Goal: Task Accomplishment & Management: Manage account settings

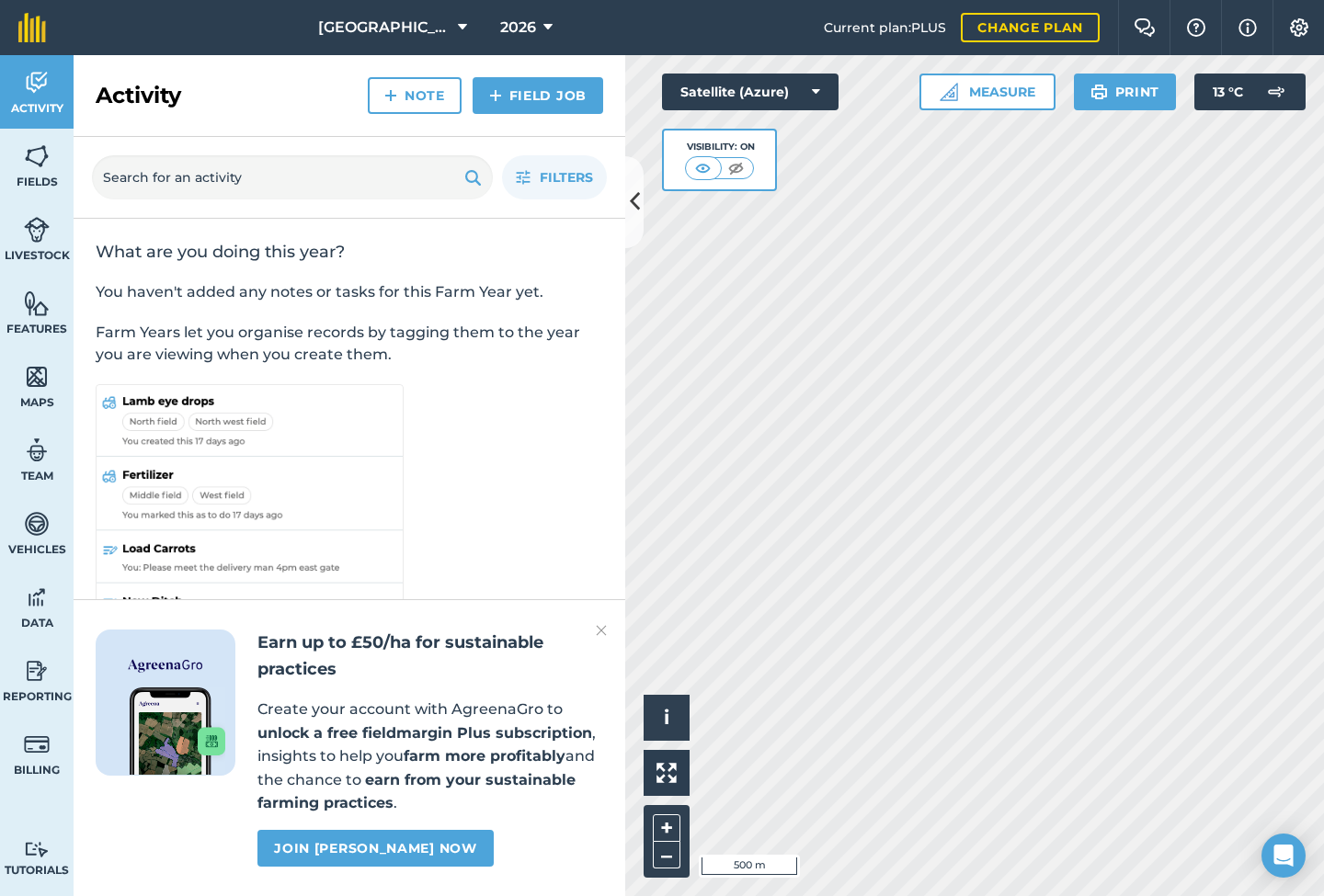
click at [37, 167] on img at bounding box center [37, 156] width 26 height 28
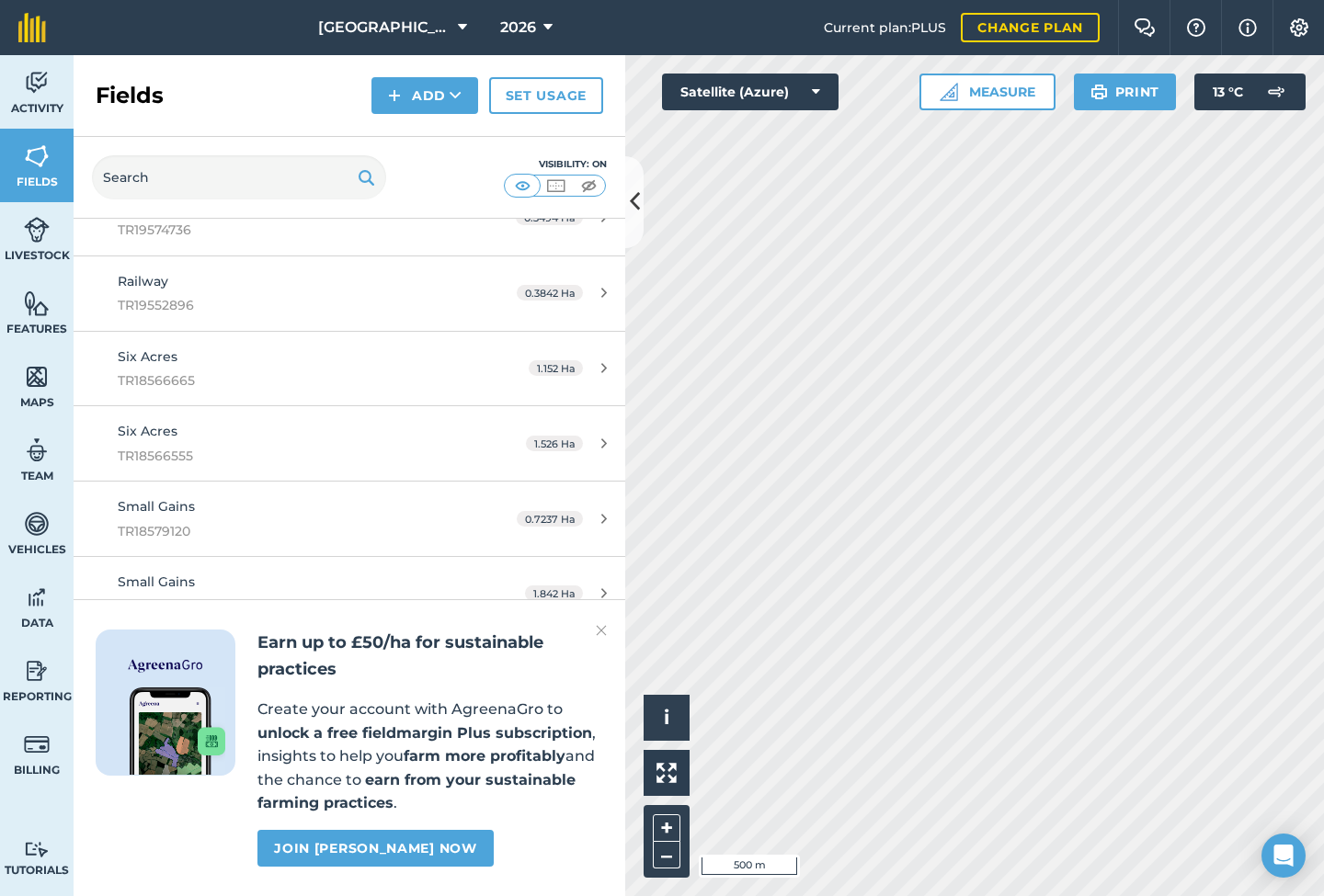
scroll to position [6476, 0]
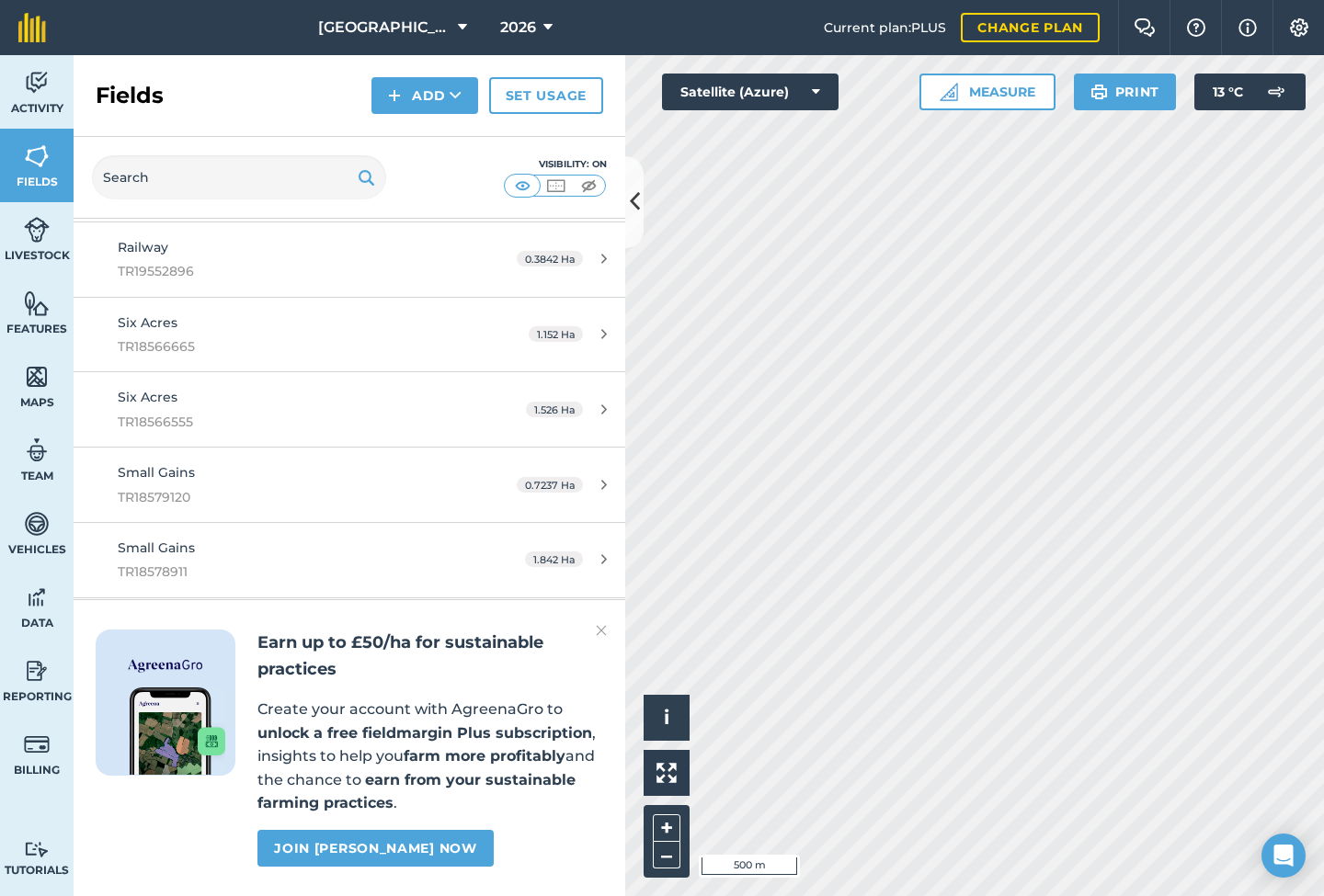
click at [603, 631] on img at bounding box center [601, 631] width 11 height 22
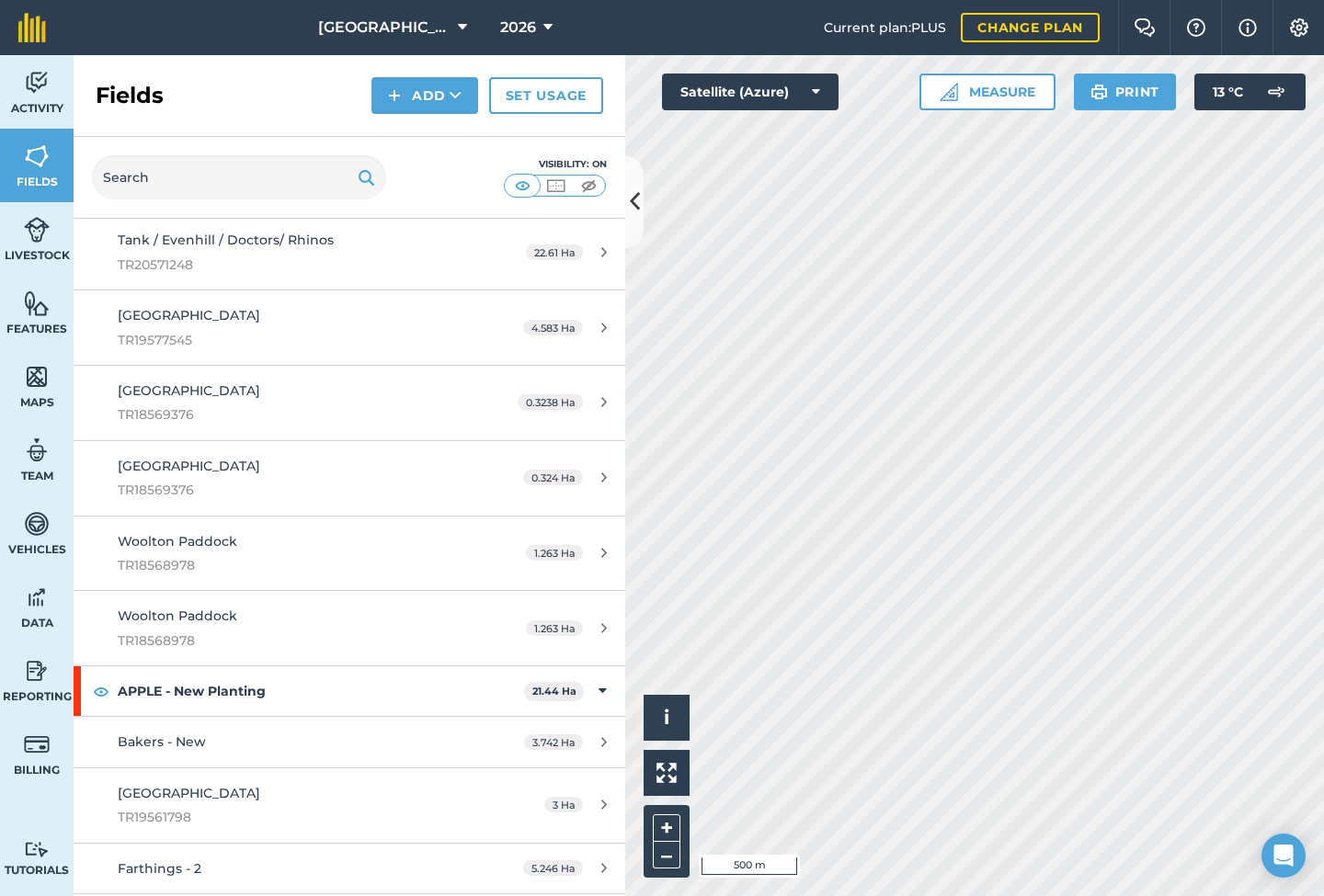
scroll to position [7306, 0]
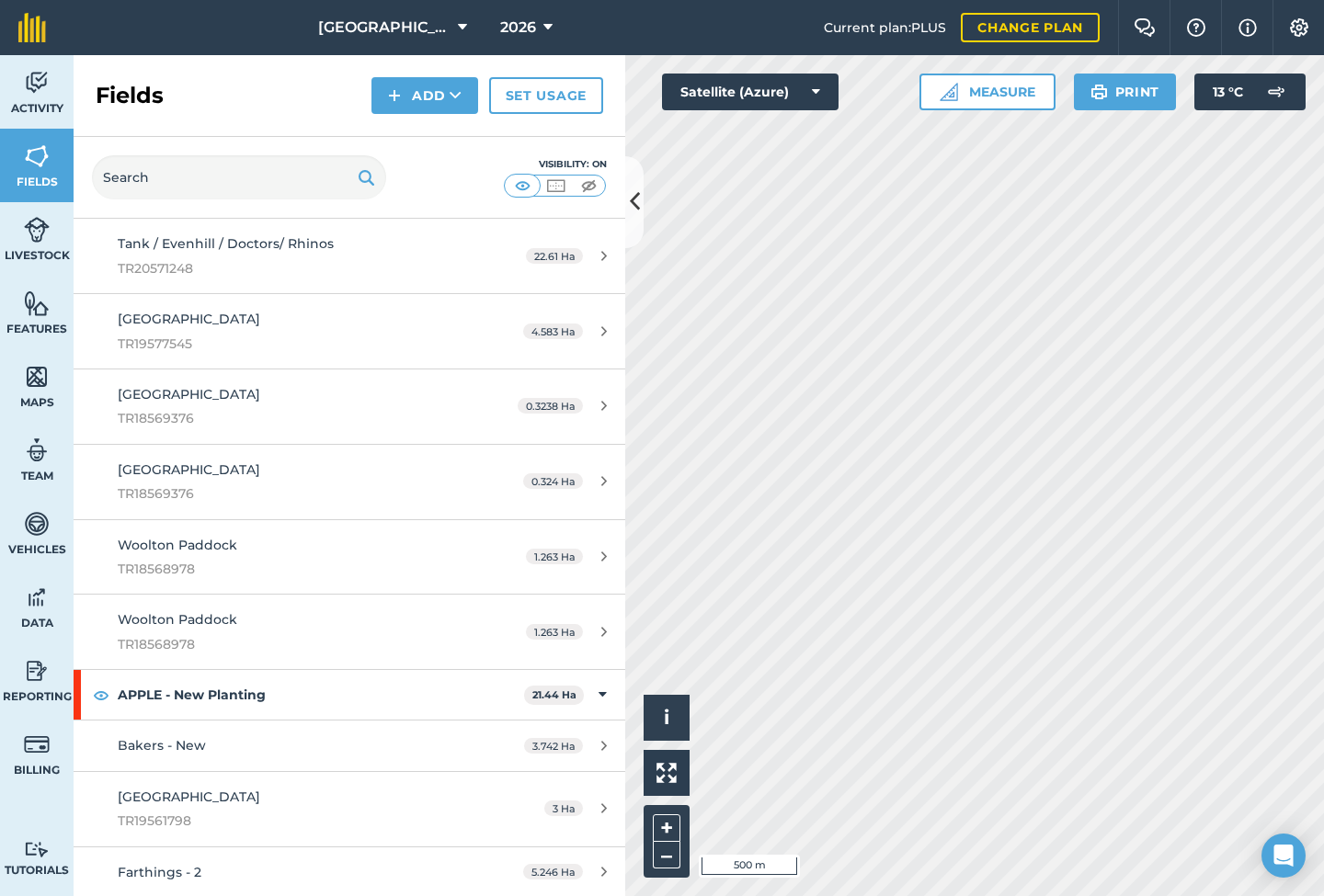
click at [409, 89] on button "Add" at bounding box center [424, 96] width 107 height 37
click at [601, 325] on icon at bounding box center [604, 331] width 6 height 14
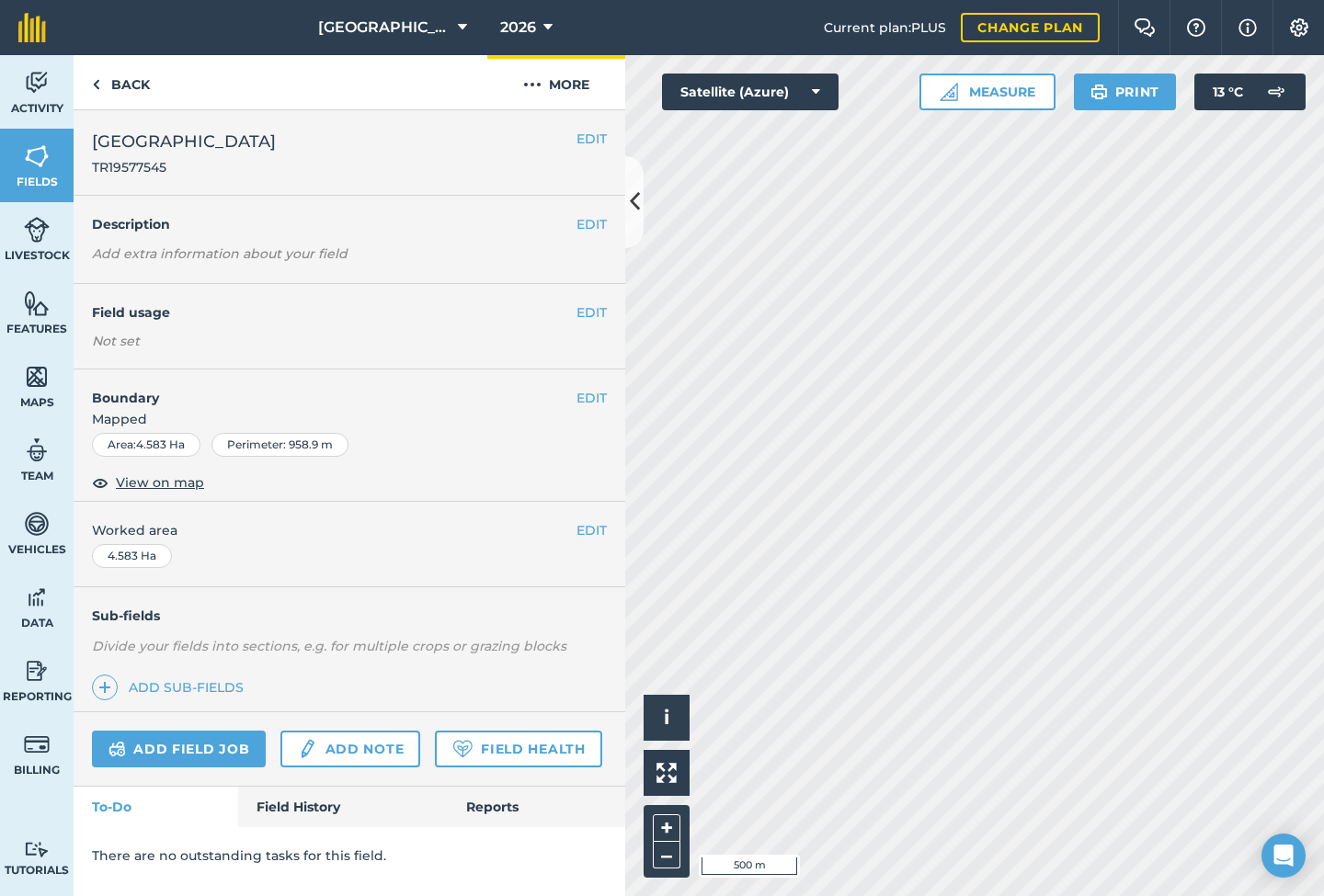
click at [540, 84] on img at bounding box center [532, 85] width 19 height 22
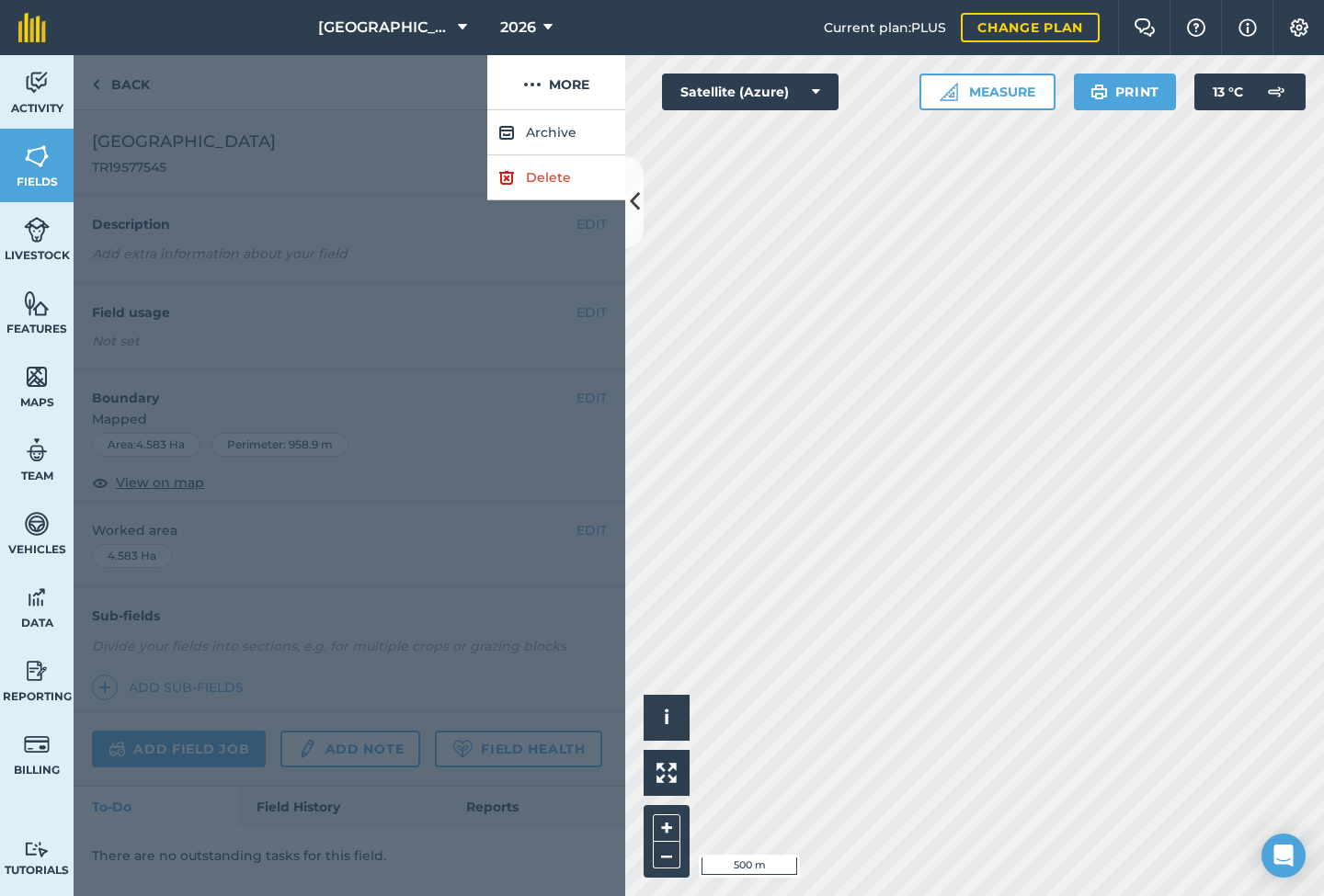
click at [547, 183] on link "Delete" at bounding box center [556, 178] width 138 height 45
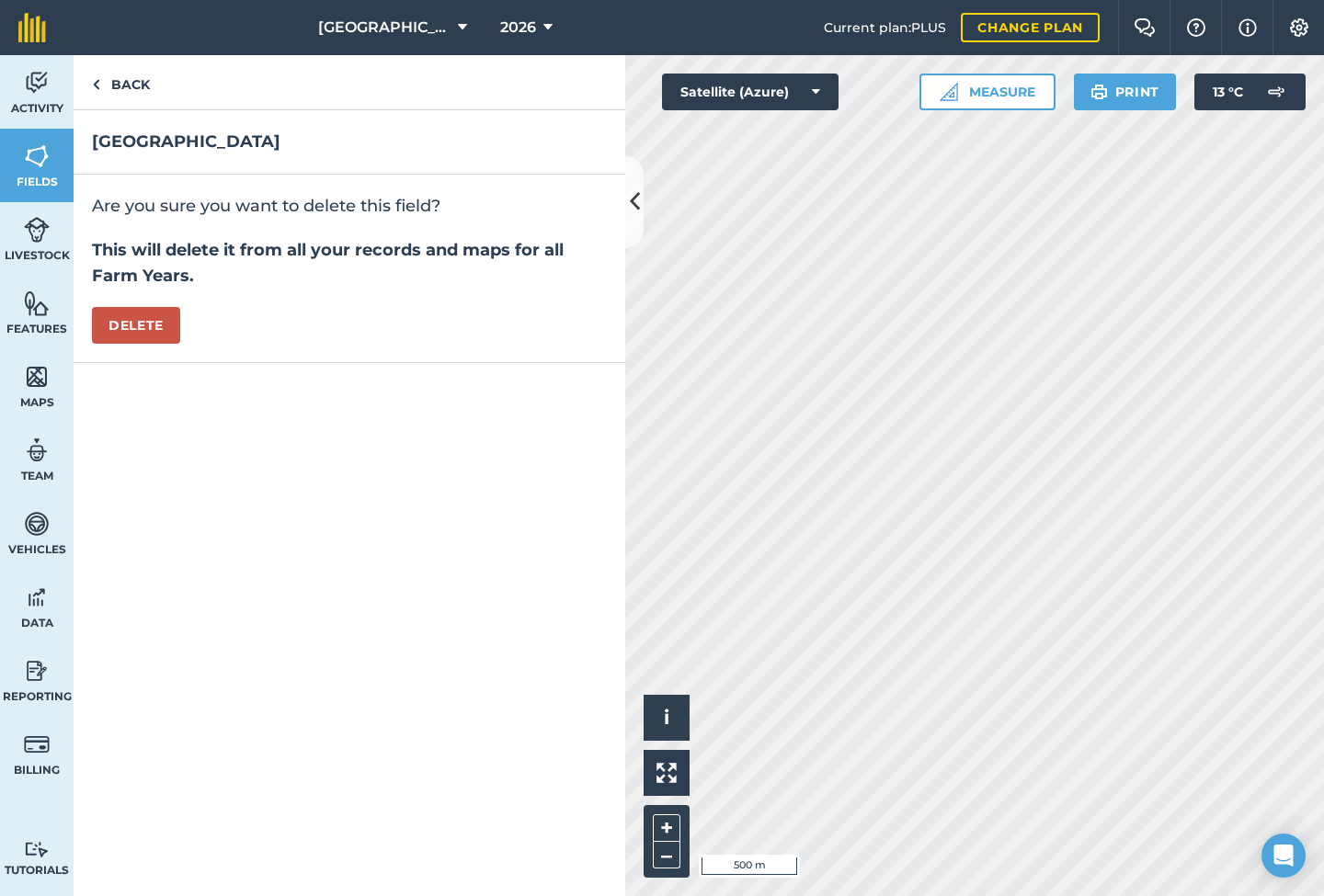
click at [634, 202] on icon at bounding box center [635, 202] width 10 height 33
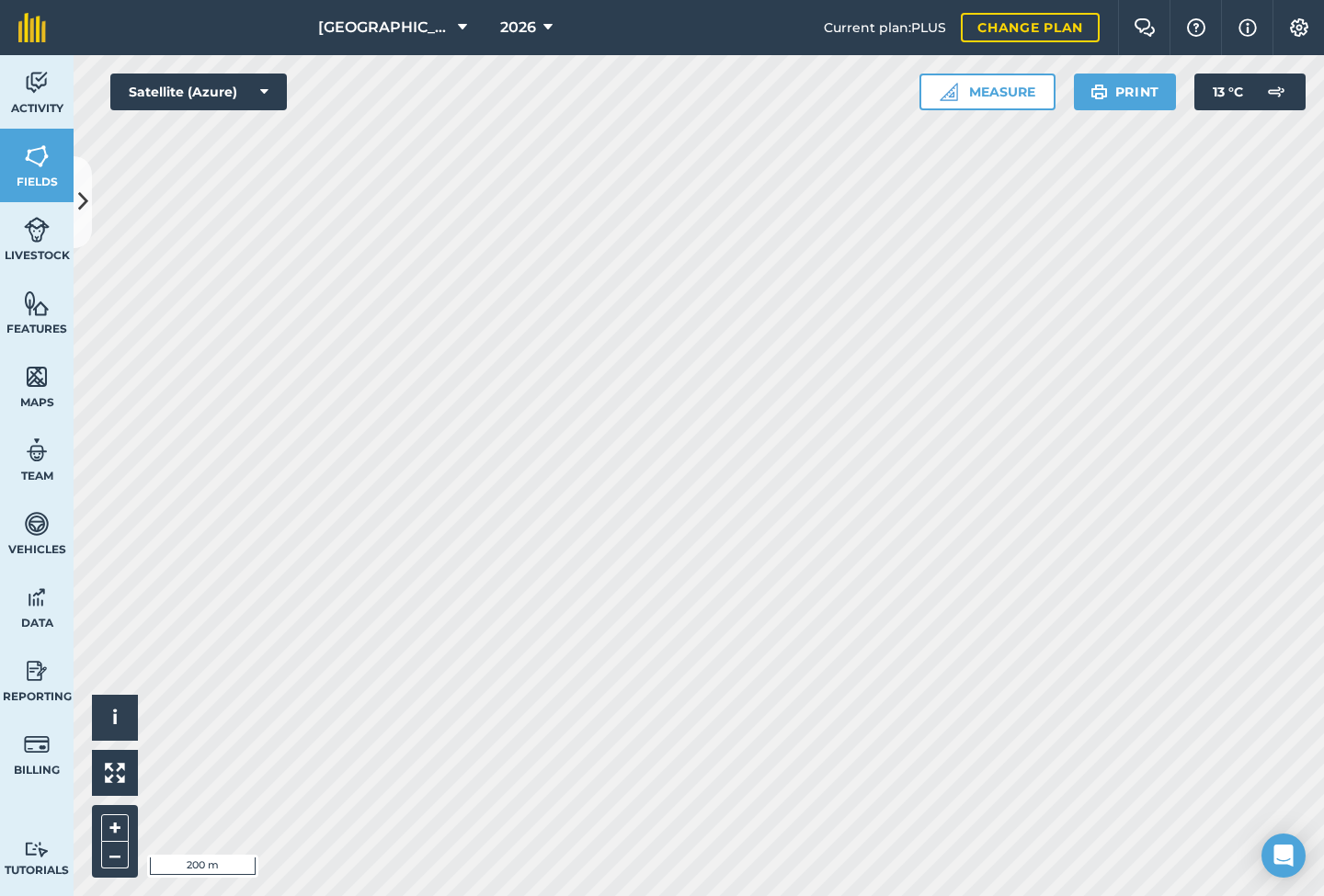
click at [543, 27] on icon at bounding box center [548, 28] width 9 height 22
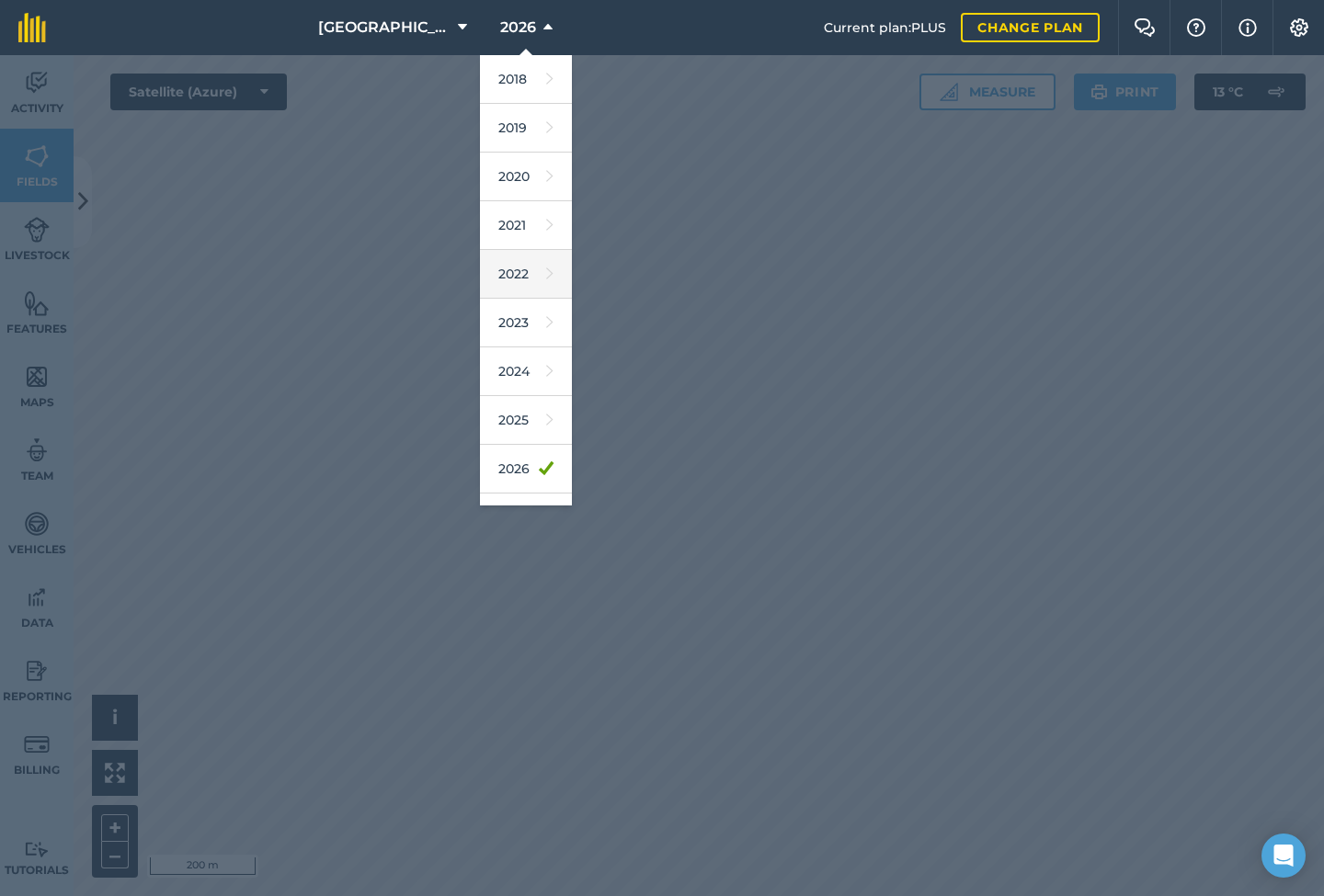
click at [480, 286] on link "2022" at bounding box center [526, 274] width 92 height 48
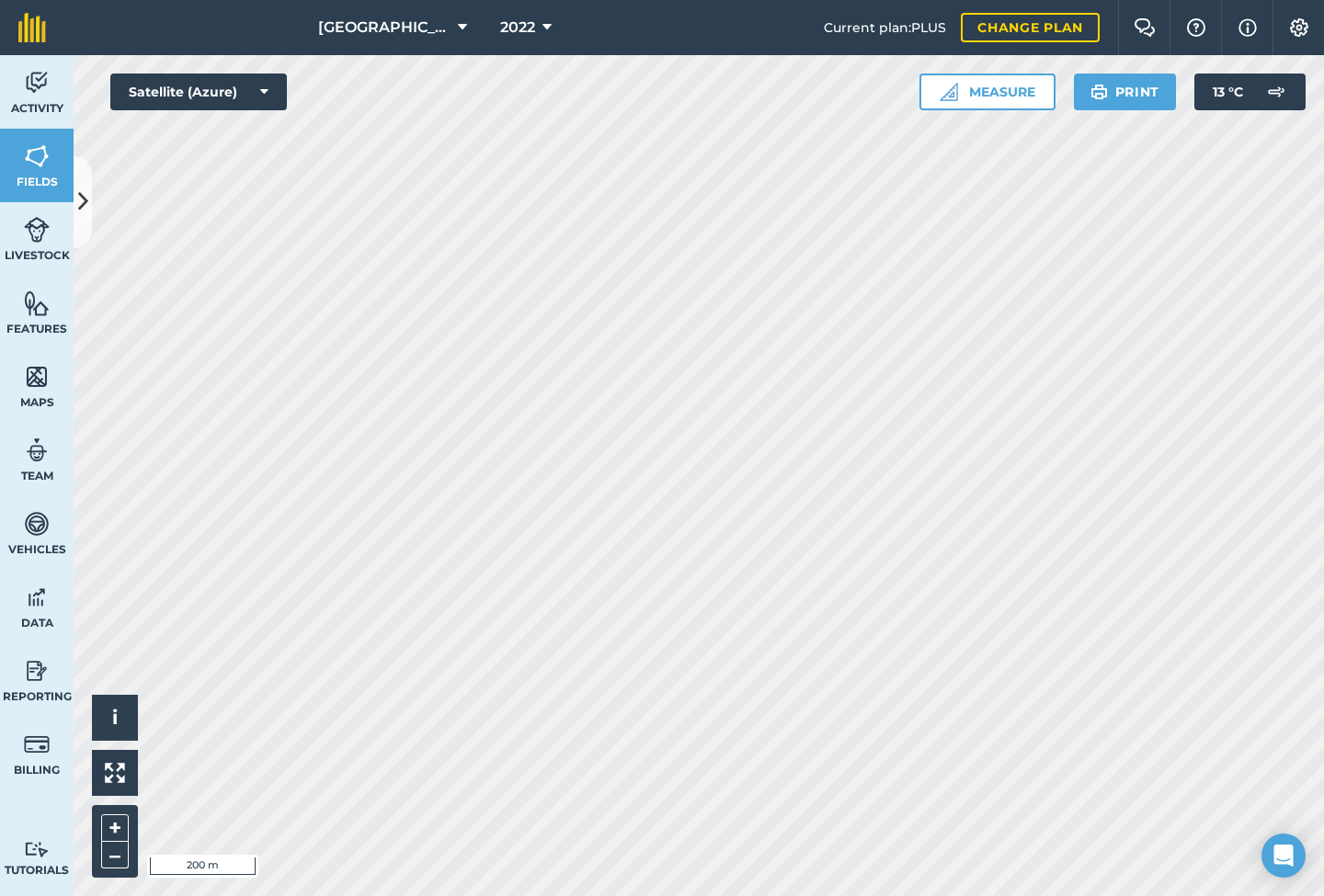
click at [516, 28] on span "2022" at bounding box center [518, 28] width 35 height 22
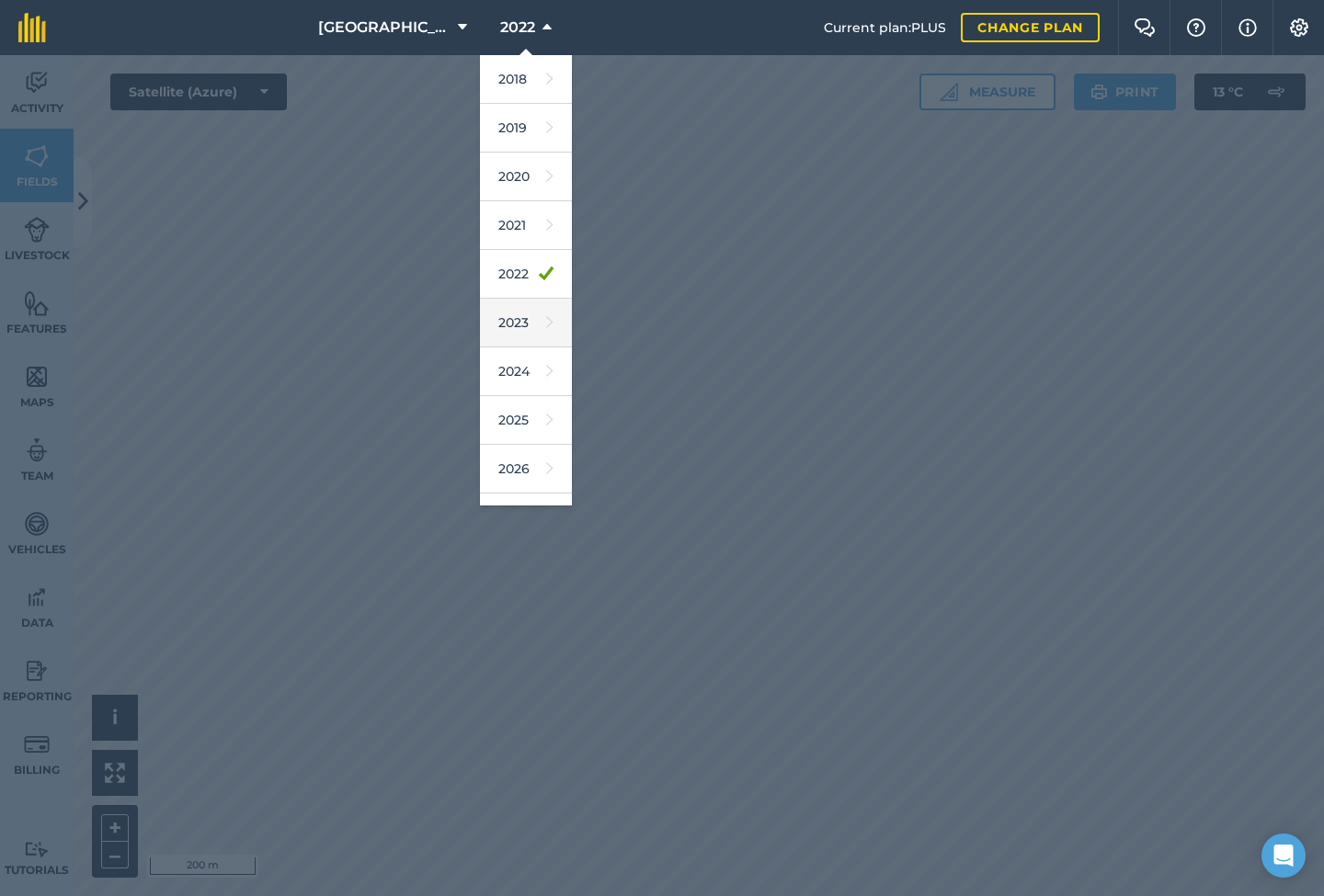
click at [526, 325] on link "2023" at bounding box center [526, 323] width 92 height 48
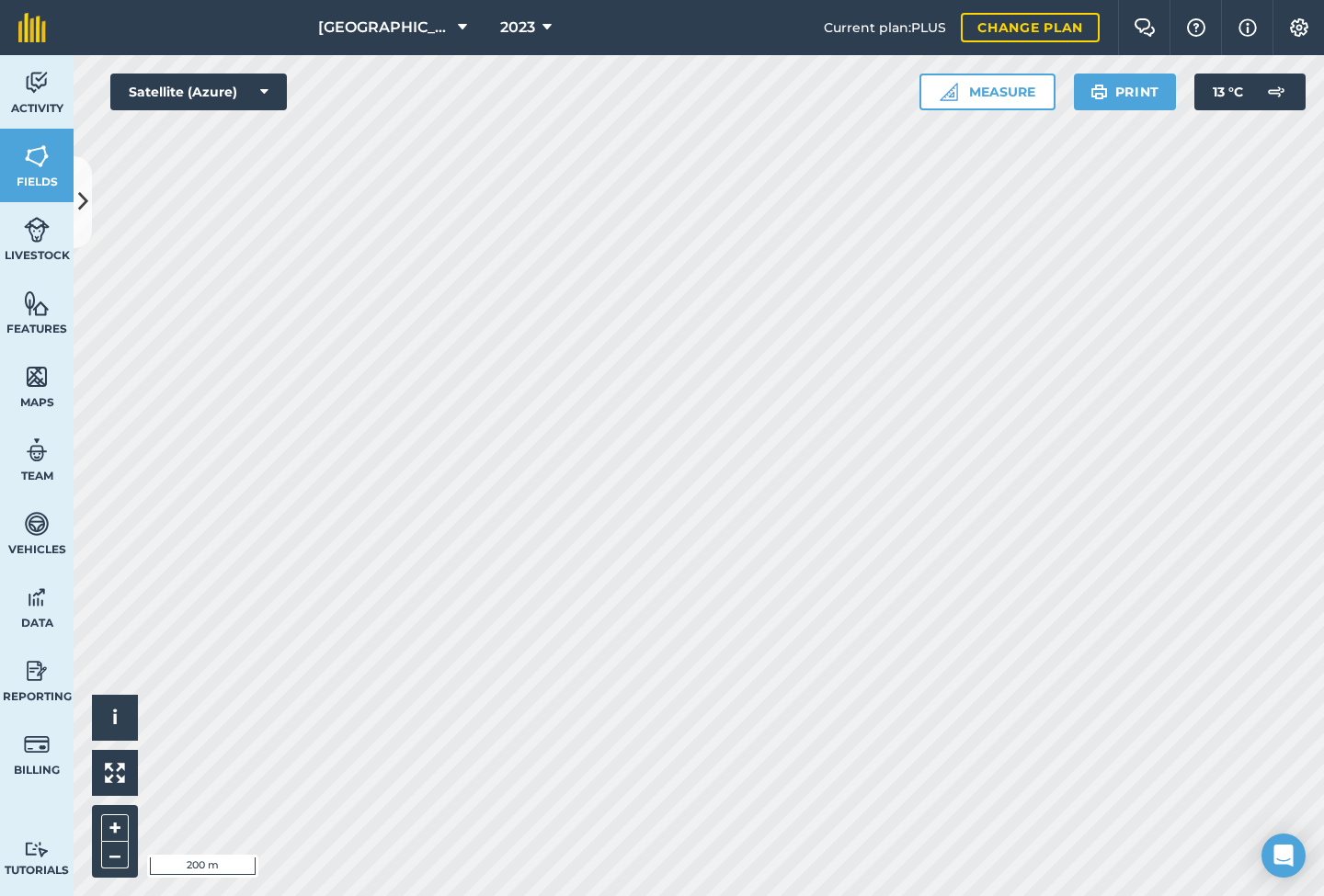
click at [542, 27] on icon at bounding box center [547, 28] width 9 height 22
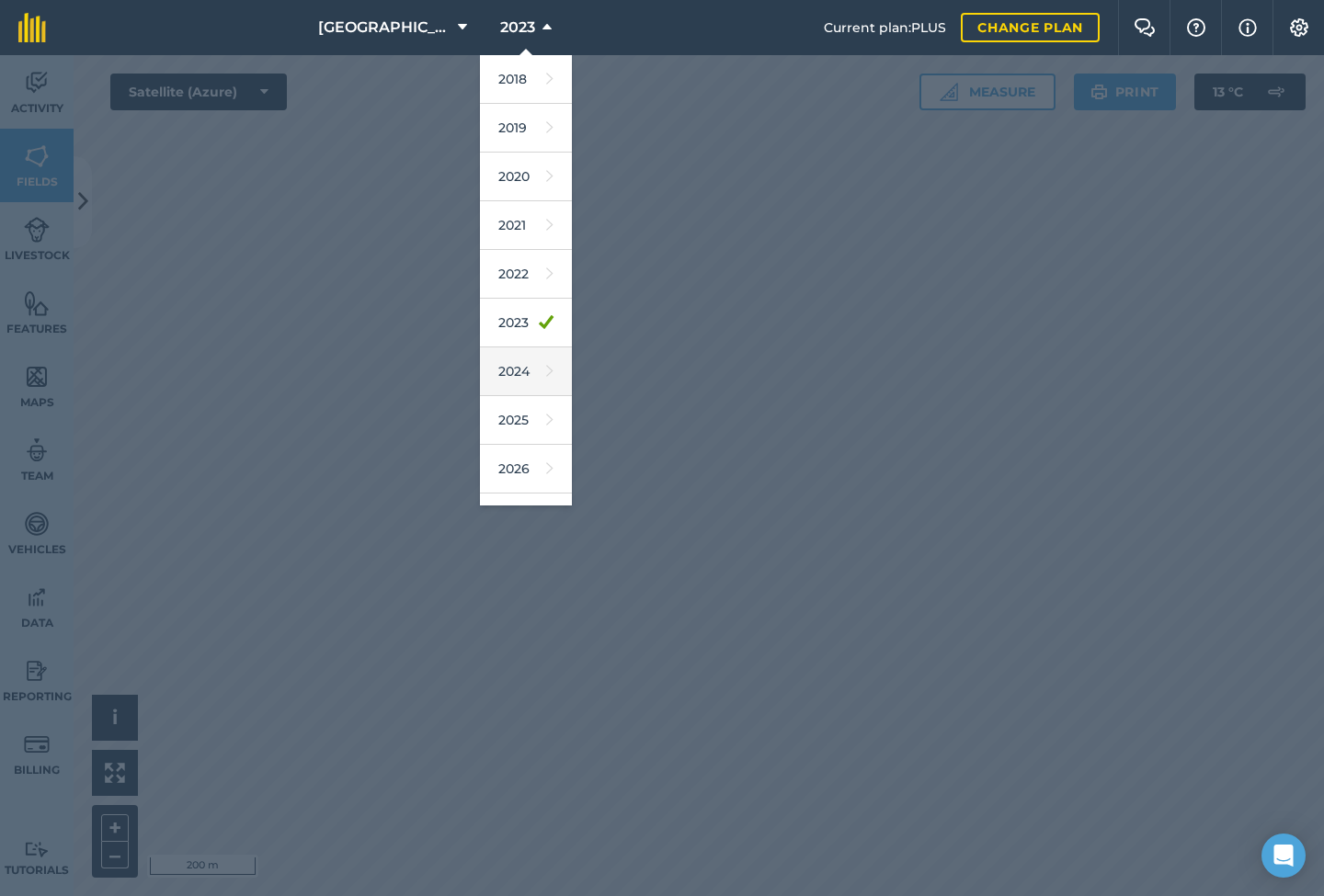
click at [517, 369] on link "2024" at bounding box center [526, 371] width 92 height 48
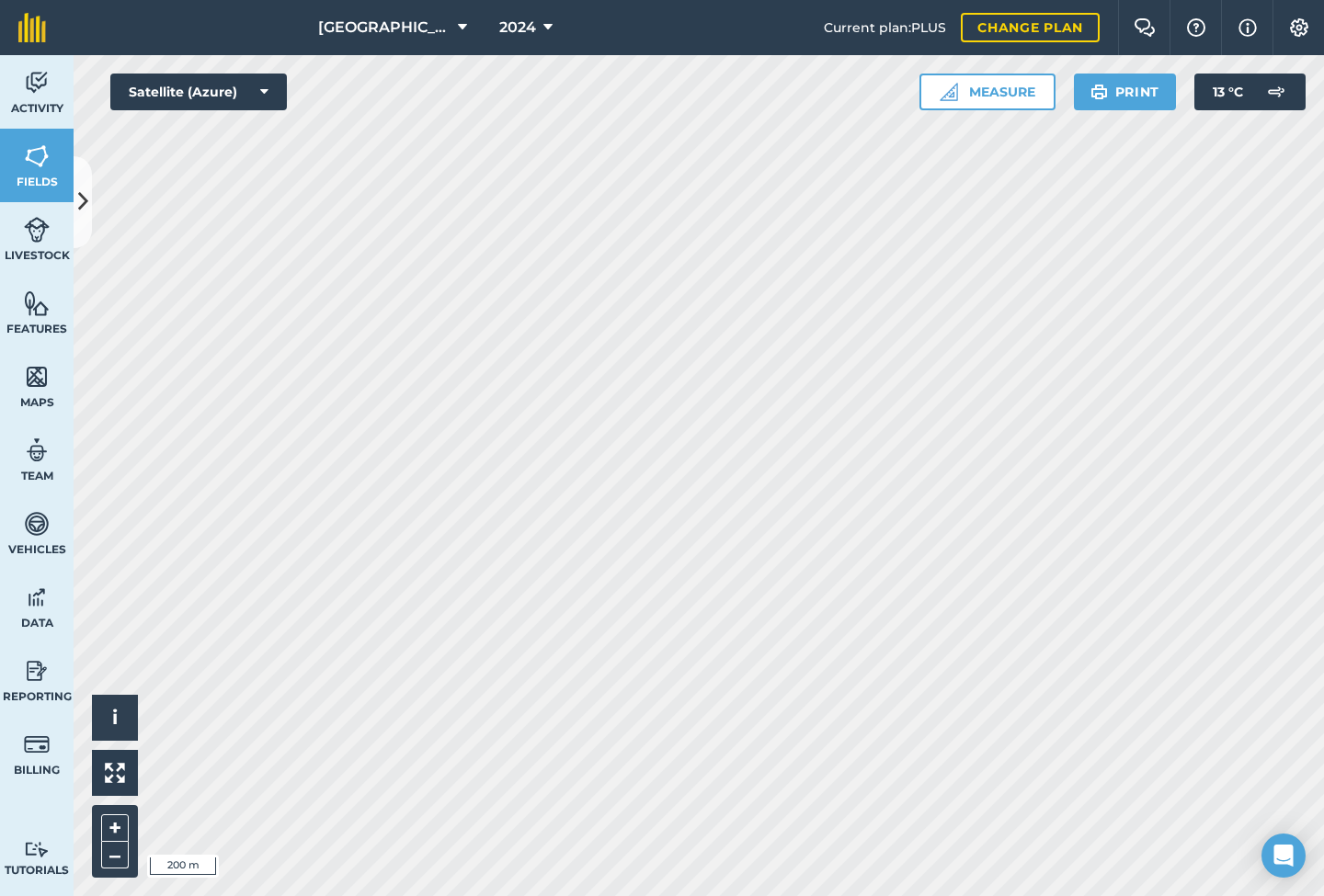
click at [543, 17] on icon at bounding box center [548, 28] width 9 height 22
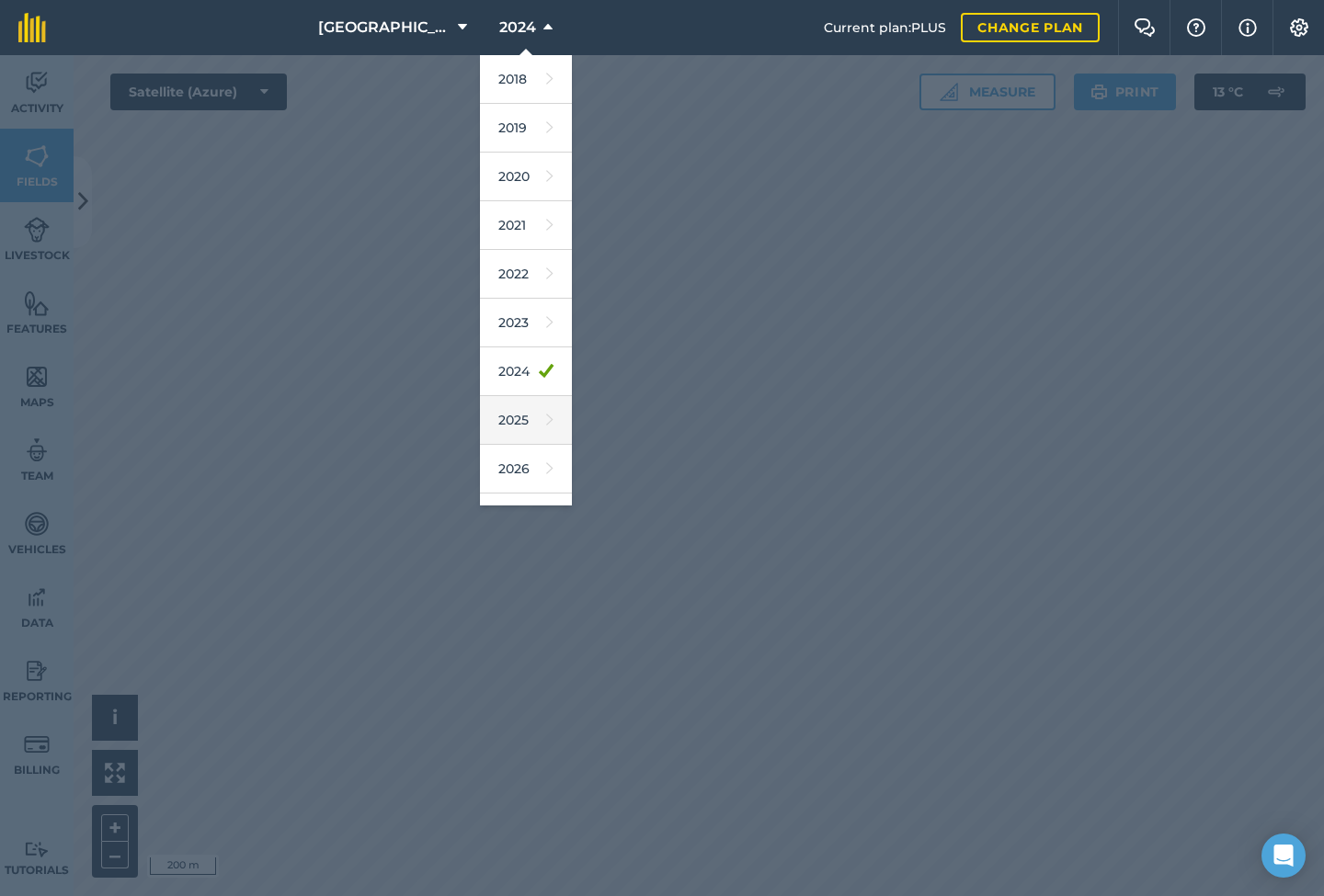
click at [516, 421] on link "2025" at bounding box center [526, 421] width 92 height 48
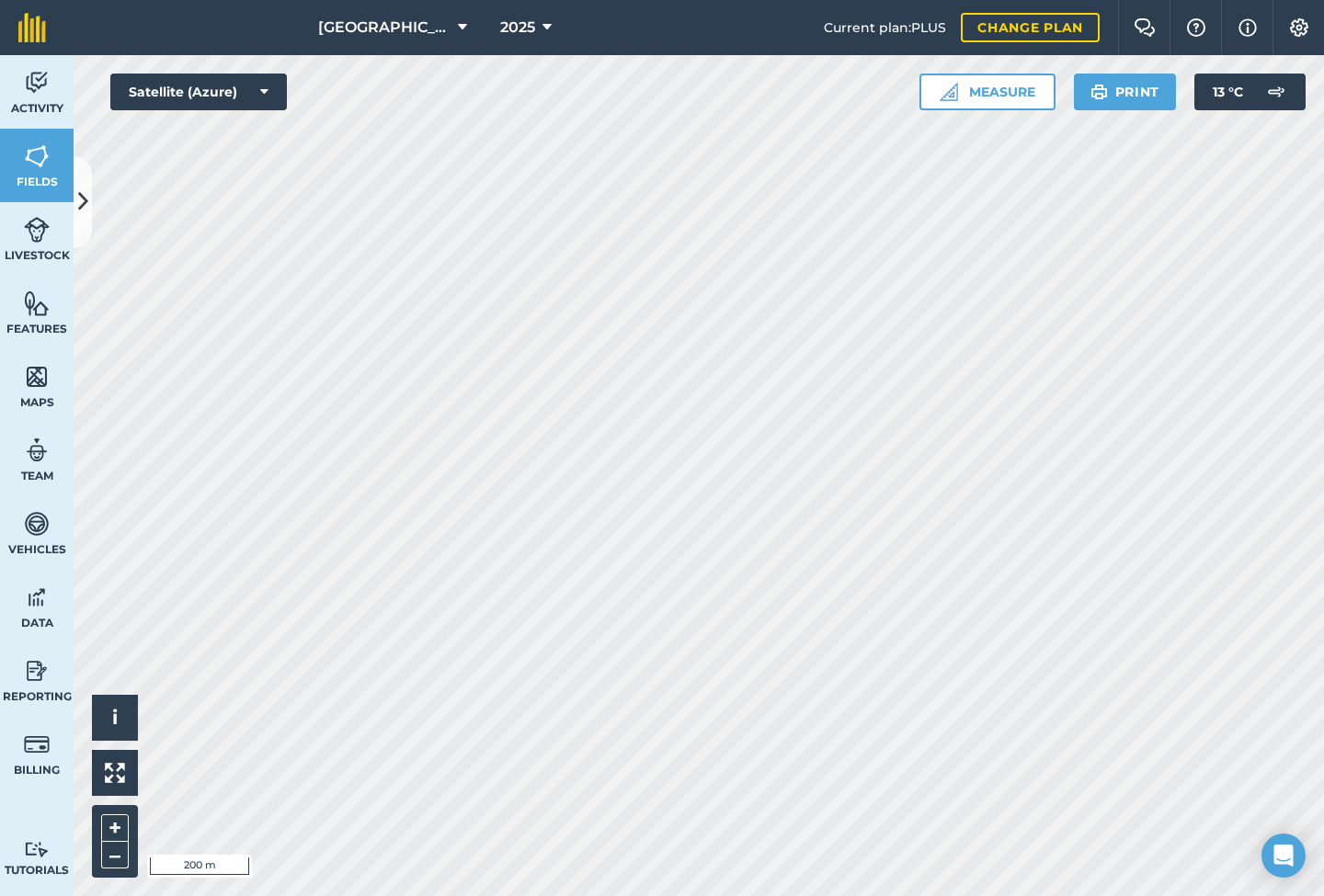
click at [526, 23] on button "2025" at bounding box center [526, 27] width 66 height 55
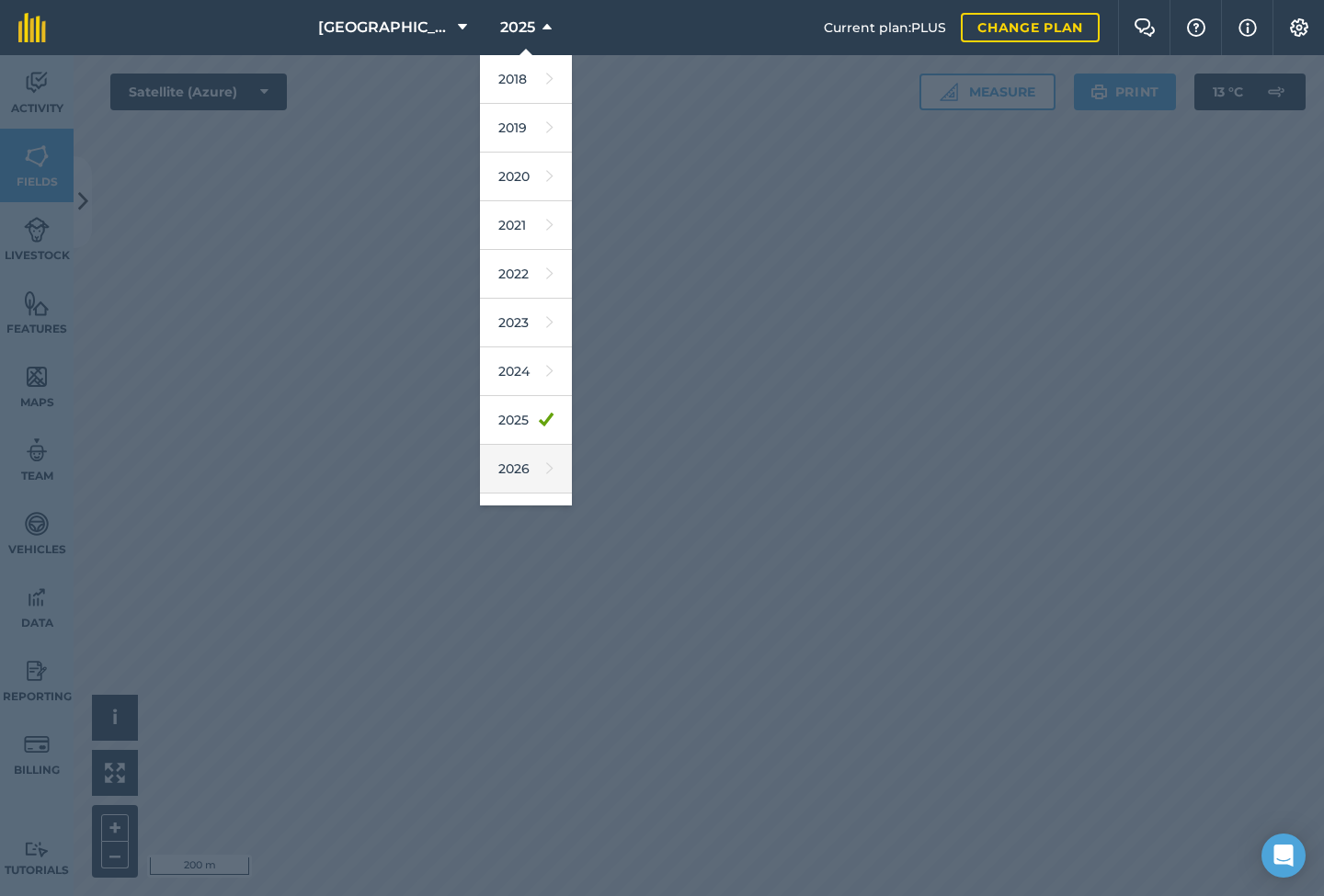
click at [517, 469] on link "2026" at bounding box center [526, 469] width 92 height 48
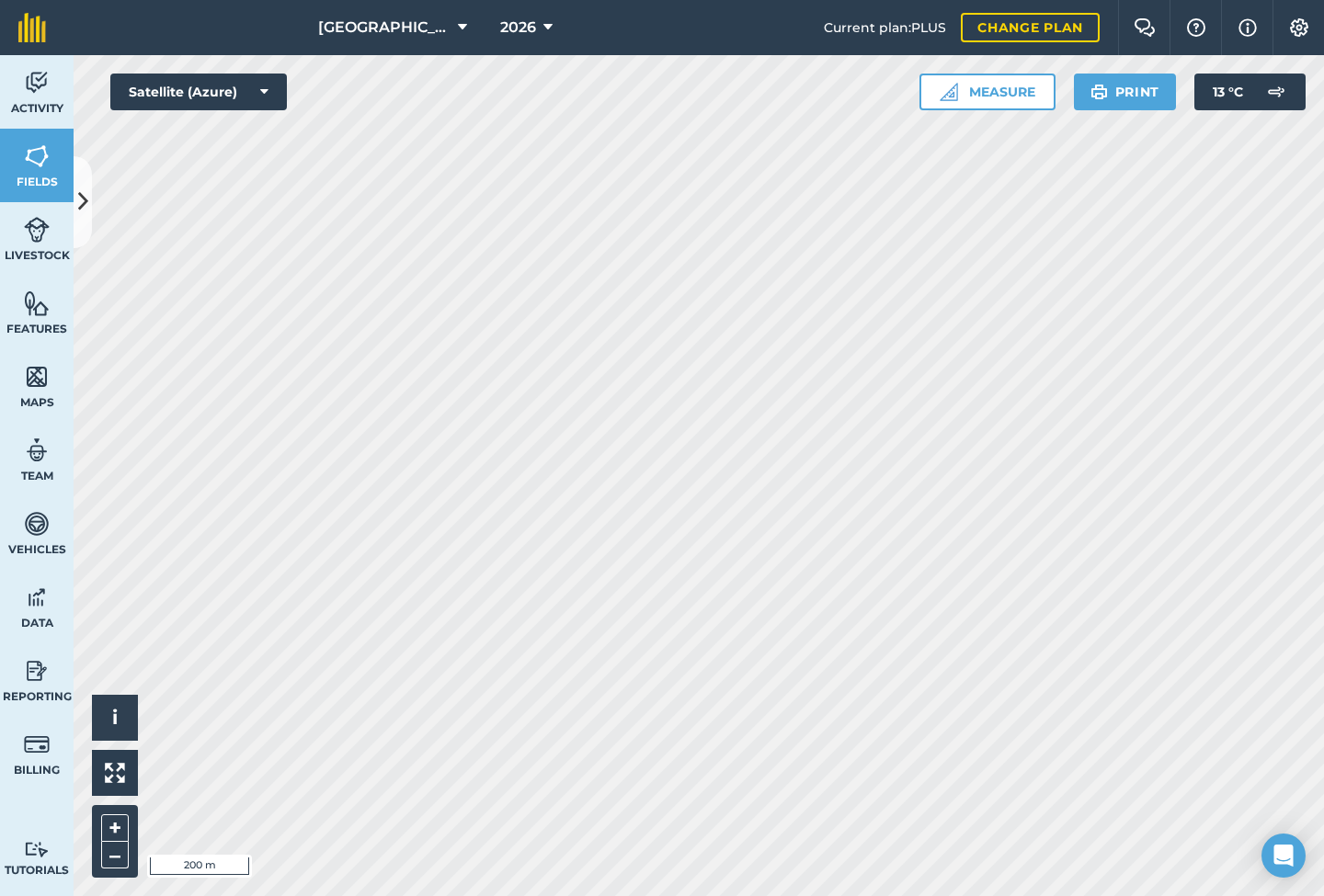
click at [20, 160] on link "Fields" at bounding box center [36, 165] width 74 height 74
click at [44, 90] on img at bounding box center [37, 83] width 26 height 28
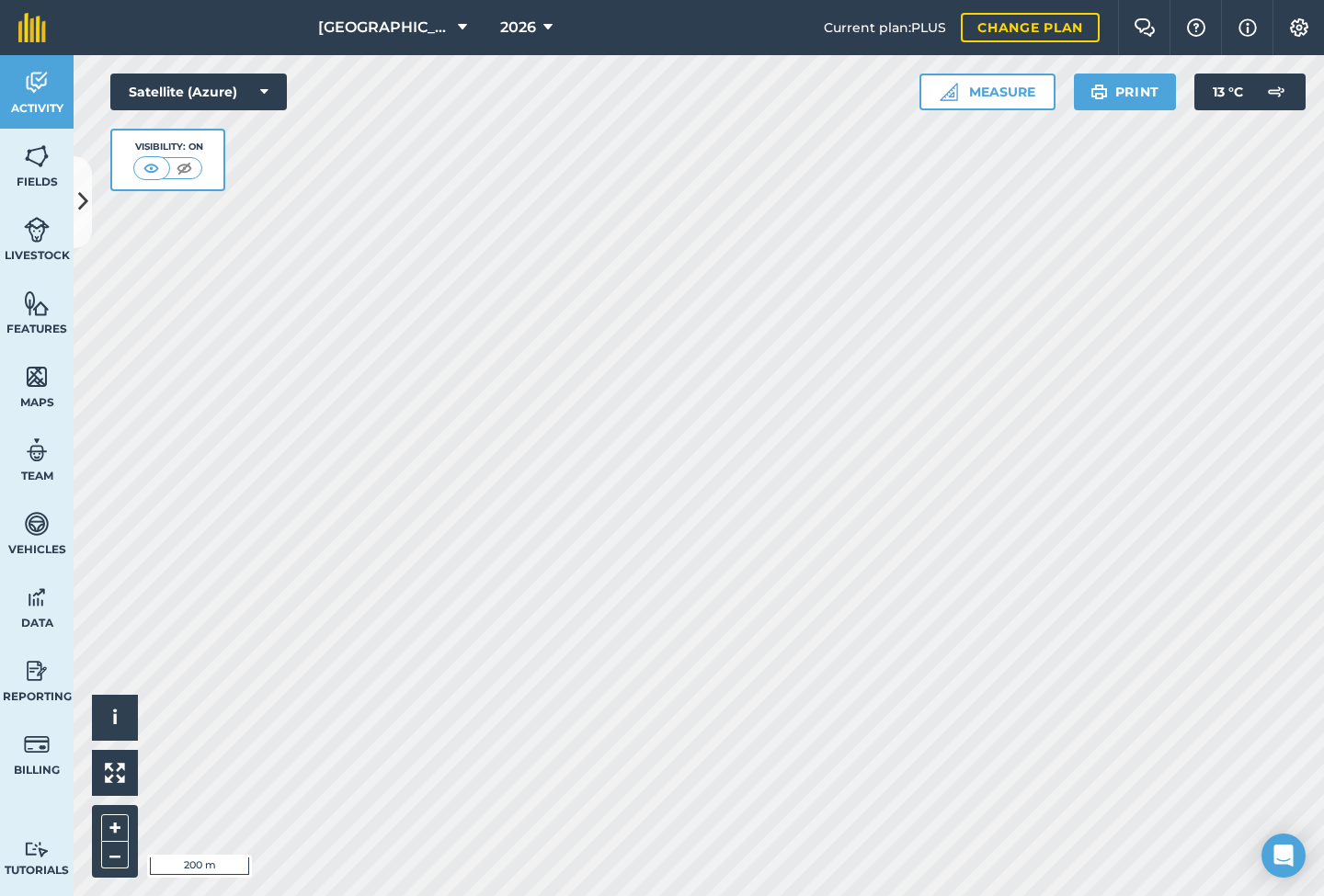
click at [502, 22] on span "2026" at bounding box center [518, 28] width 36 height 22
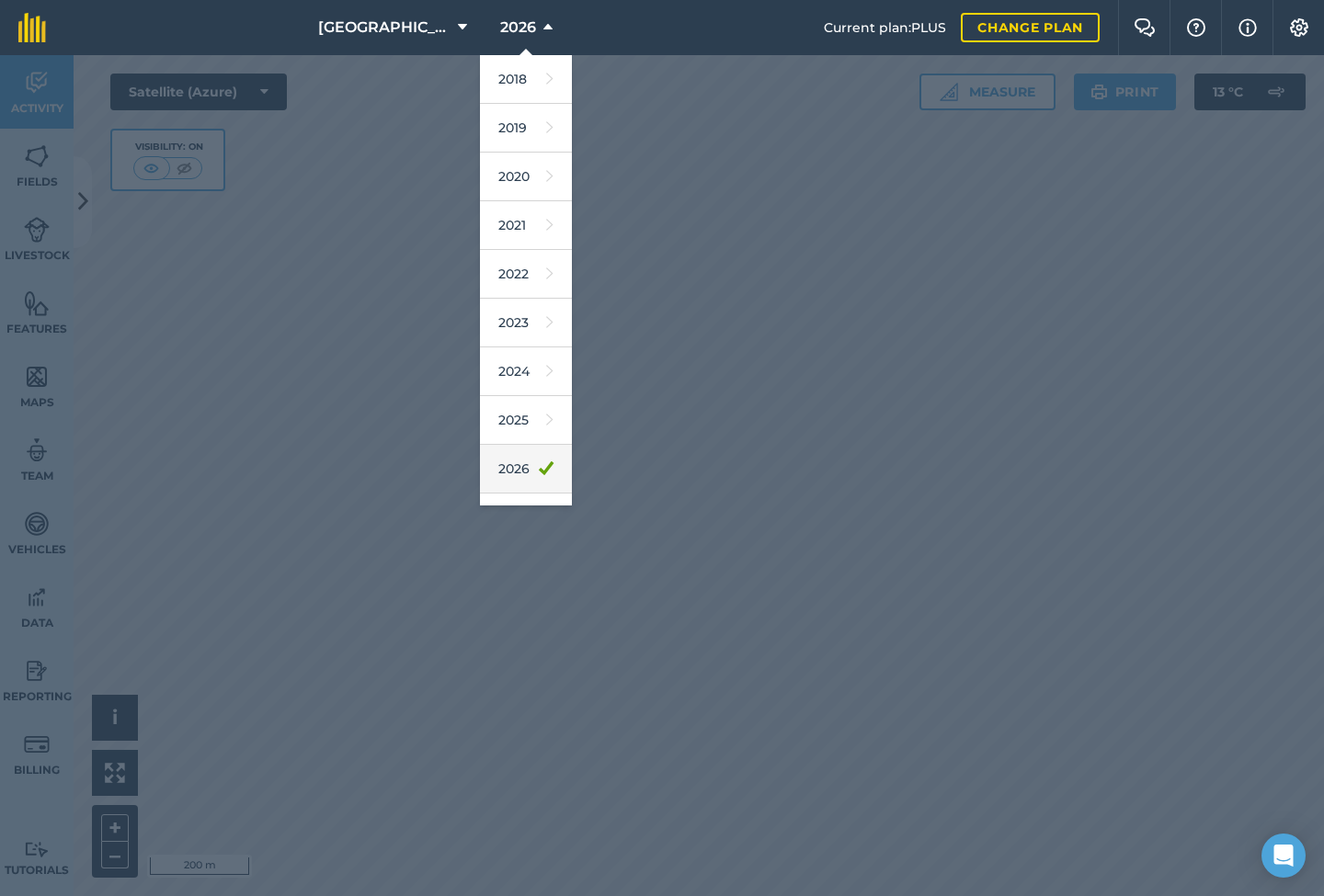
click at [521, 466] on link "2026" at bounding box center [526, 469] width 92 height 48
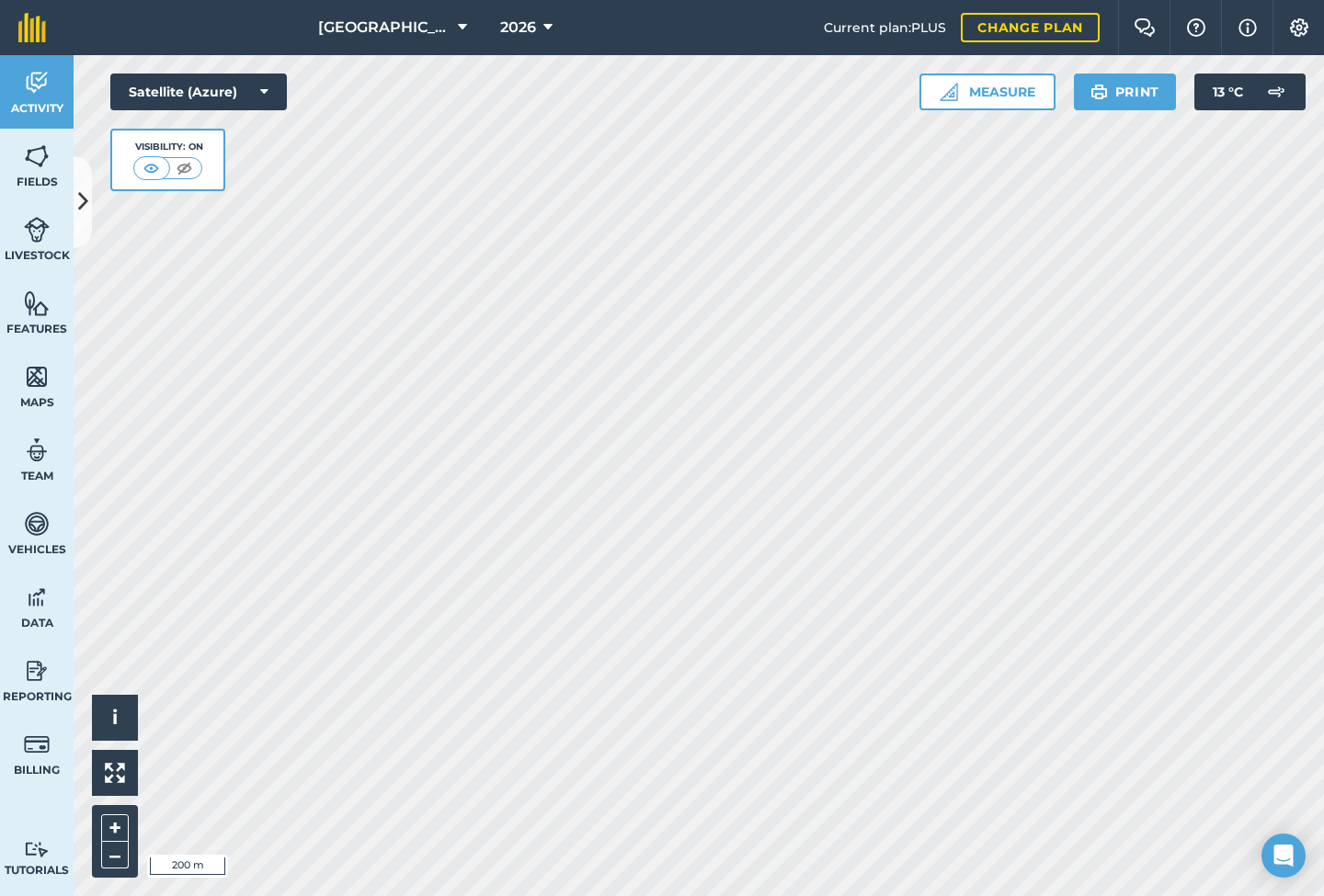
click at [38, 167] on img at bounding box center [37, 156] width 26 height 28
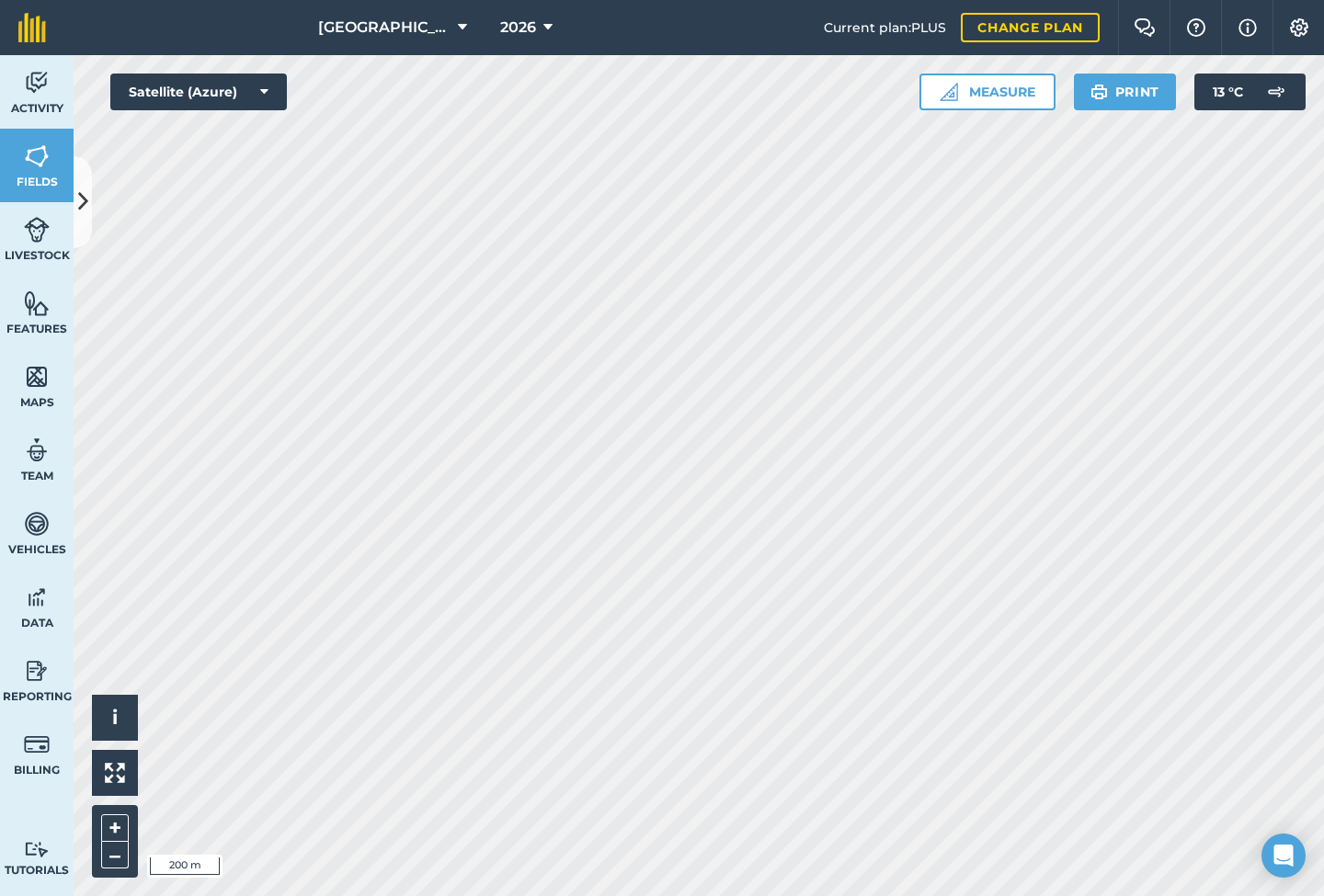
click at [48, 157] on img at bounding box center [37, 156] width 26 height 28
click at [79, 194] on icon at bounding box center [83, 202] width 10 height 33
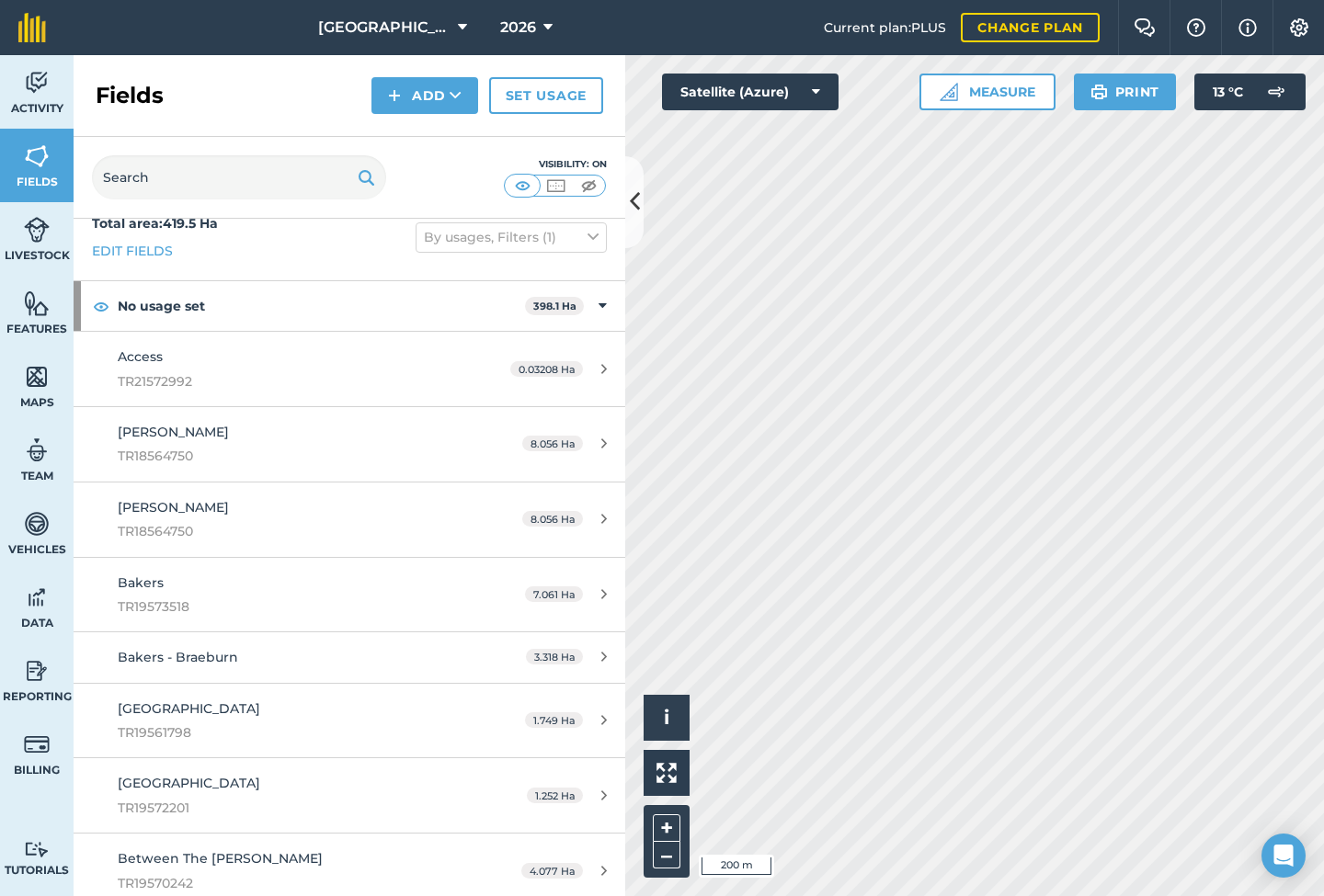
scroll to position [26, 0]
click at [361, 347] on div "Access TR21572992" at bounding box center [290, 368] width 346 height 45
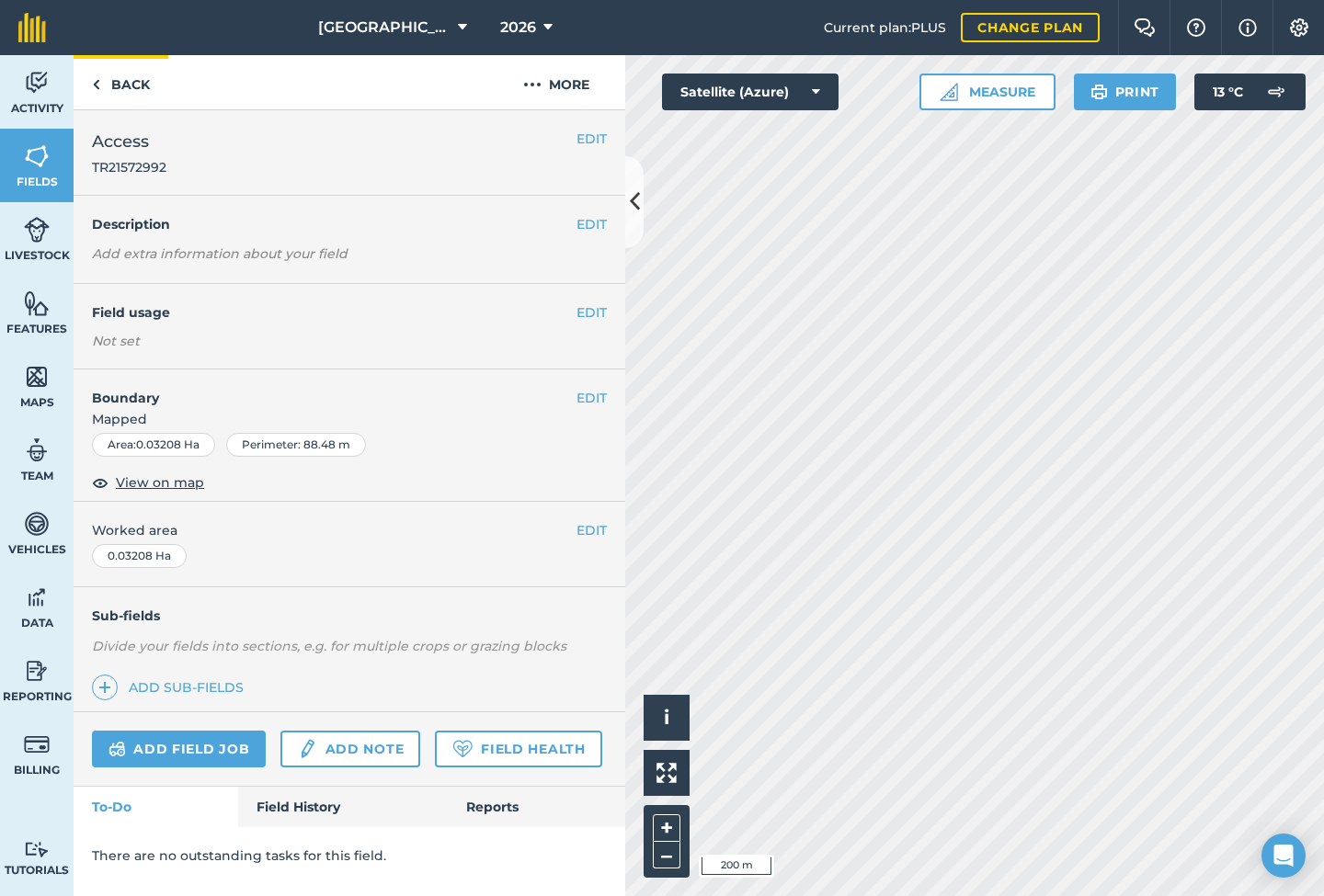
click at [101, 78] on link "Back" at bounding box center [121, 82] width 95 height 54
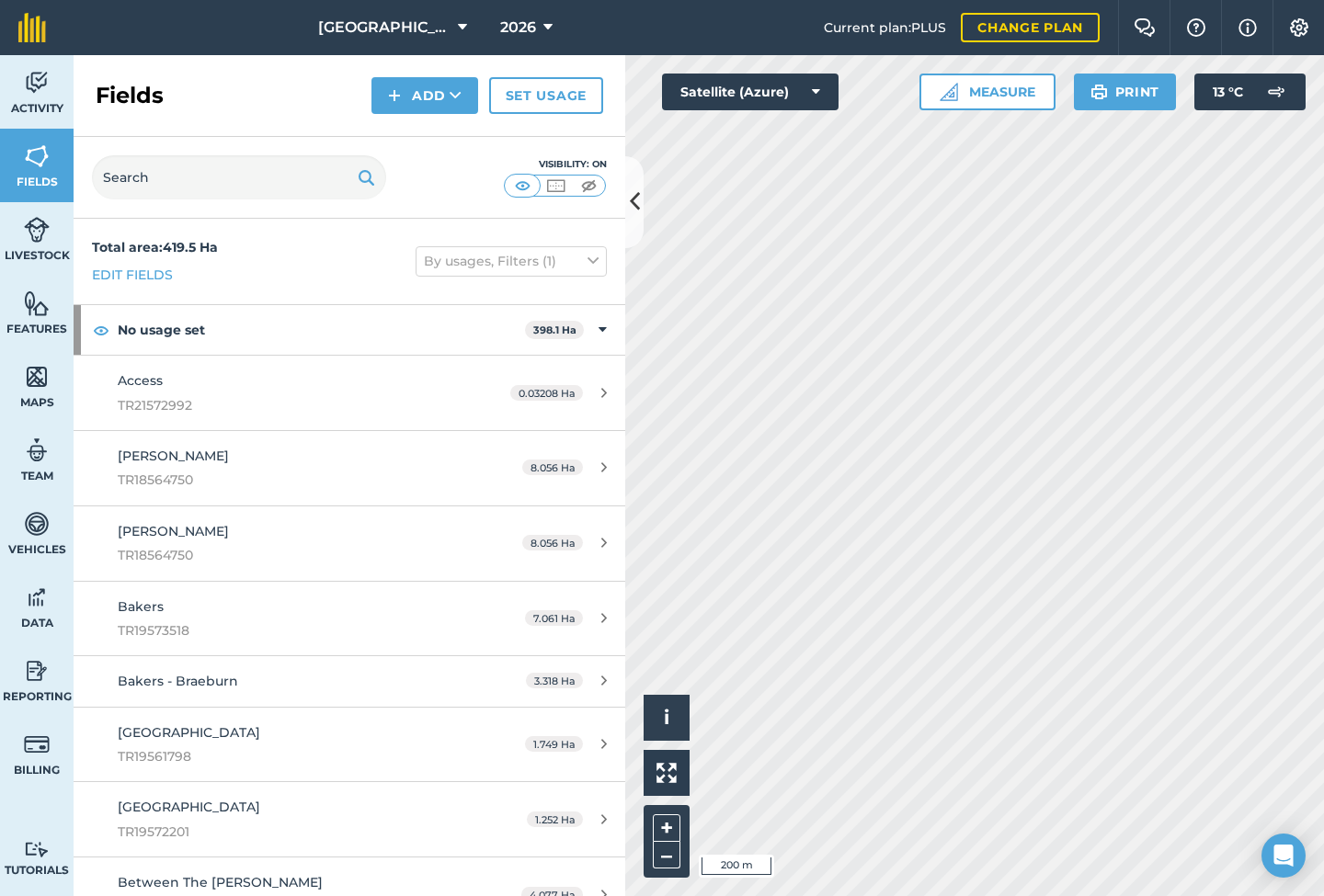
click at [248, 414] on link "Access TR21572992 0.03208 Ha" at bounding box center [349, 393] width 552 height 74
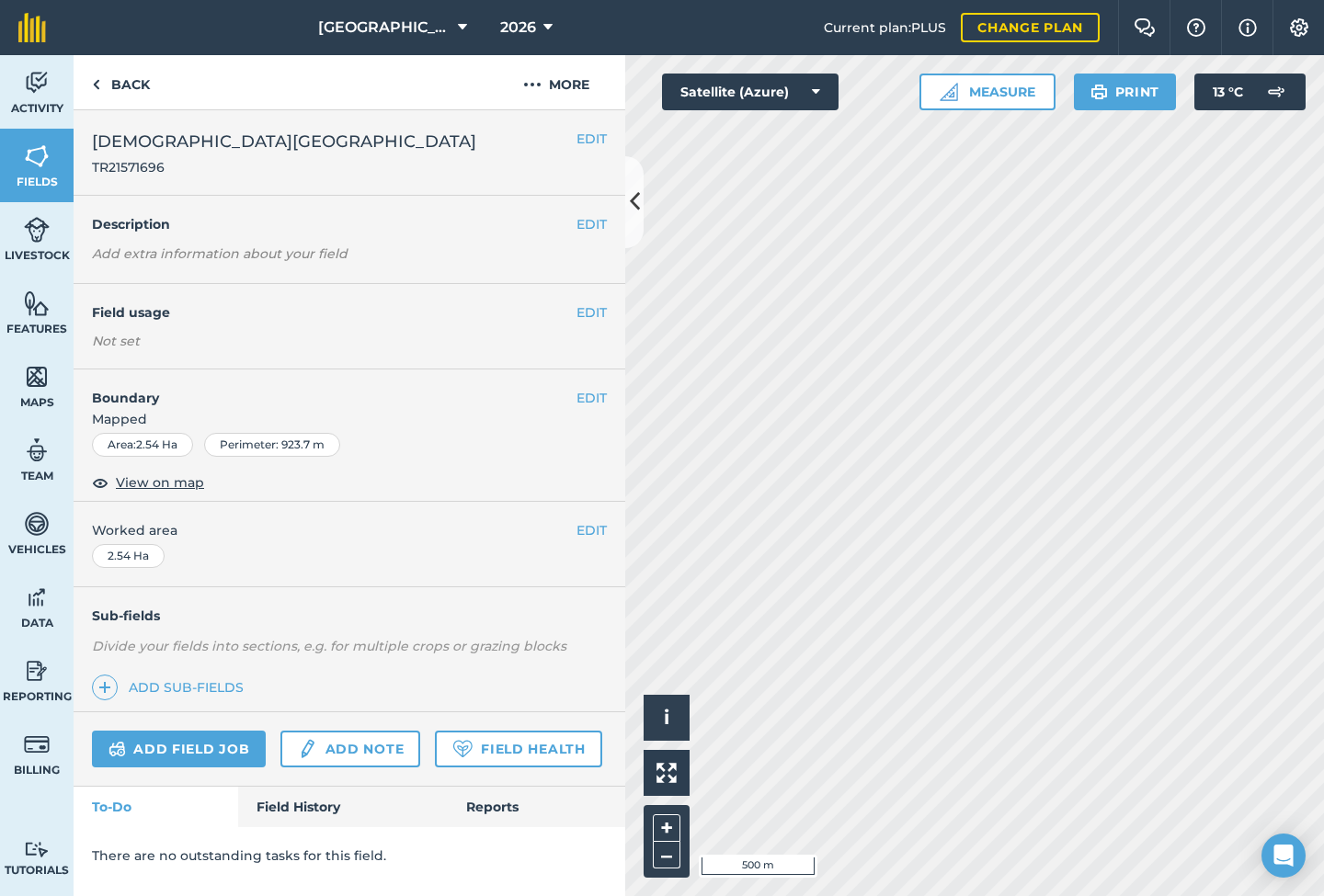
click at [635, 200] on icon at bounding box center [635, 202] width 10 height 33
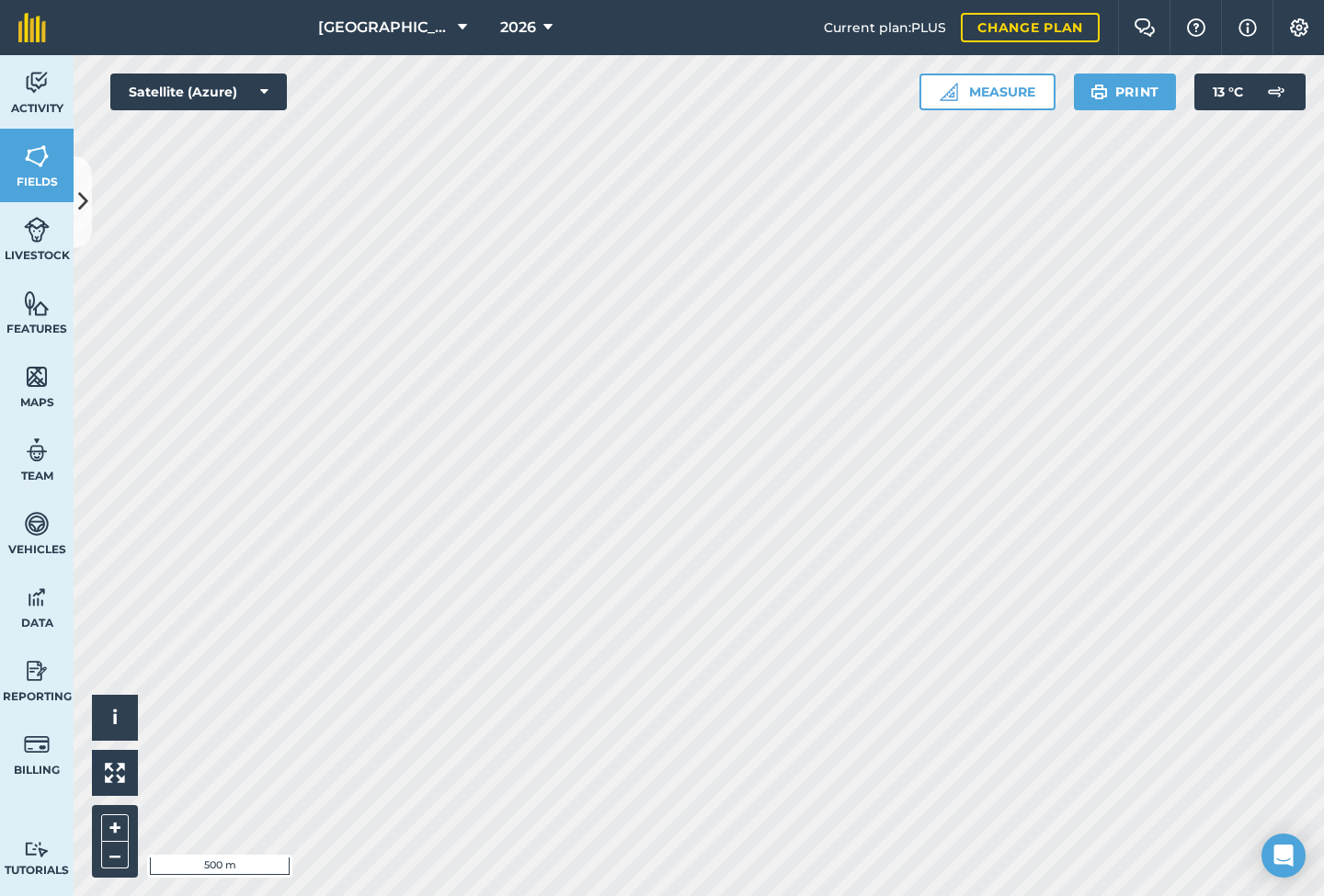
click at [38, 158] on img at bounding box center [37, 156] width 26 height 28
click at [81, 195] on icon at bounding box center [83, 202] width 10 height 33
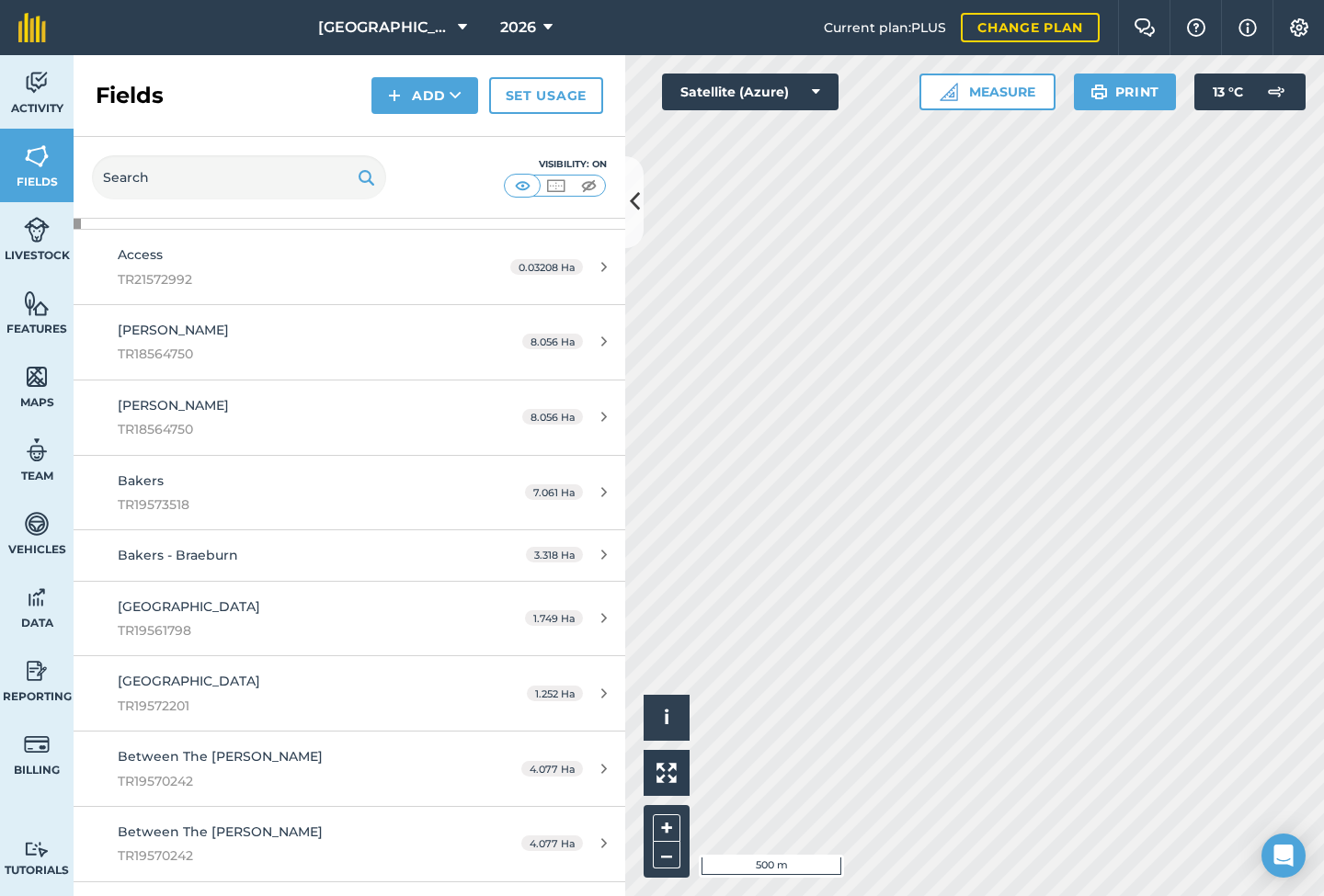
scroll to position [102, 0]
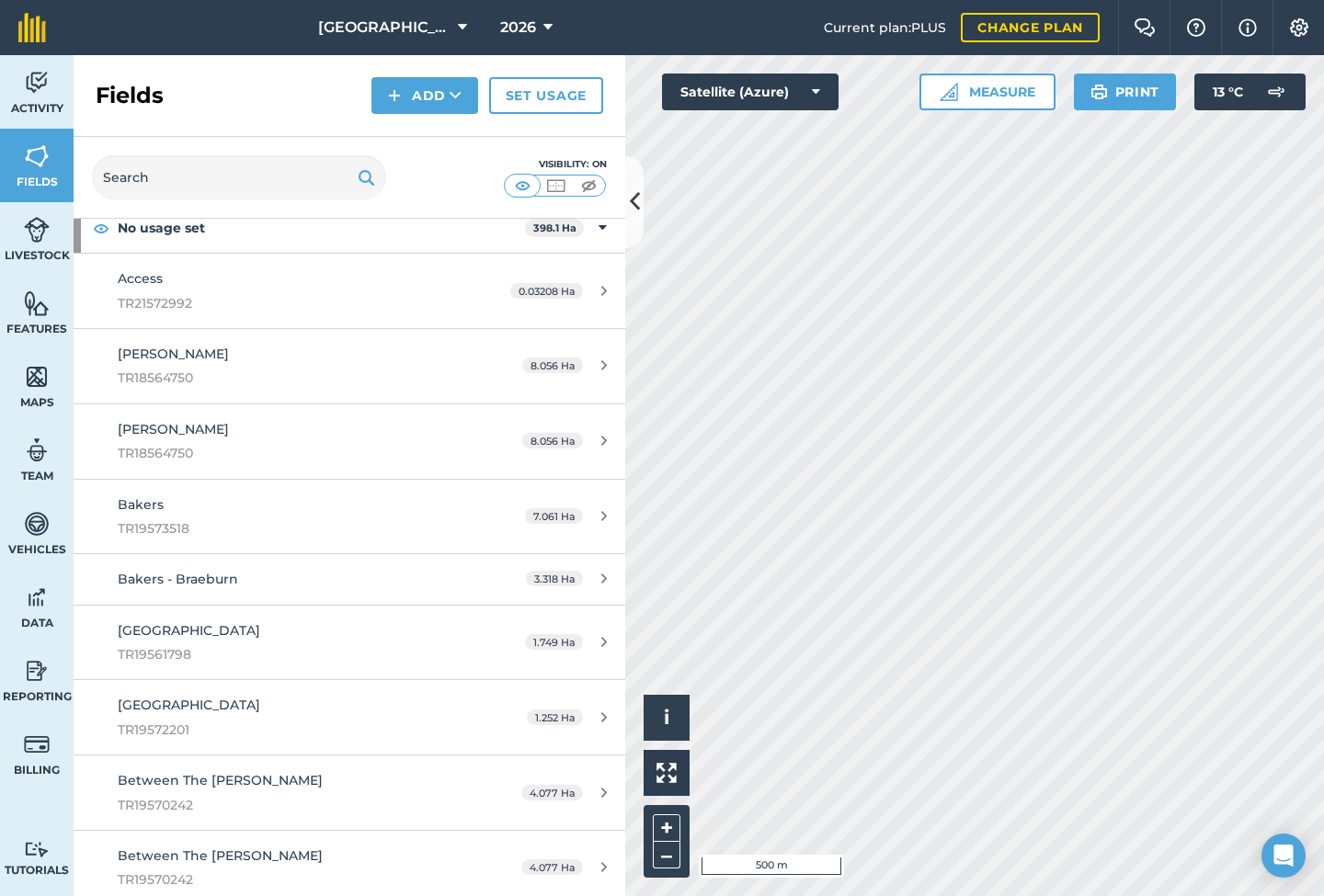
click at [244, 366] on div "[PERSON_NAME] TR18564750" at bounding box center [290, 367] width 346 height 45
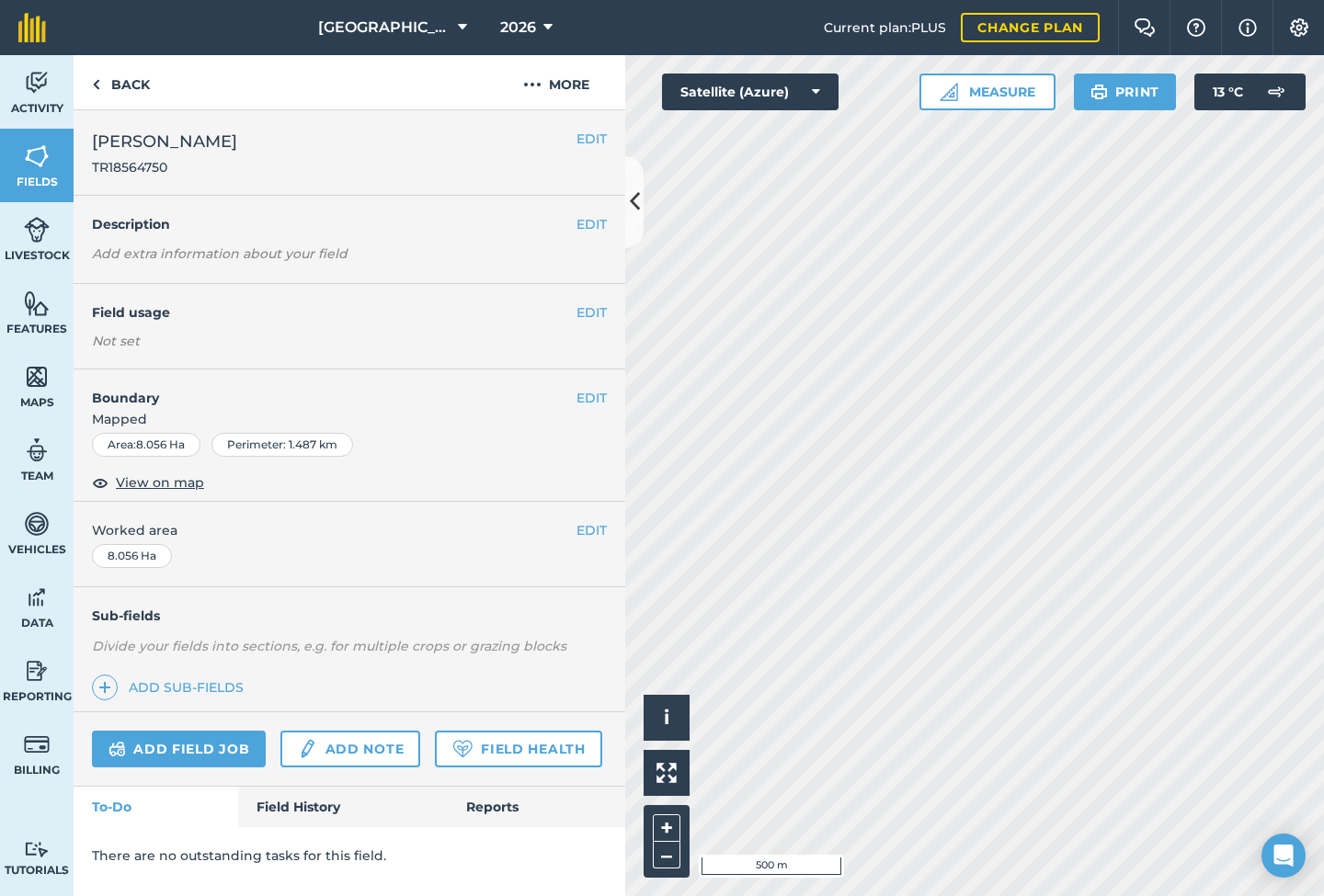
click at [587, 302] on button "EDIT" at bounding box center [592, 313] width 31 height 20
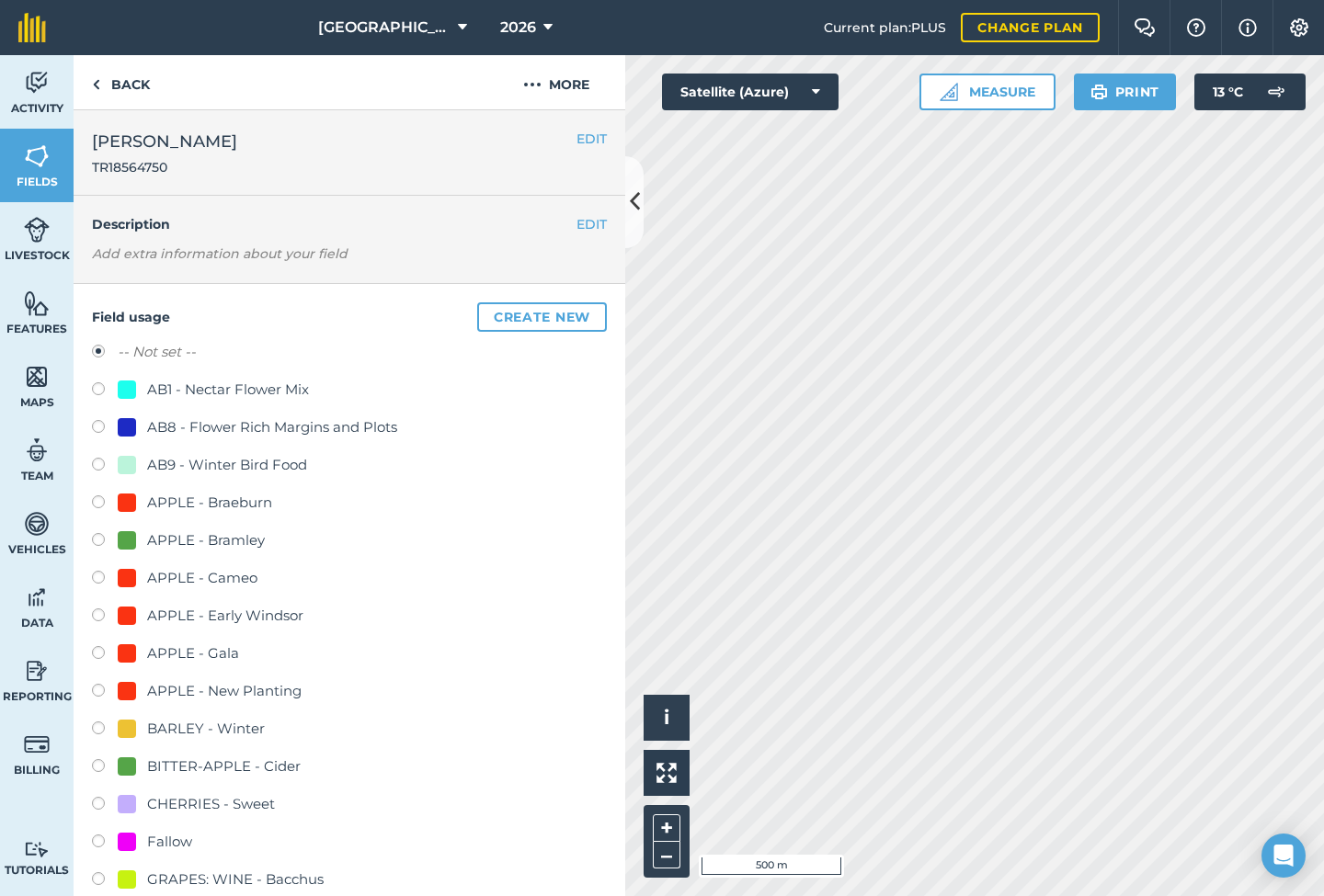
click at [221, 539] on div "APPLE - Bramley" at bounding box center [206, 541] width 117 height 22
radio input "true"
radio input "false"
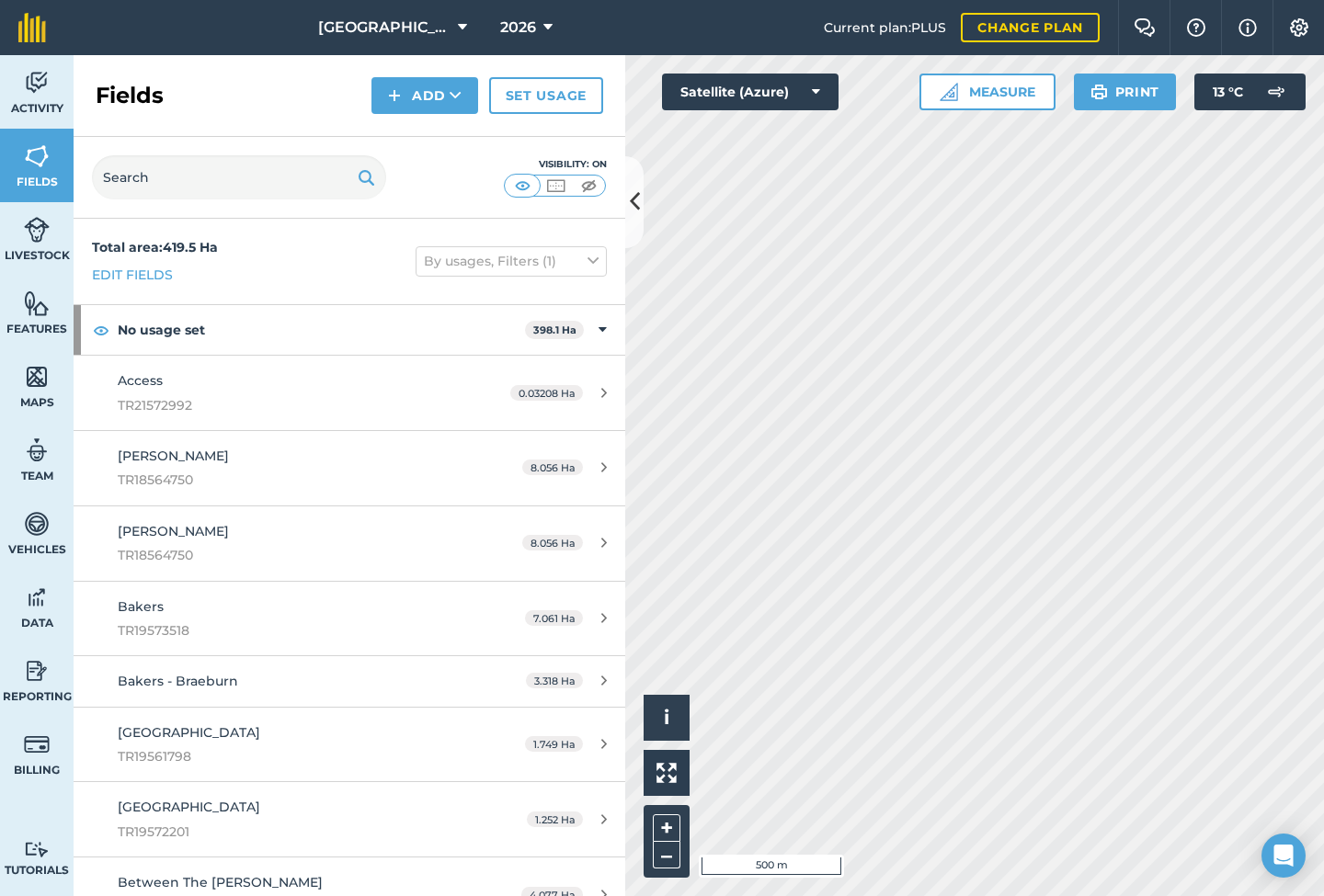
click at [160, 470] on span "TR18564750" at bounding box center [290, 480] width 346 height 20
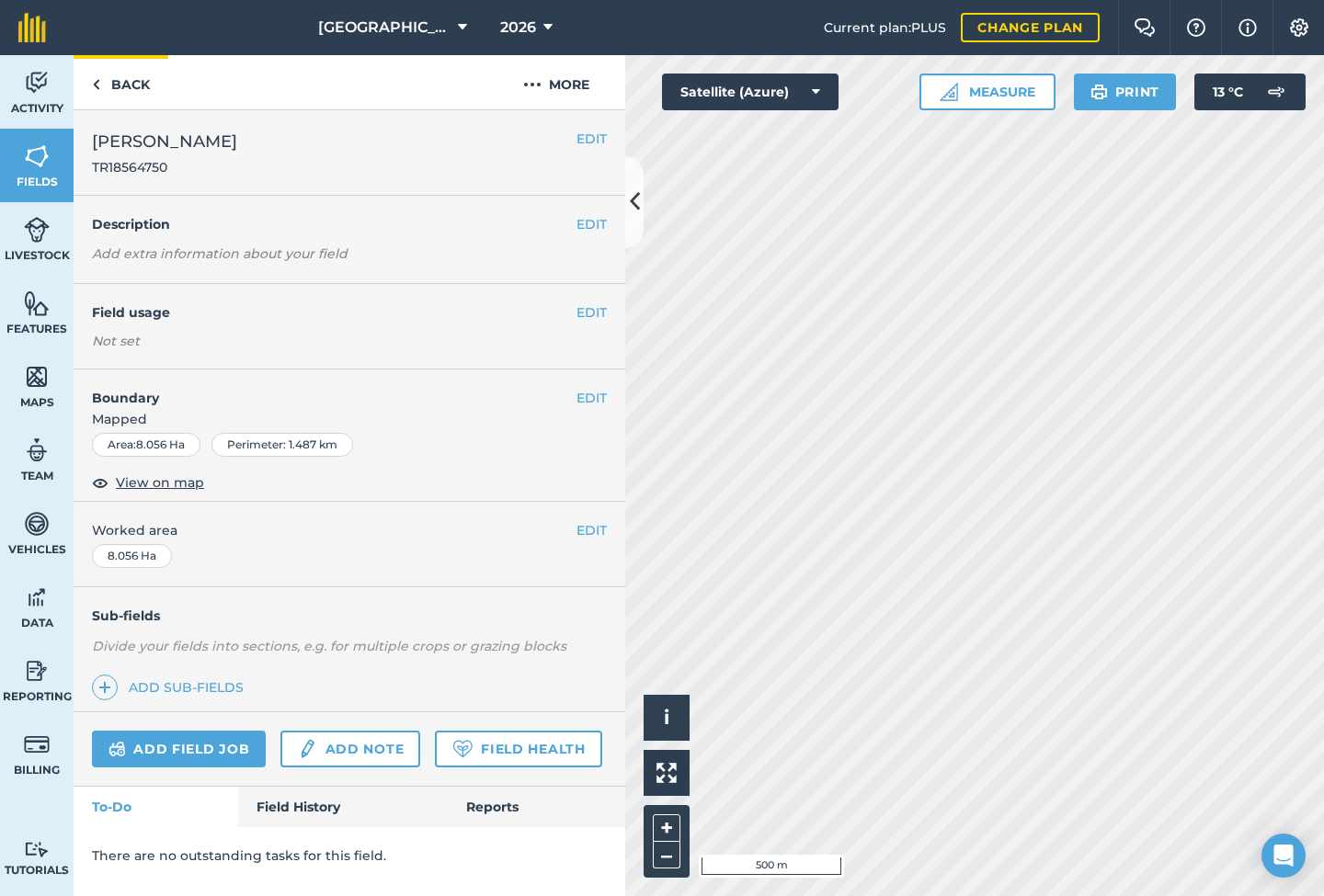
click at [125, 87] on link "Back" at bounding box center [121, 82] width 95 height 54
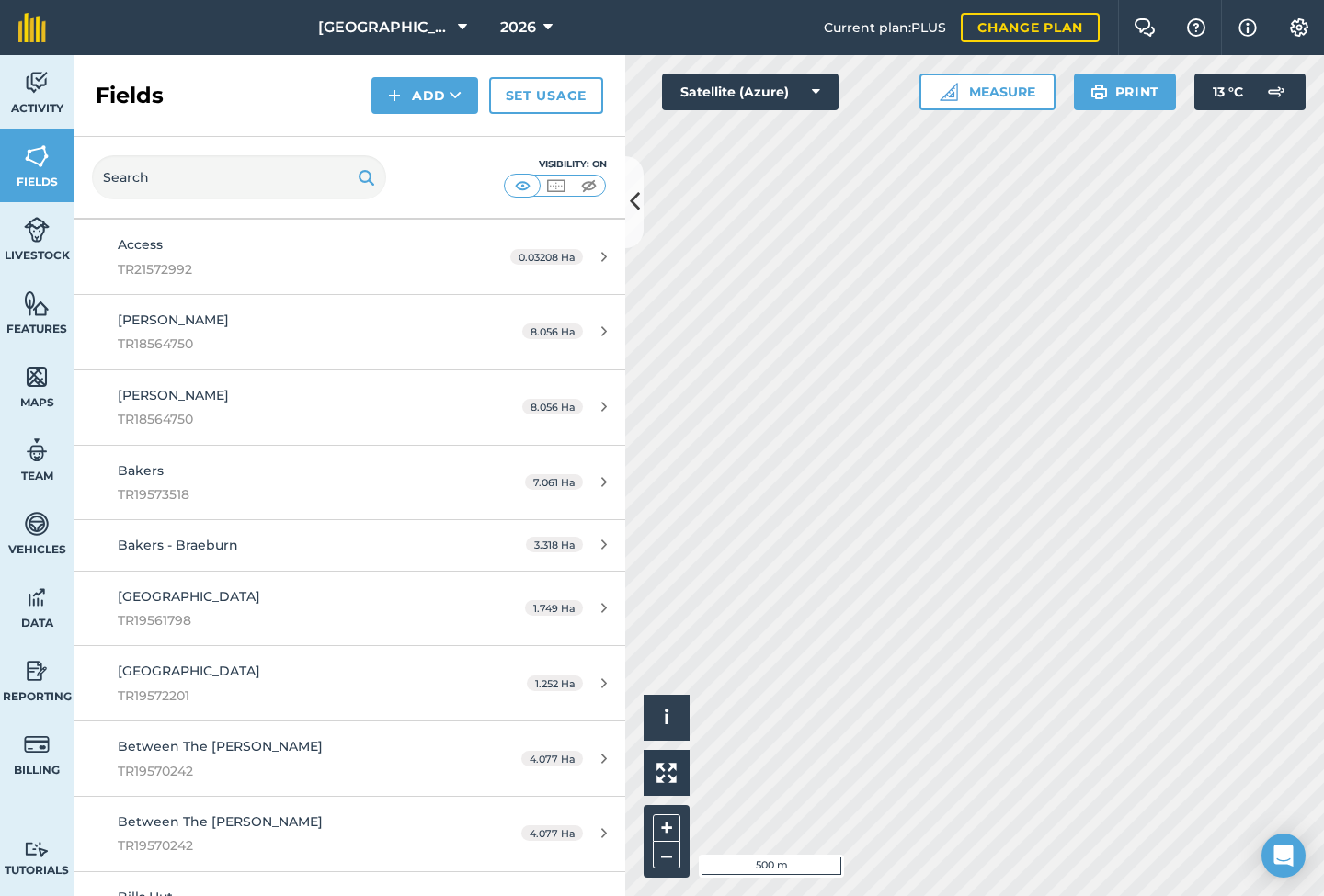
scroll to position [140, 0]
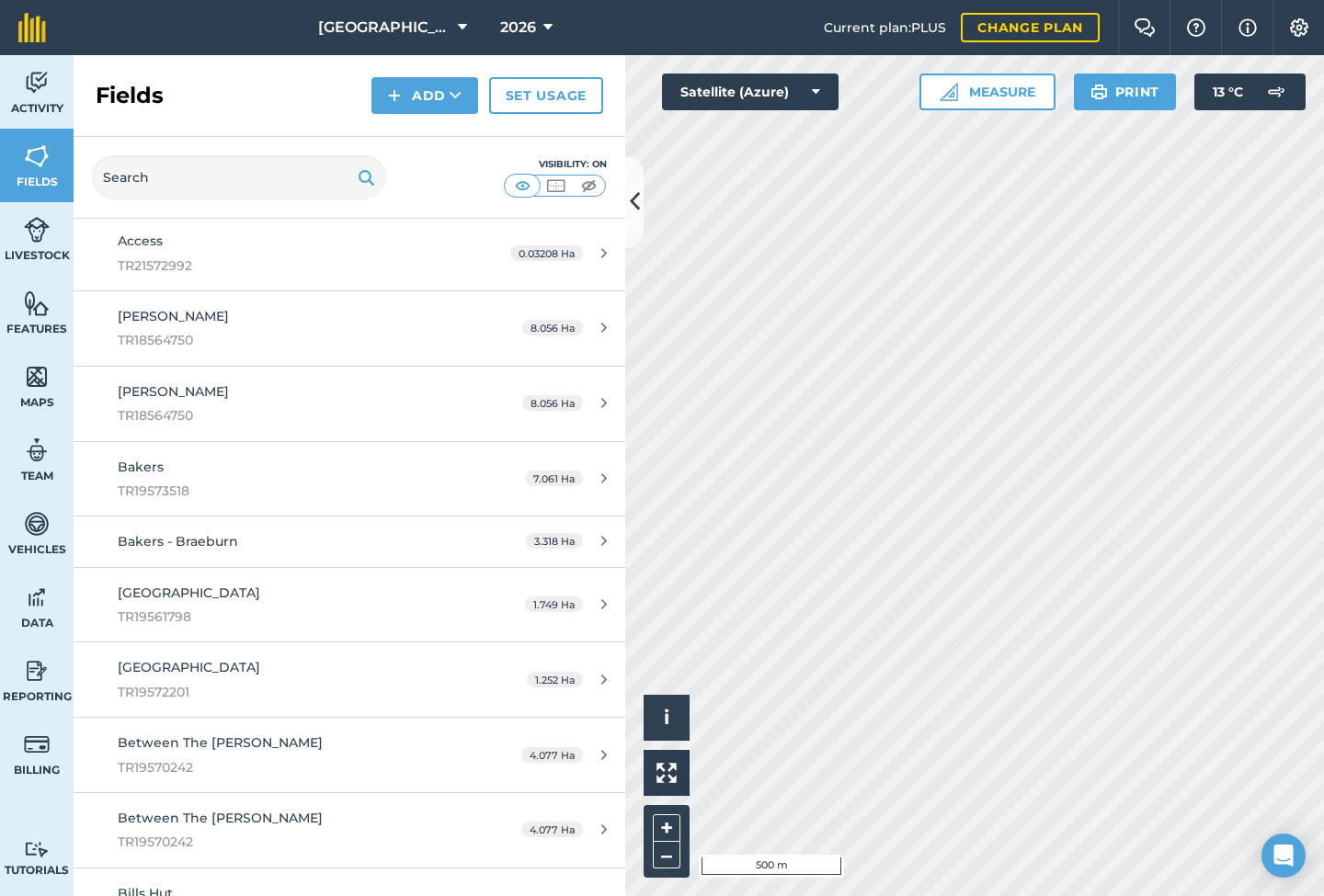
click at [285, 610] on span "TR19561798" at bounding box center [290, 617] width 346 height 20
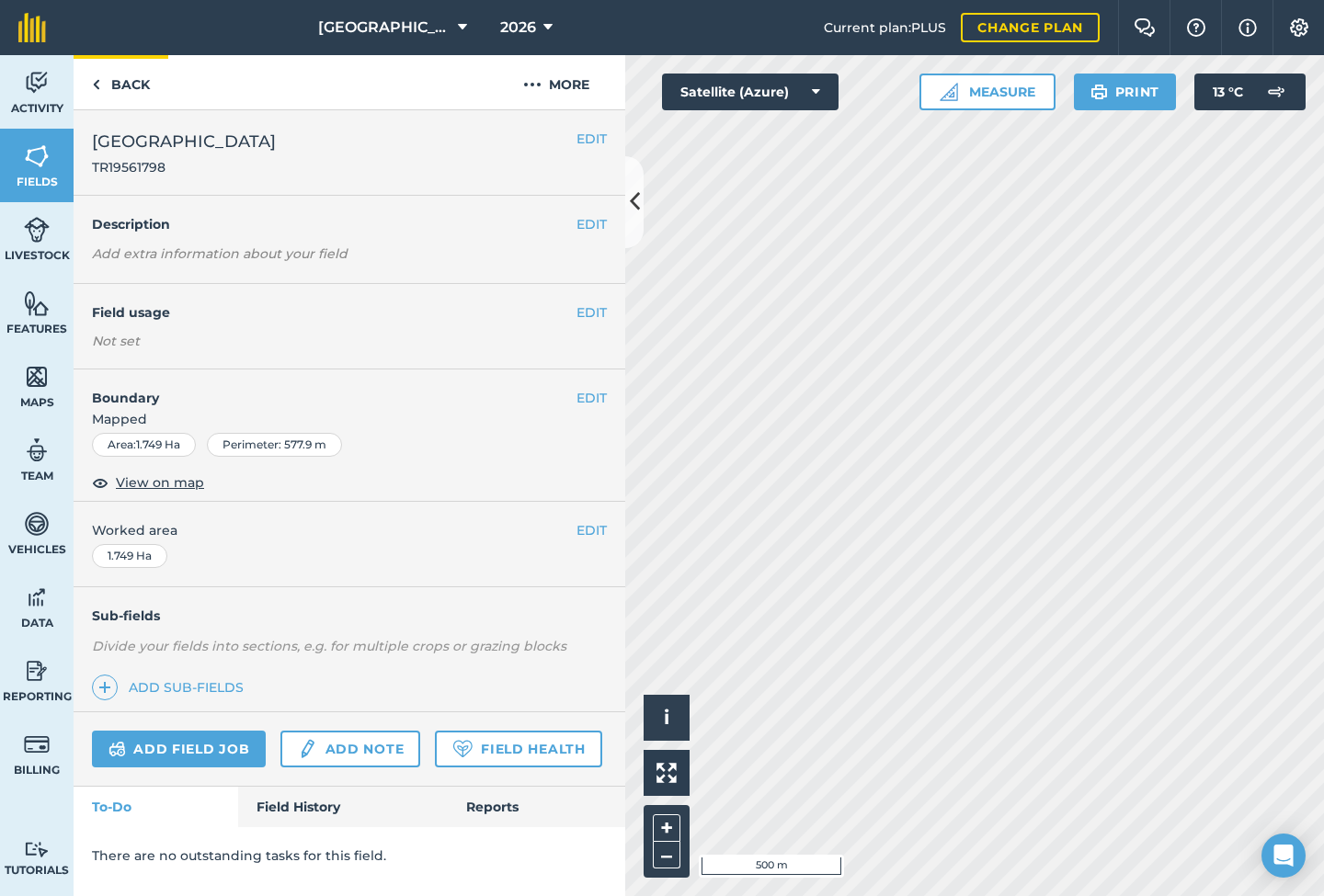
click at [127, 84] on link "Back" at bounding box center [121, 82] width 95 height 54
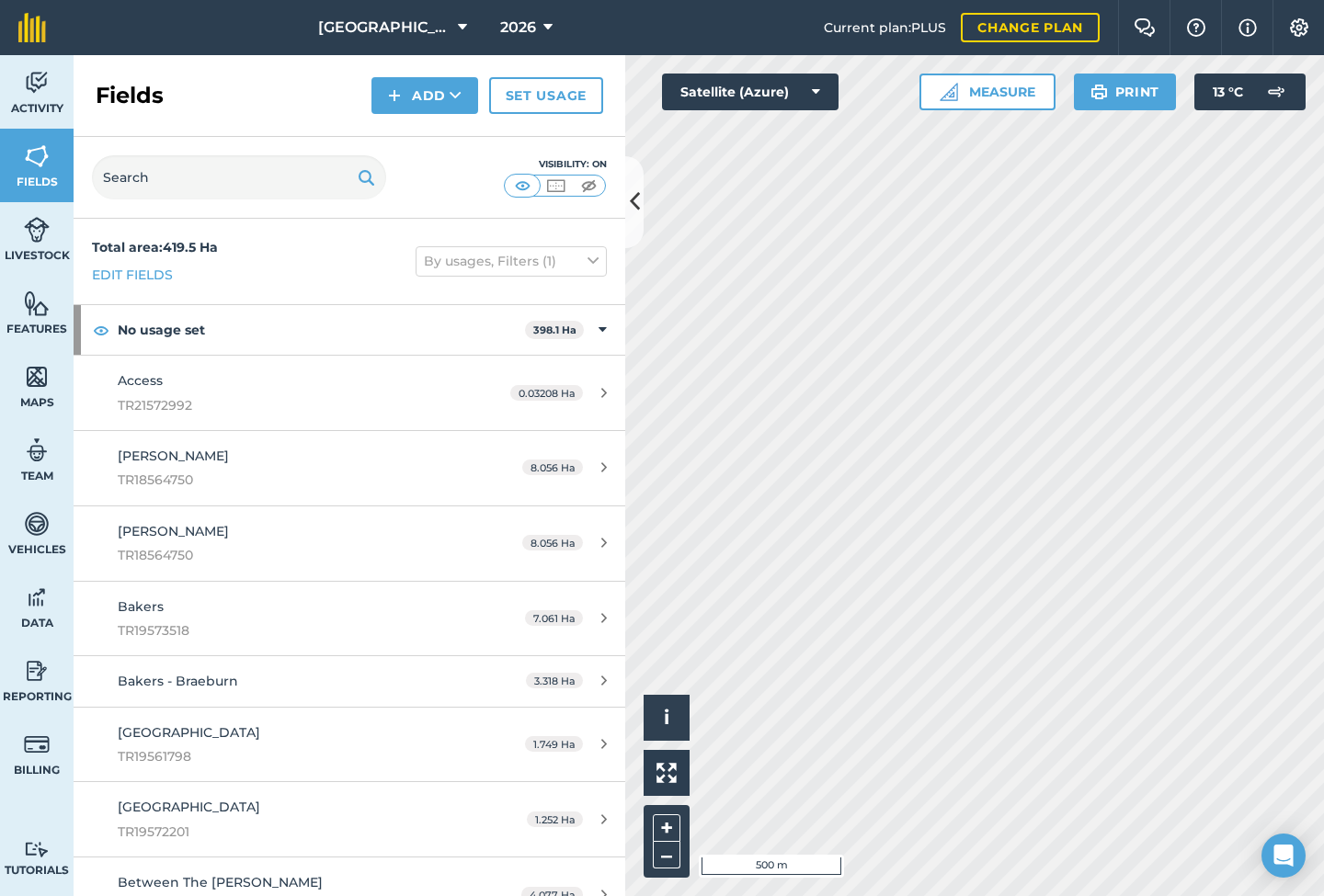
click at [1291, 20] on img at bounding box center [1299, 28] width 22 height 19
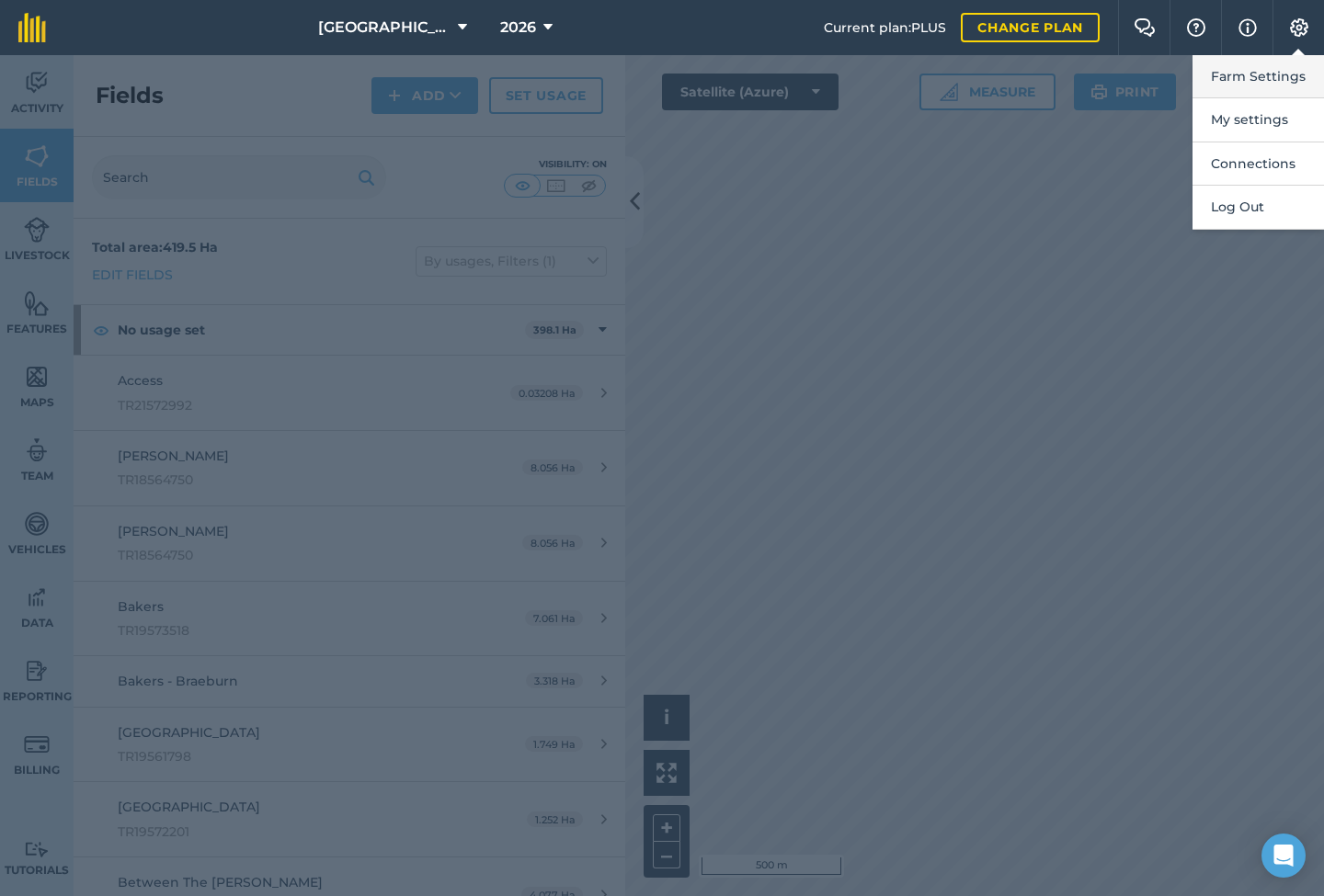
click at [1258, 76] on button "Farm Settings" at bounding box center [1258, 76] width 131 height 43
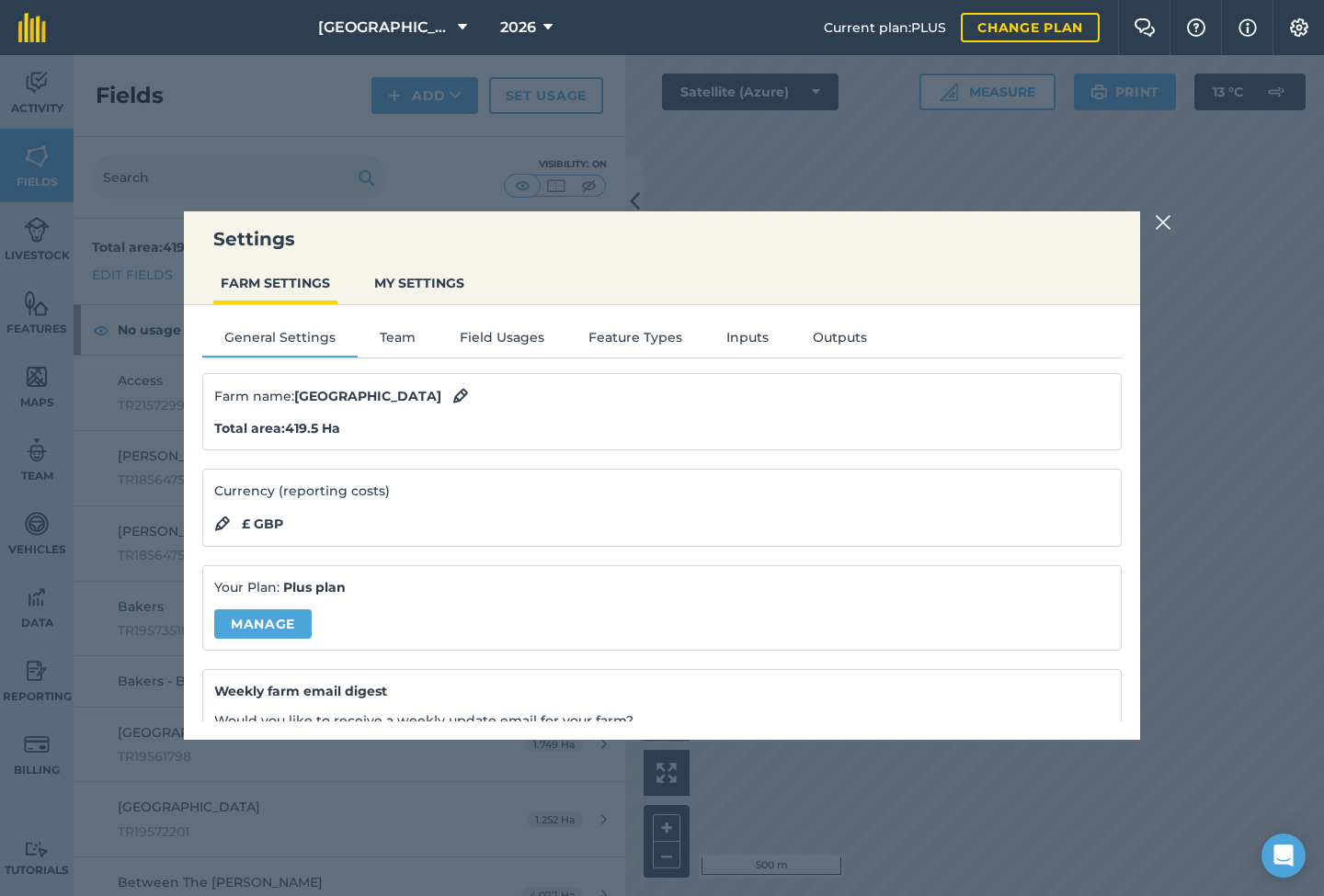
click at [404, 277] on button "MY SETTINGS" at bounding box center [419, 284] width 105 height 35
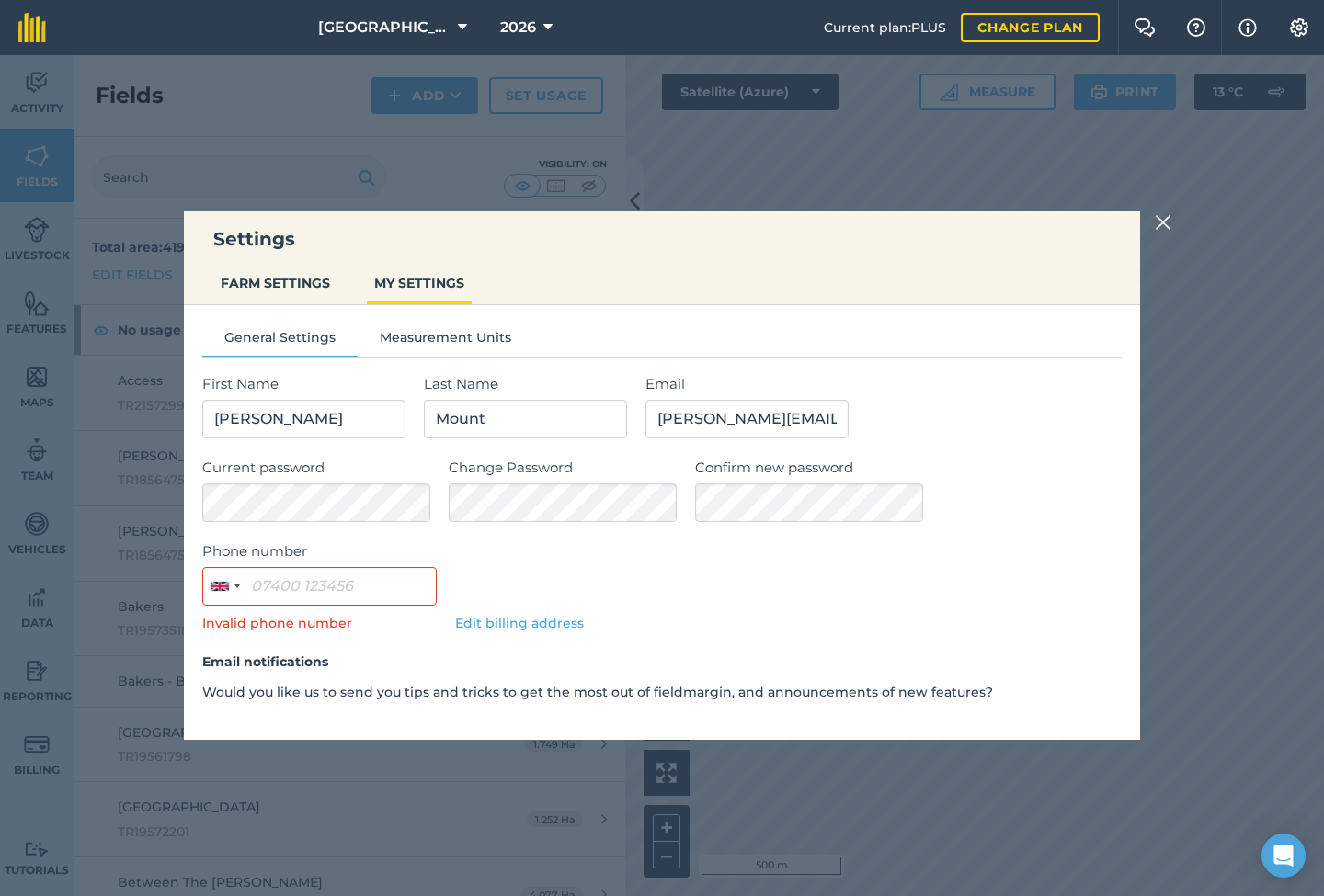
click at [431, 328] on button "Measurement Units" at bounding box center [445, 341] width 176 height 28
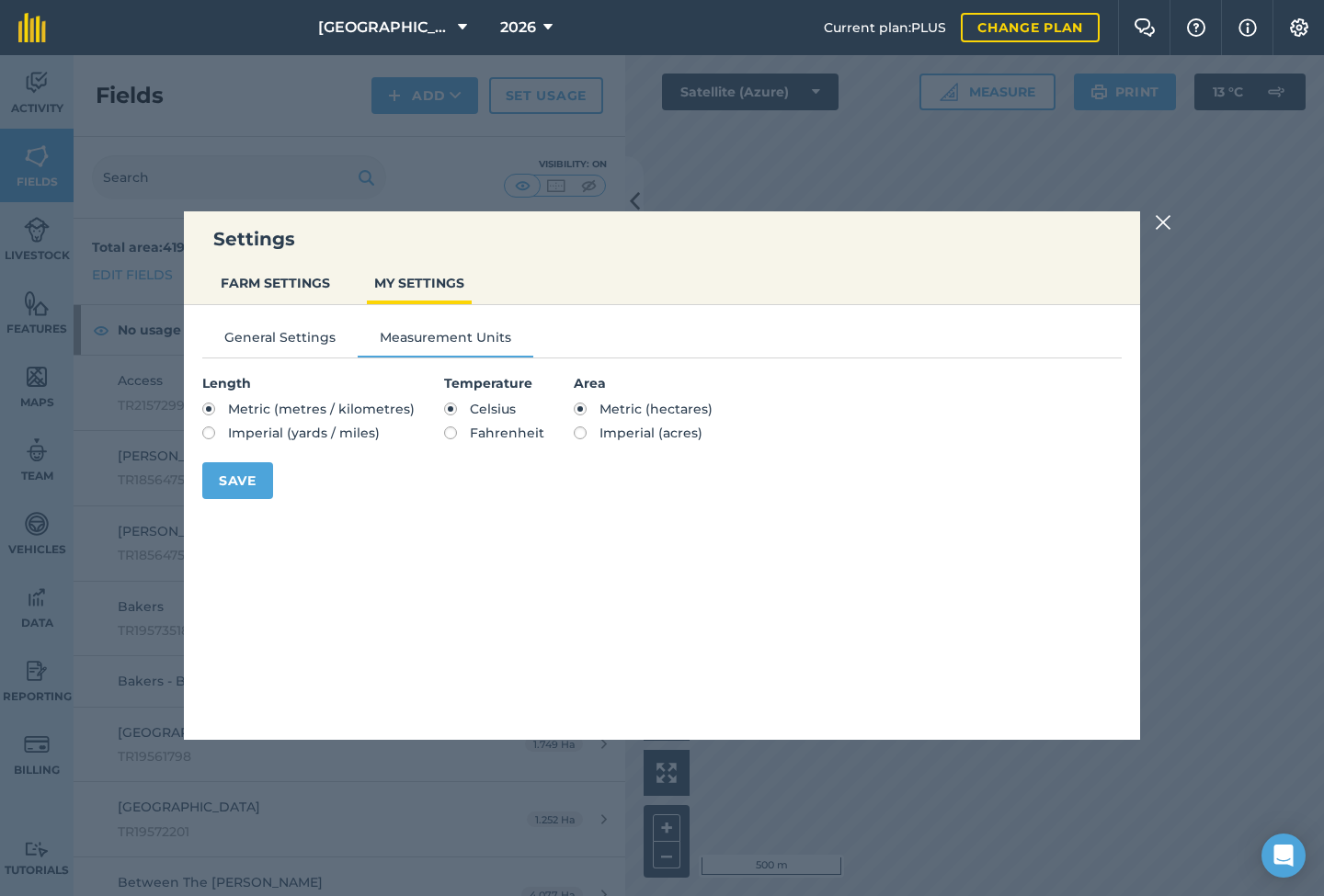
click at [281, 354] on li "General Settings" at bounding box center [279, 342] width 155 height 30
click at [296, 341] on button "General Settings" at bounding box center [279, 341] width 155 height 28
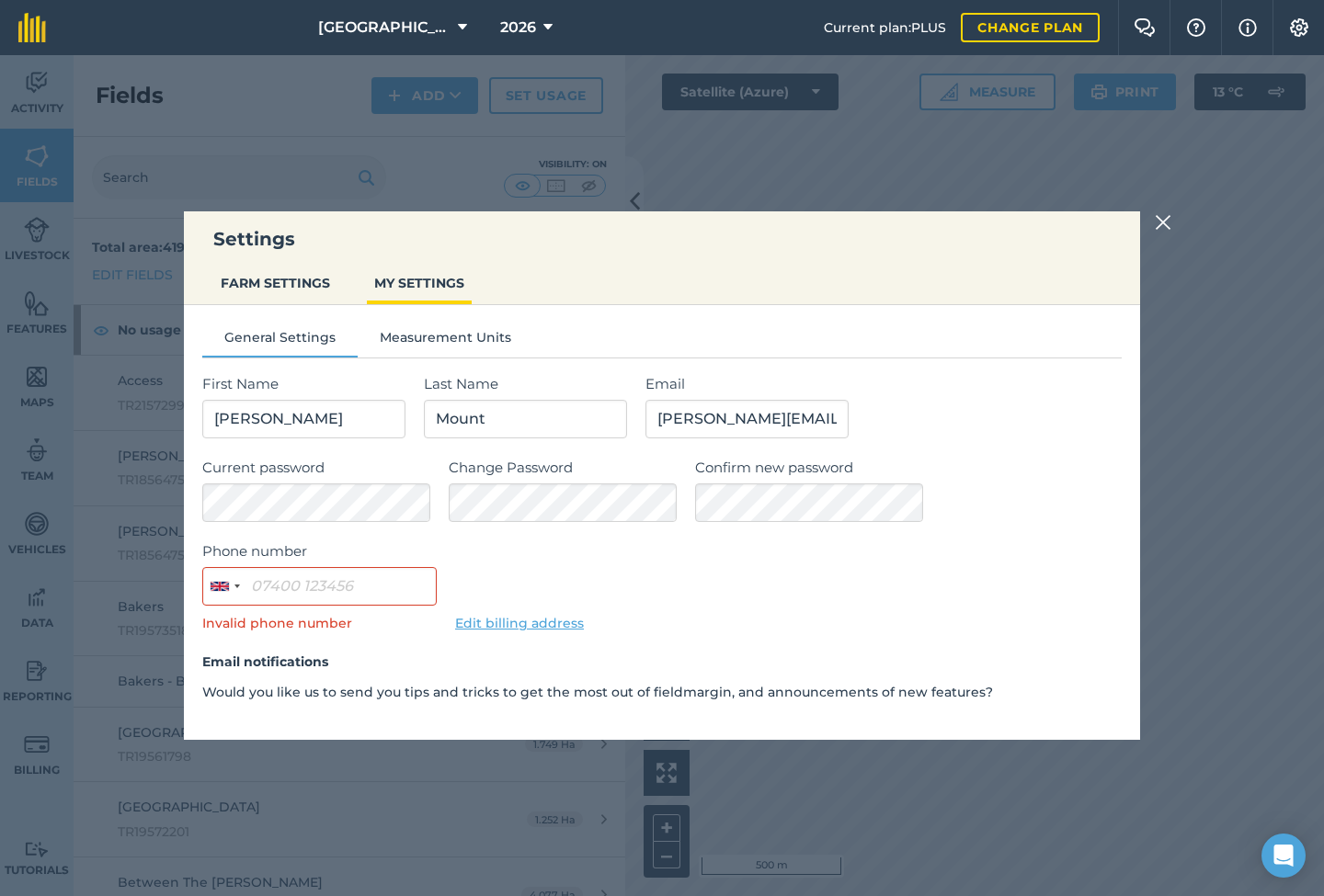
click at [284, 282] on button "FARM SETTINGS" at bounding box center [274, 284] width 124 height 35
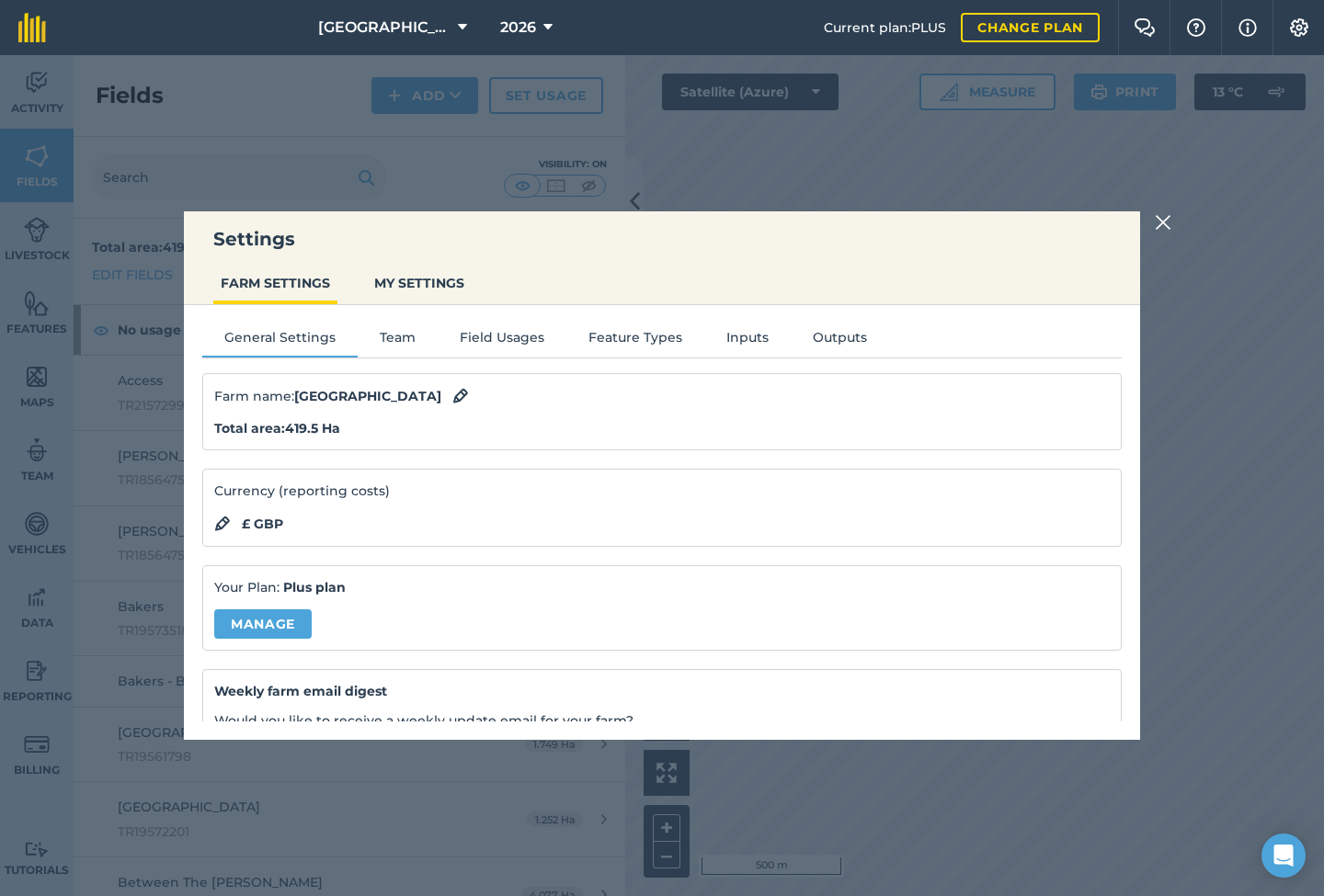
drag, startPoint x: 388, startPoint y: 338, endPoint x: 412, endPoint y: 339, distance: 24.0
click at [389, 338] on button "Team" at bounding box center [397, 341] width 80 height 28
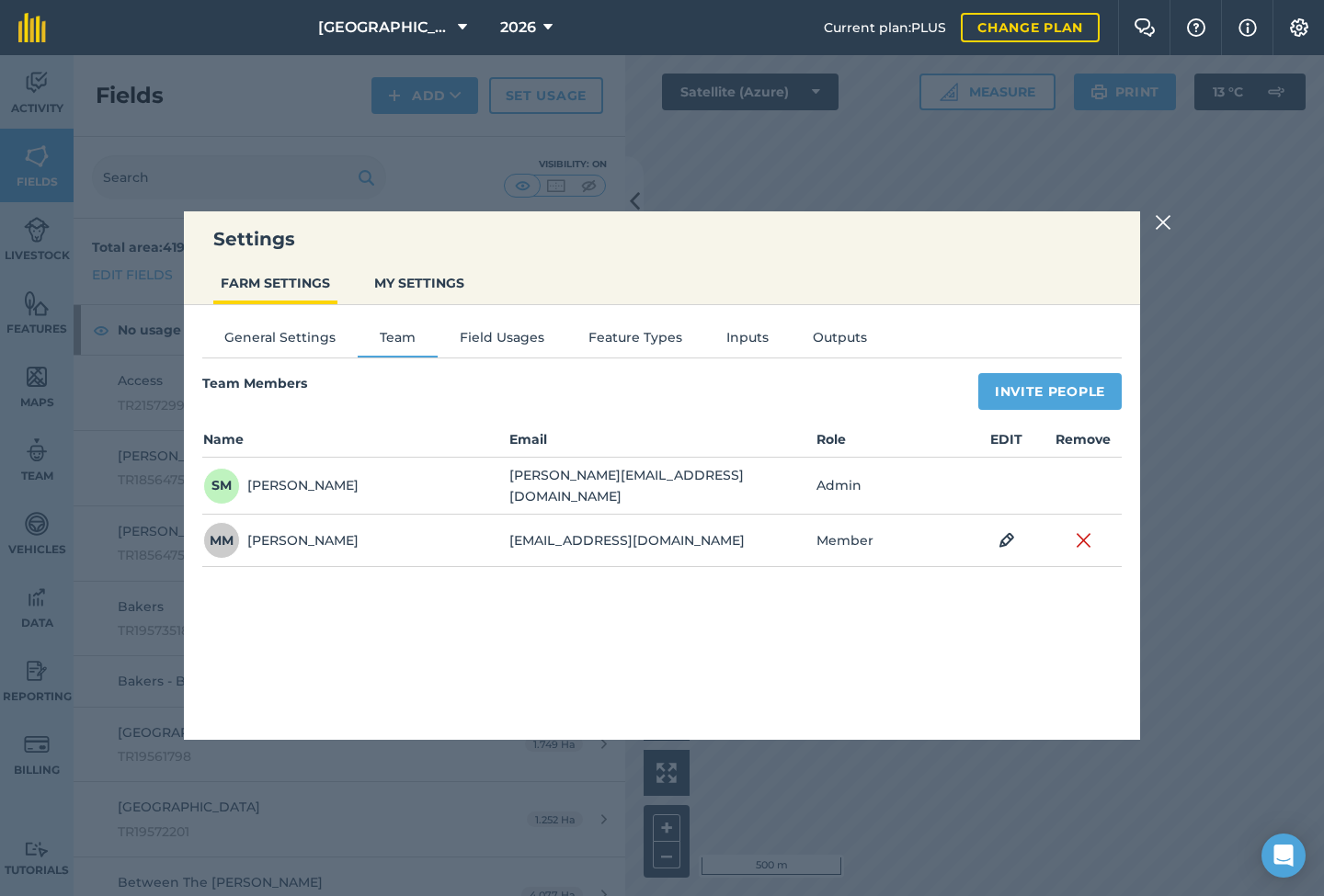
click at [518, 344] on button "Field Usages" at bounding box center [502, 341] width 128 height 28
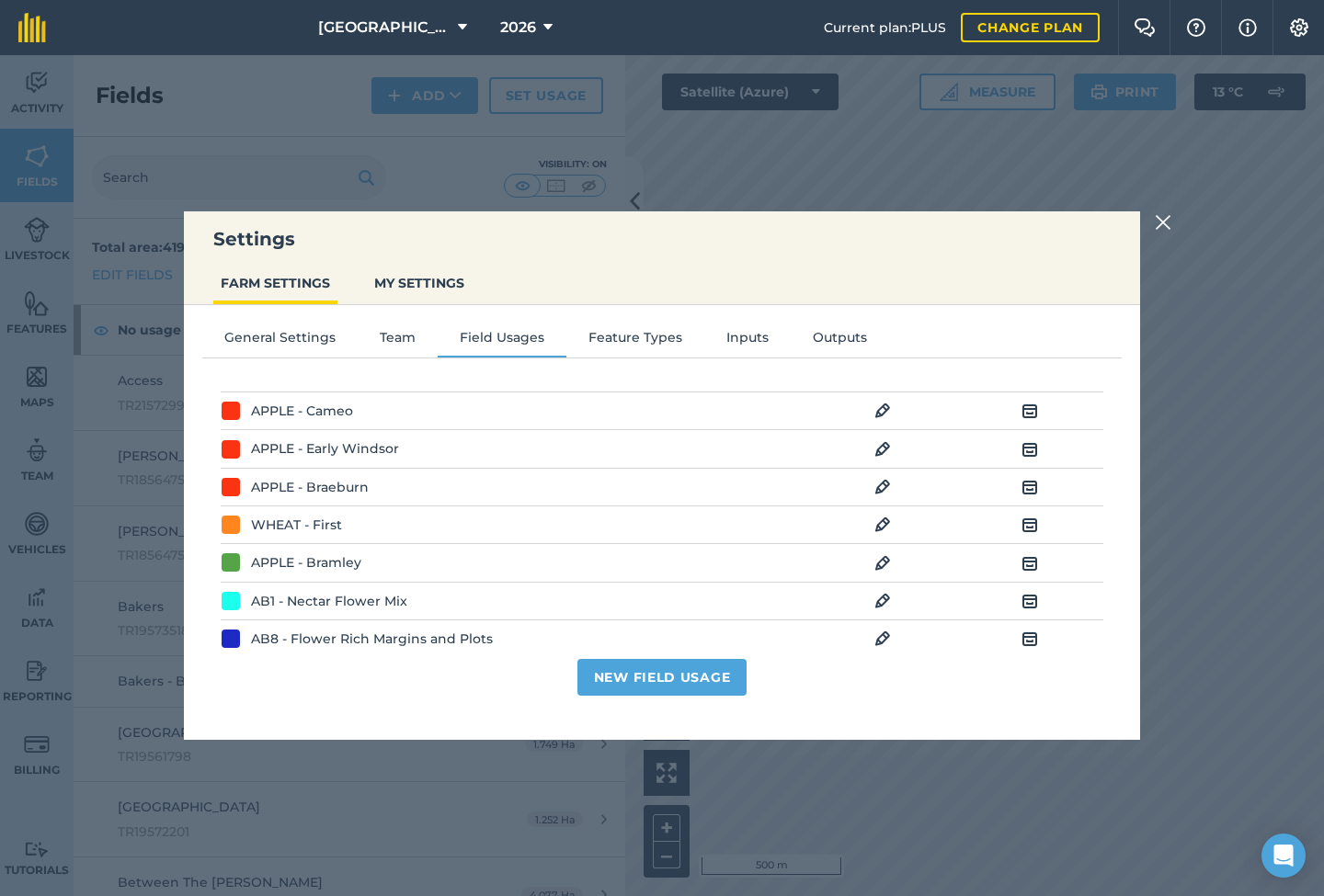
scroll to position [782, 0]
click at [635, 338] on button "Feature Types" at bounding box center [635, 341] width 138 height 28
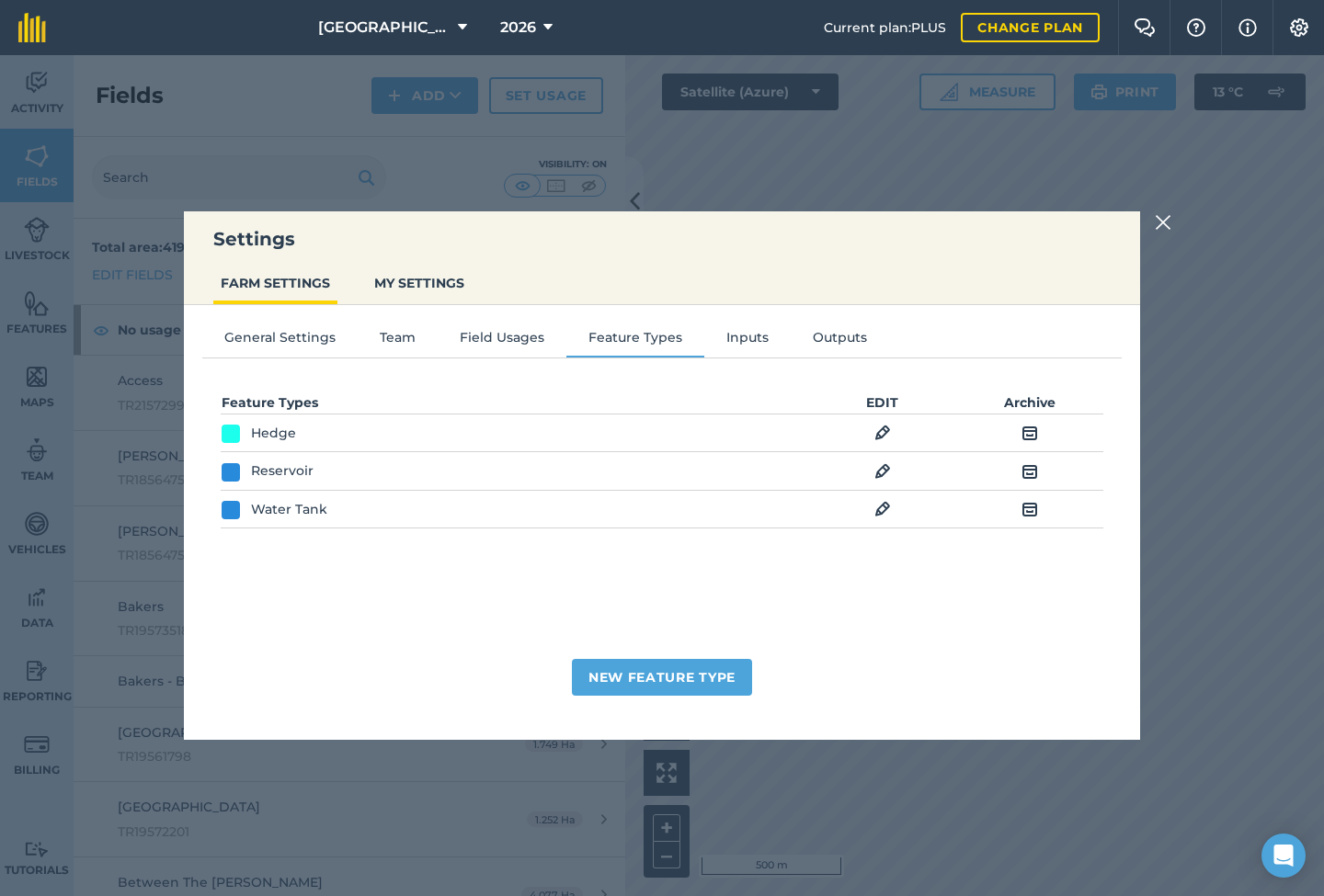
click at [1158, 224] on img at bounding box center [1163, 222] width 17 height 22
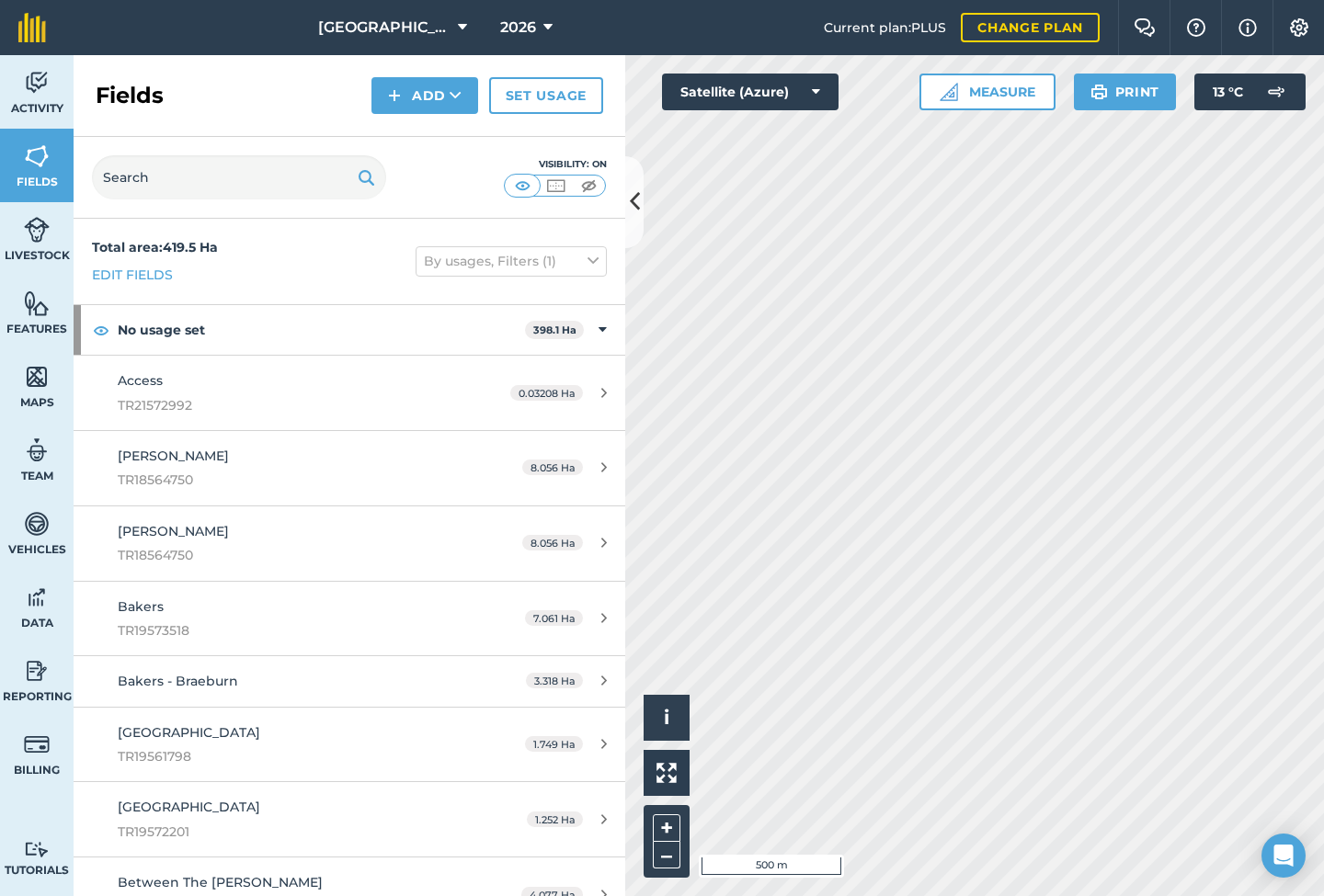
click at [242, 410] on span "TR21572992" at bounding box center [290, 406] width 346 height 20
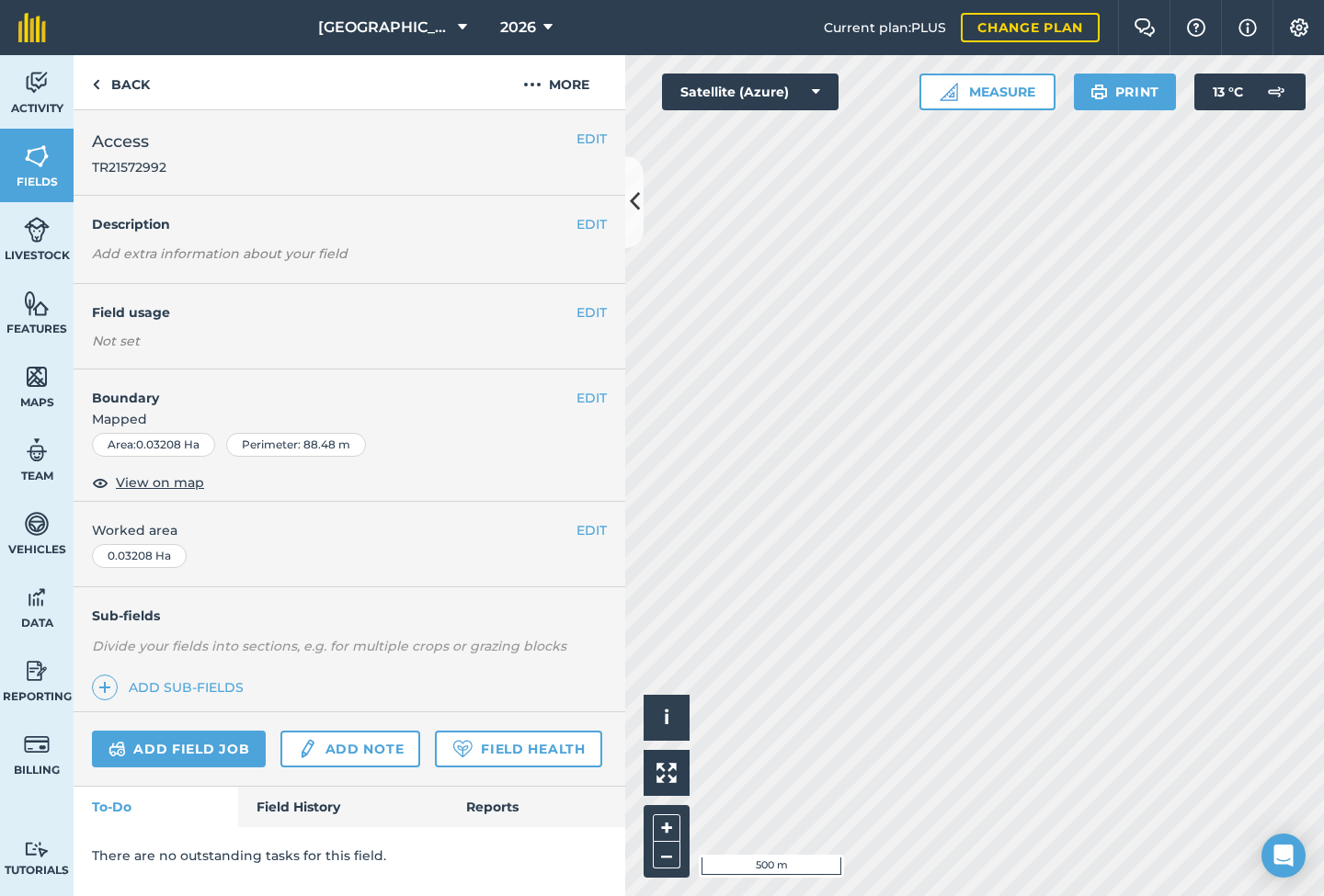
click at [1304, 27] on img at bounding box center [1299, 28] width 22 height 19
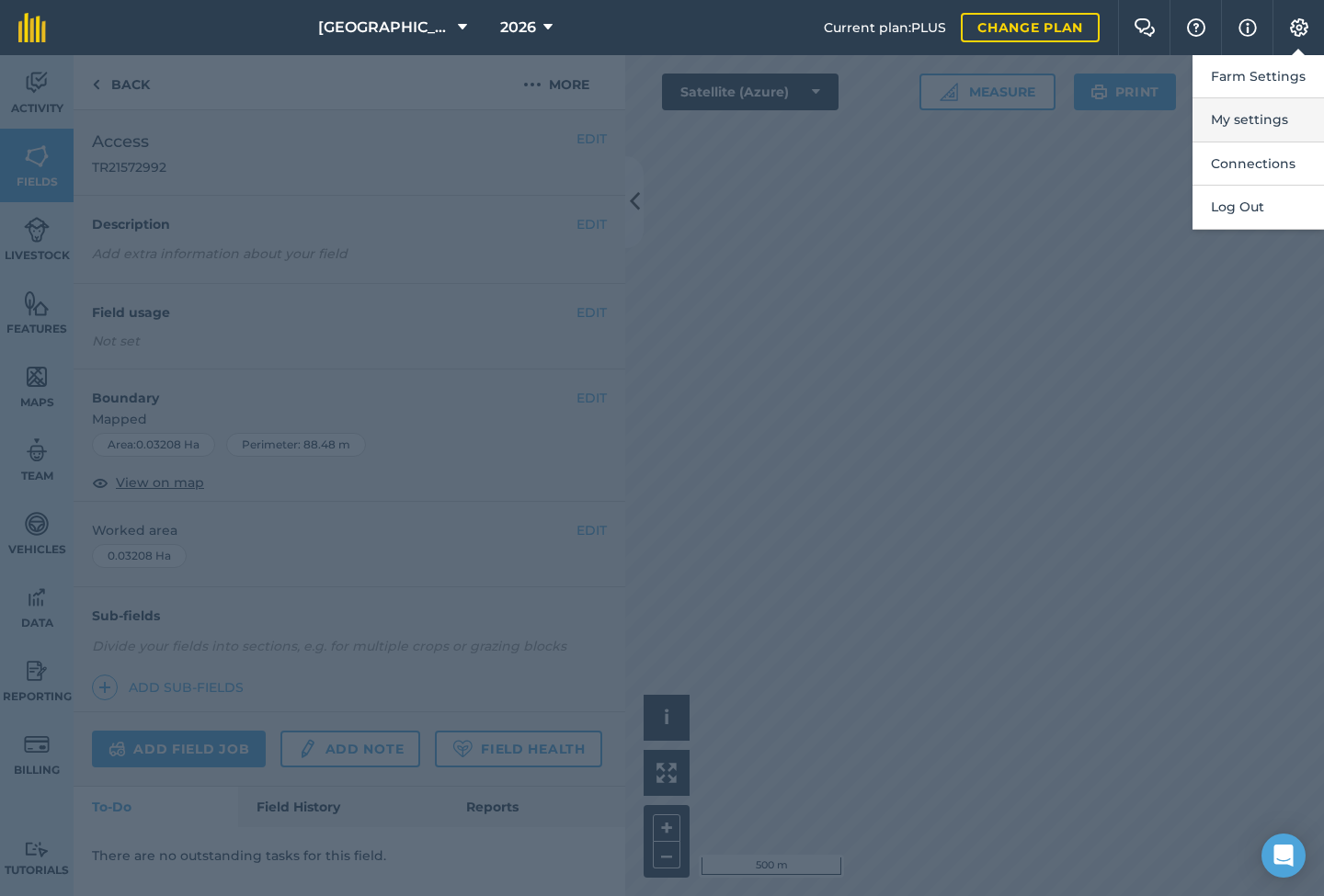
click at [1250, 113] on button "My settings" at bounding box center [1258, 120] width 131 height 43
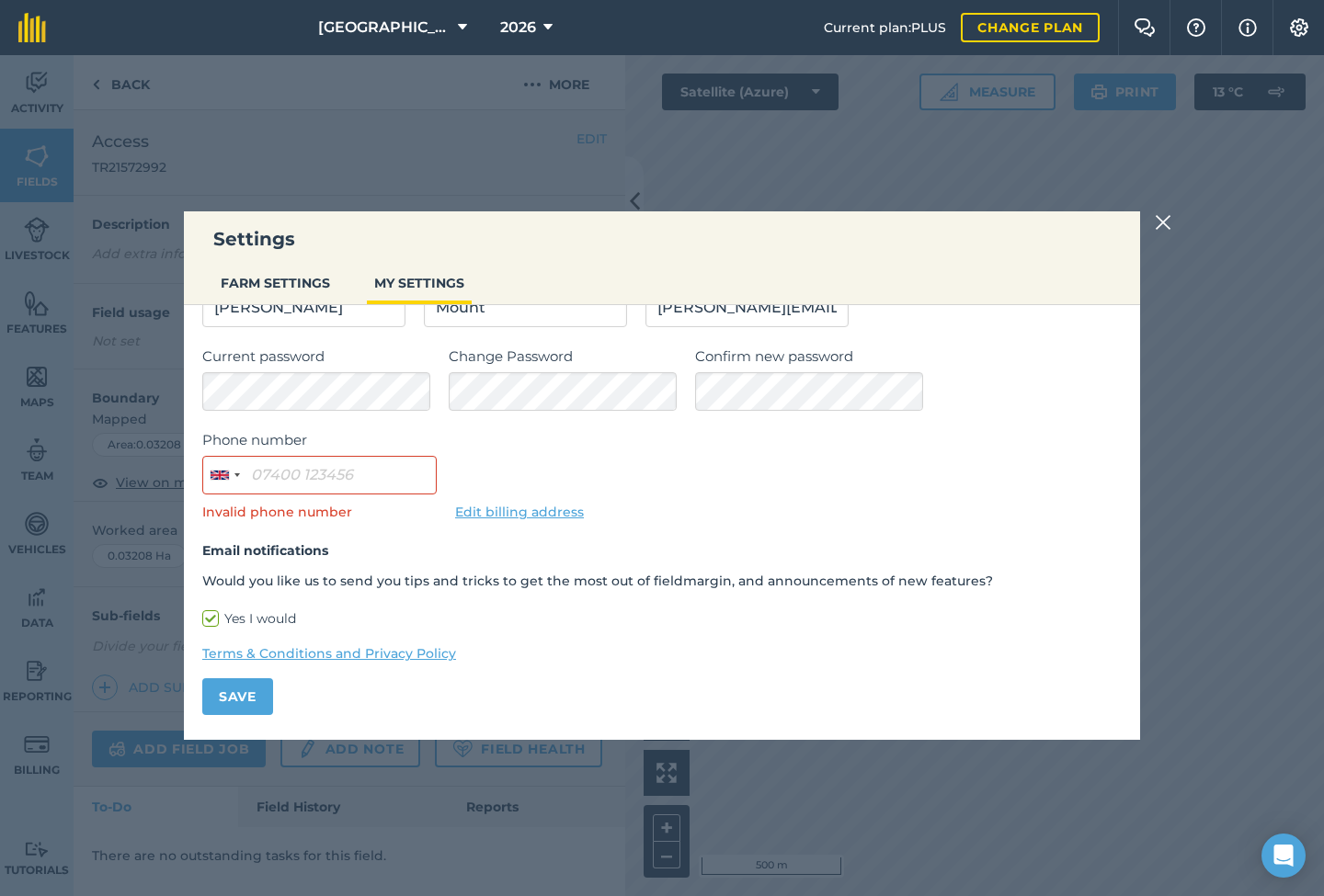
scroll to position [111, 0]
click at [1171, 219] on div at bounding box center [1166, 222] width 22 height 22
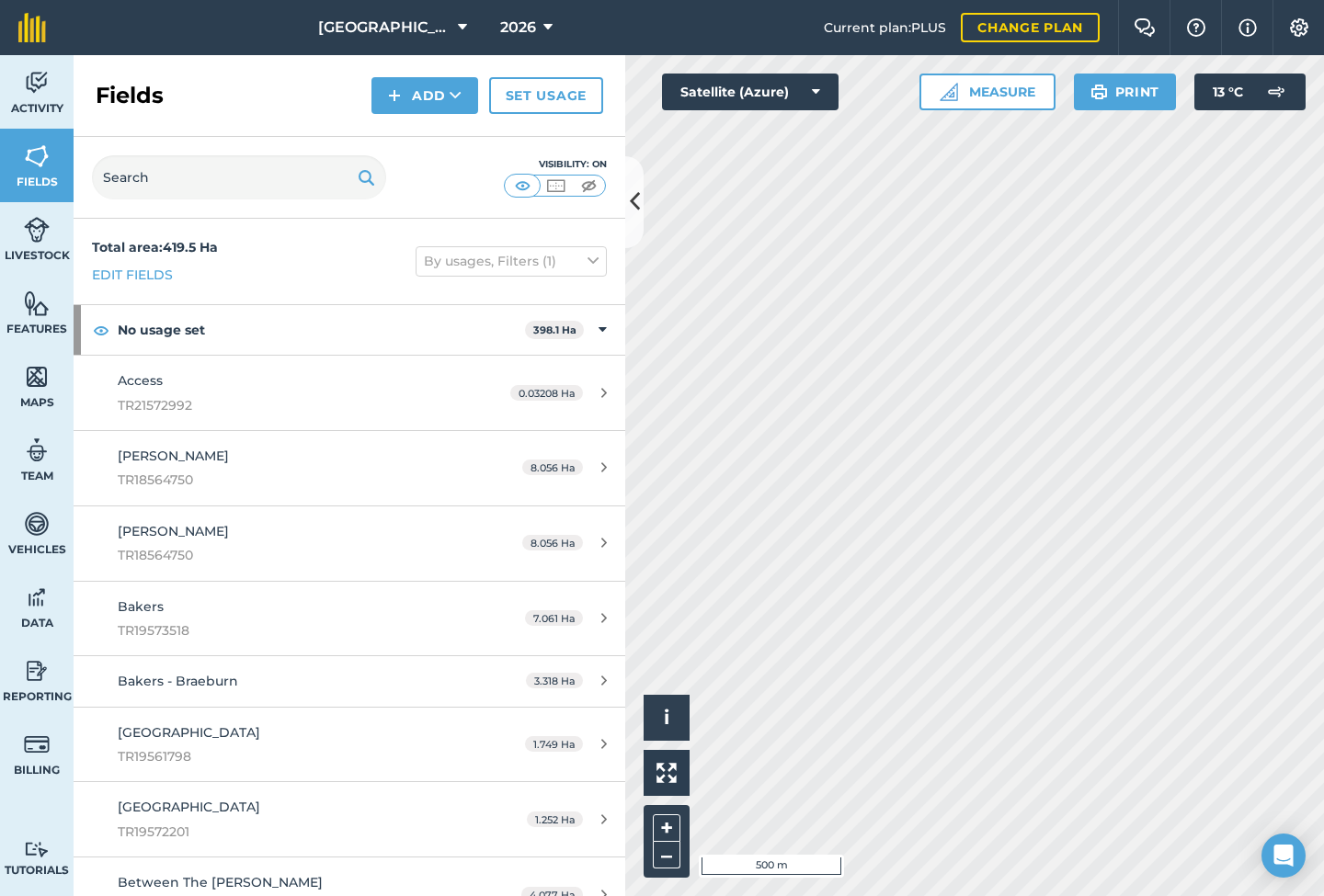
click at [633, 196] on icon at bounding box center [635, 202] width 10 height 33
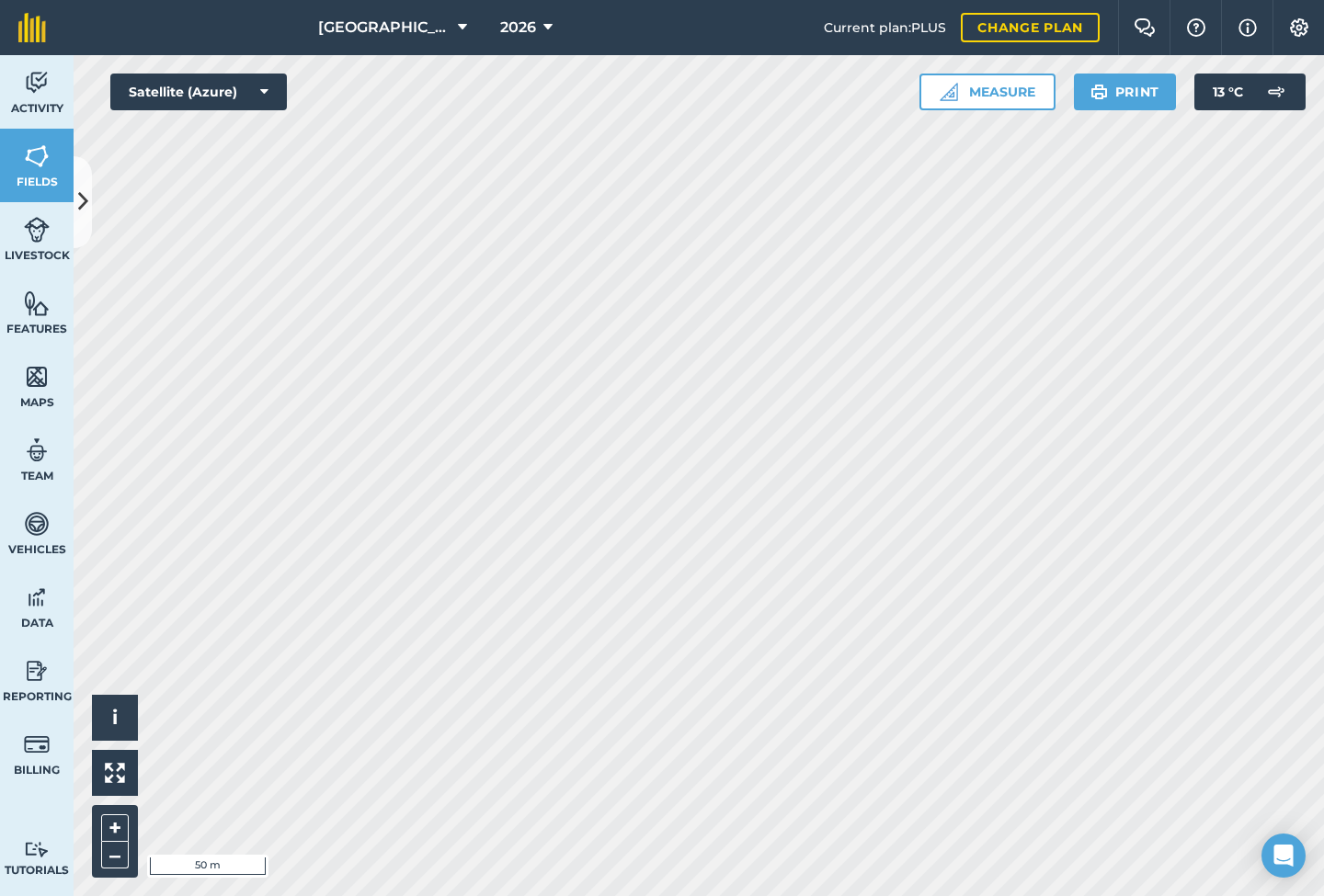
click at [381, 38] on span "[GEOGRAPHIC_DATA]" at bounding box center [384, 28] width 132 height 22
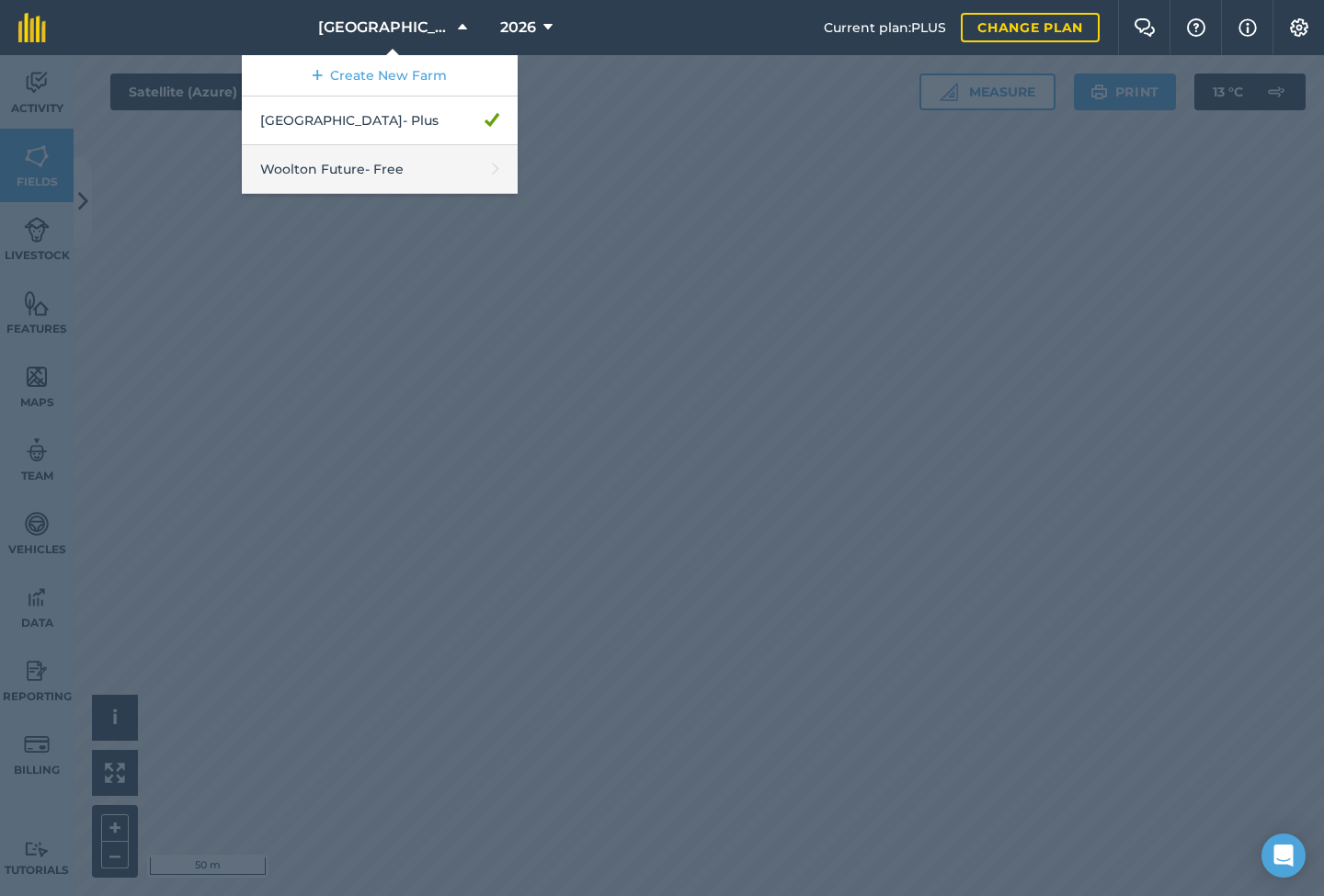
click at [392, 171] on link "Woolton Future - Free" at bounding box center [380, 169] width 275 height 48
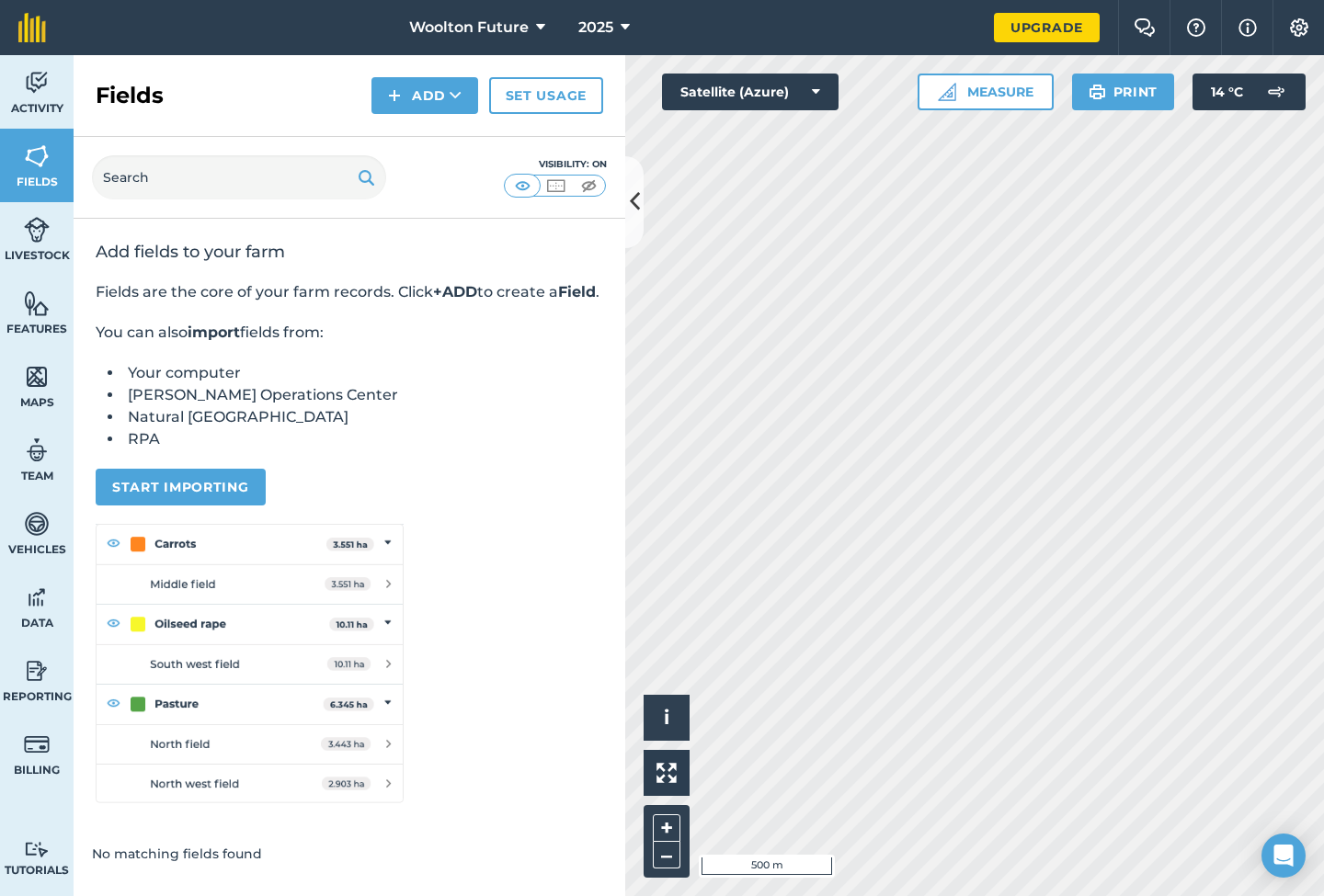
click at [518, 20] on span "Woolton Future" at bounding box center [469, 28] width 119 height 22
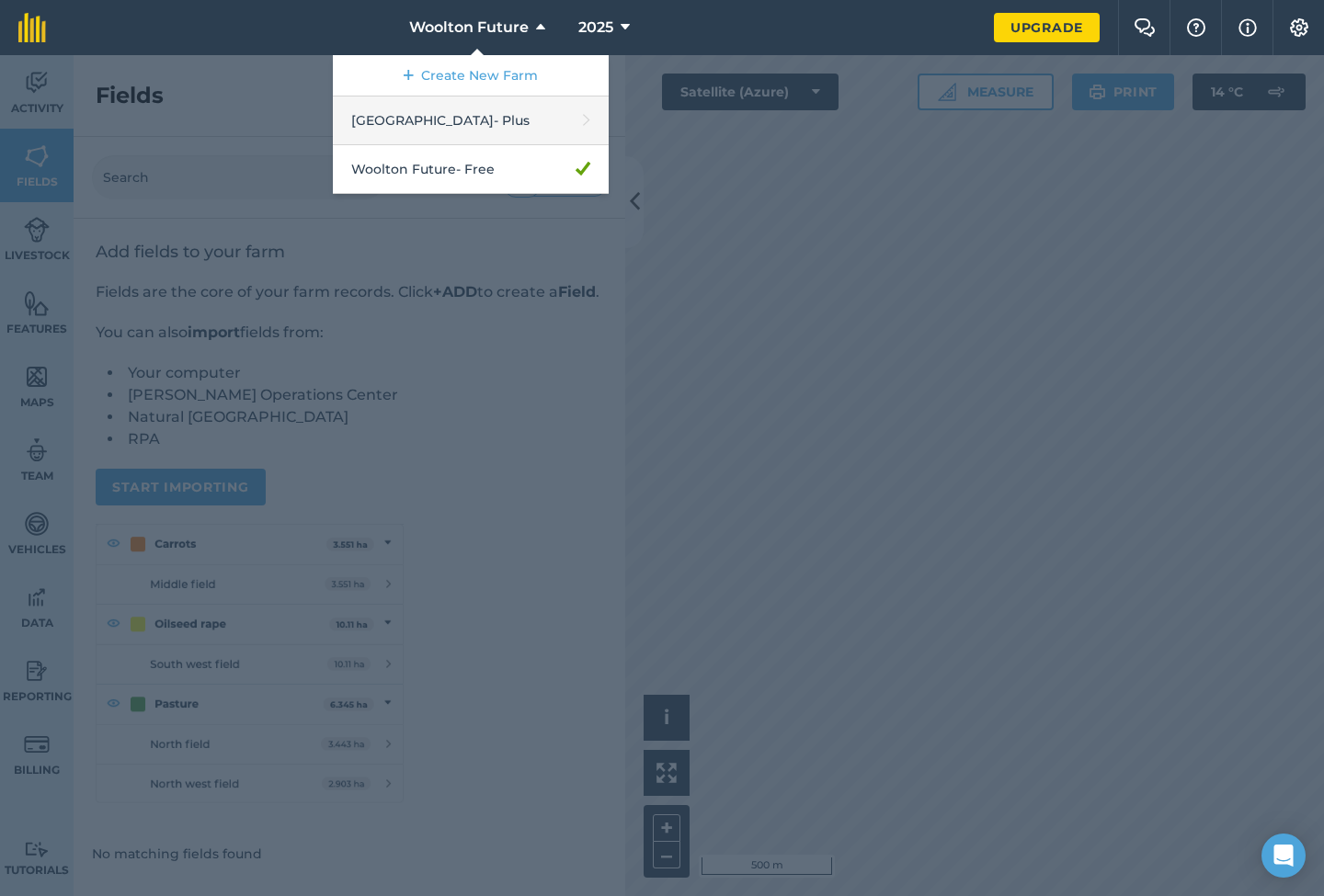
click at [453, 117] on link "Woolton Farm - Plus" at bounding box center [471, 121] width 275 height 48
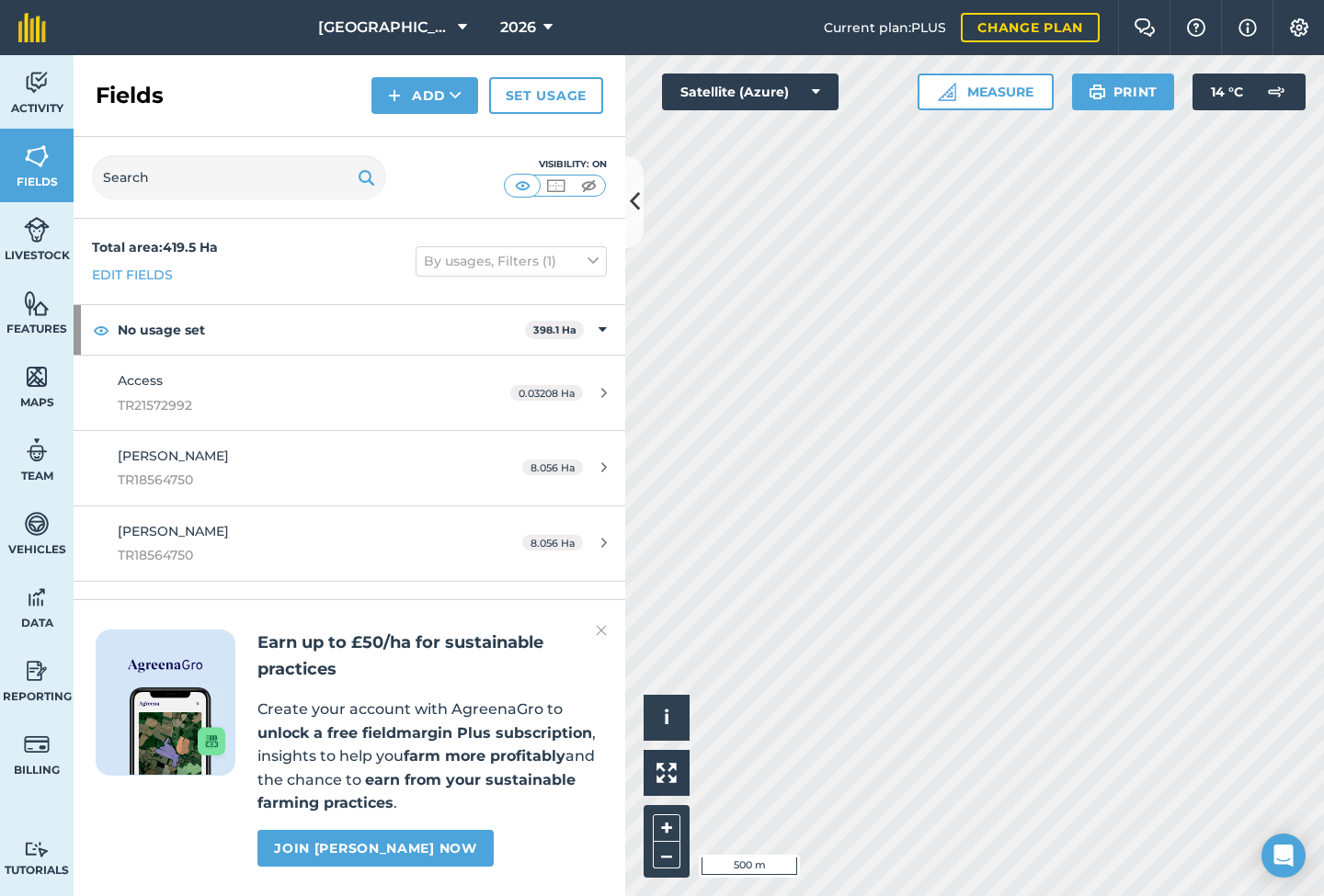
click at [598, 394] on div "0.03208 Ha" at bounding box center [558, 394] width 133 height 15
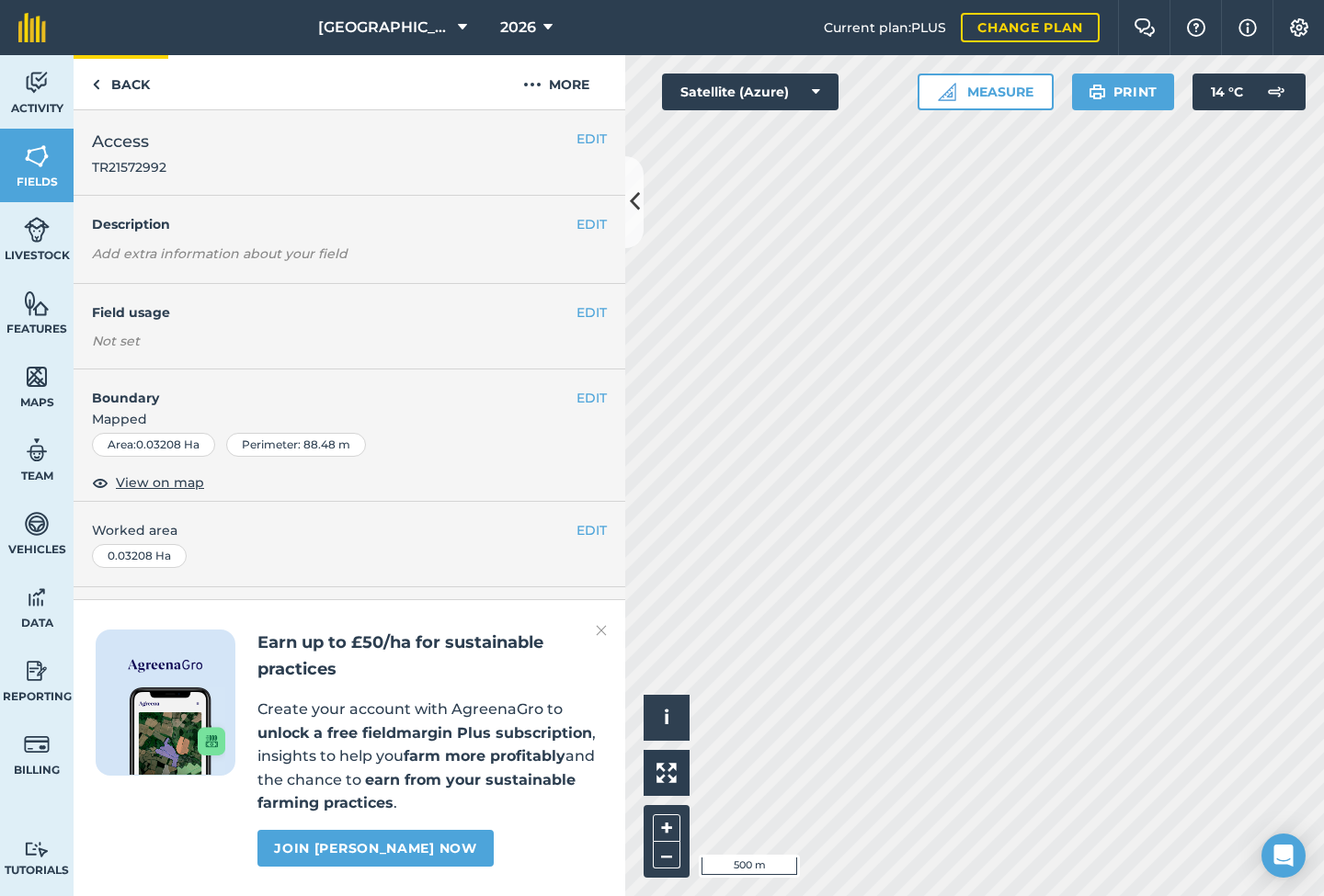
click at [101, 72] on link "Back" at bounding box center [121, 82] width 95 height 54
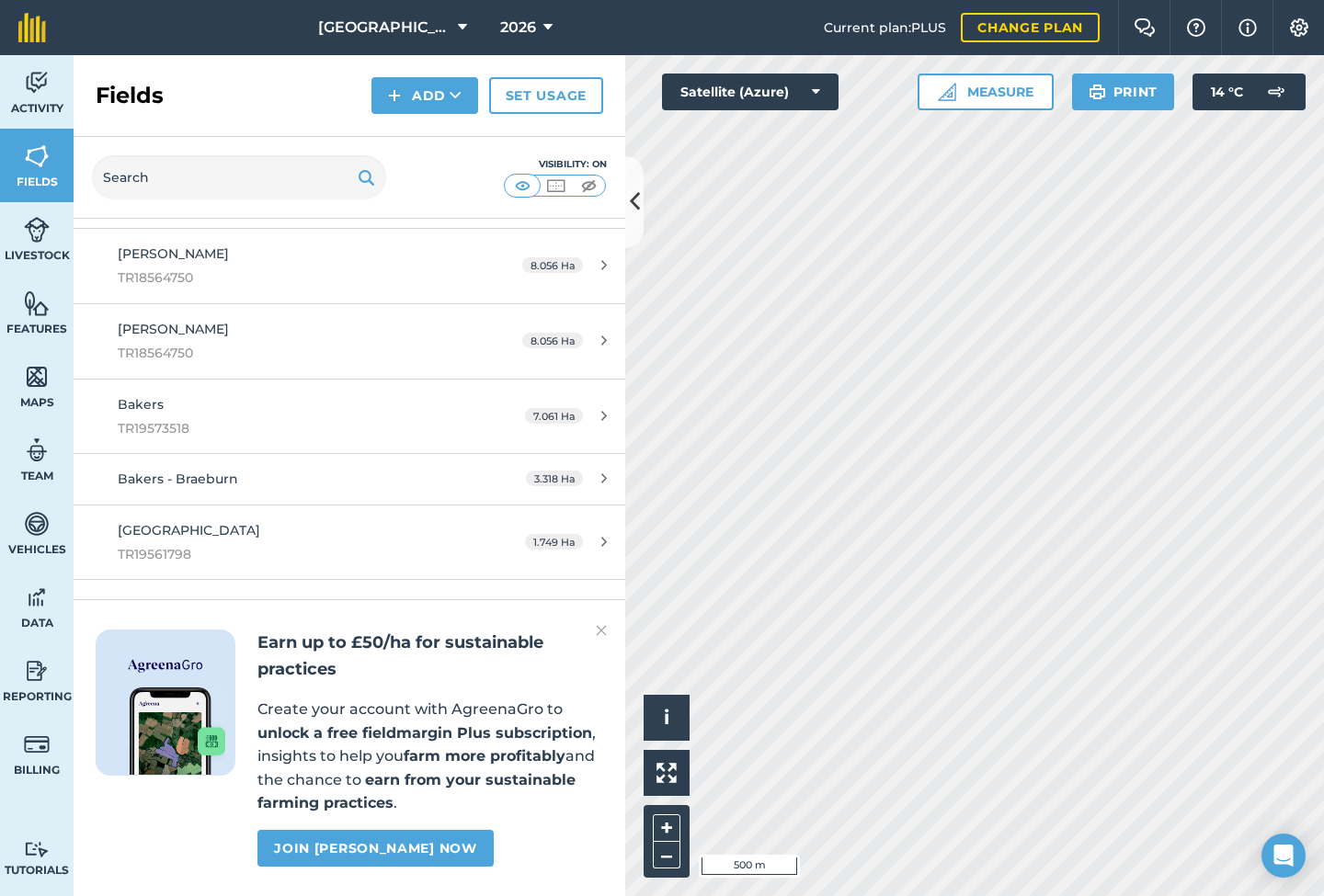
scroll to position [205, 0]
click at [355, 319] on div "[PERSON_NAME] TR18564750" at bounding box center [290, 339] width 346 height 45
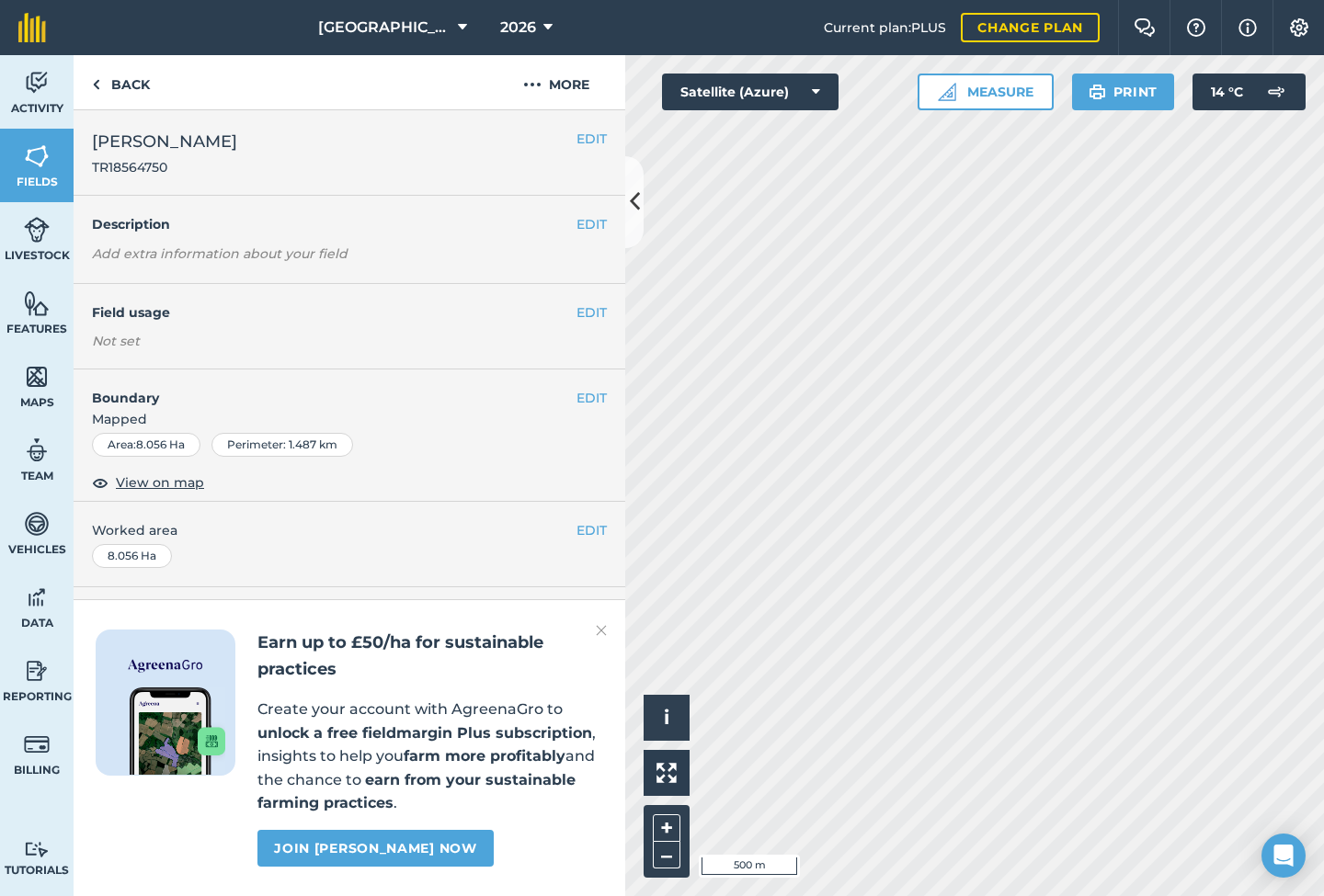
click at [598, 635] on img at bounding box center [601, 631] width 11 height 22
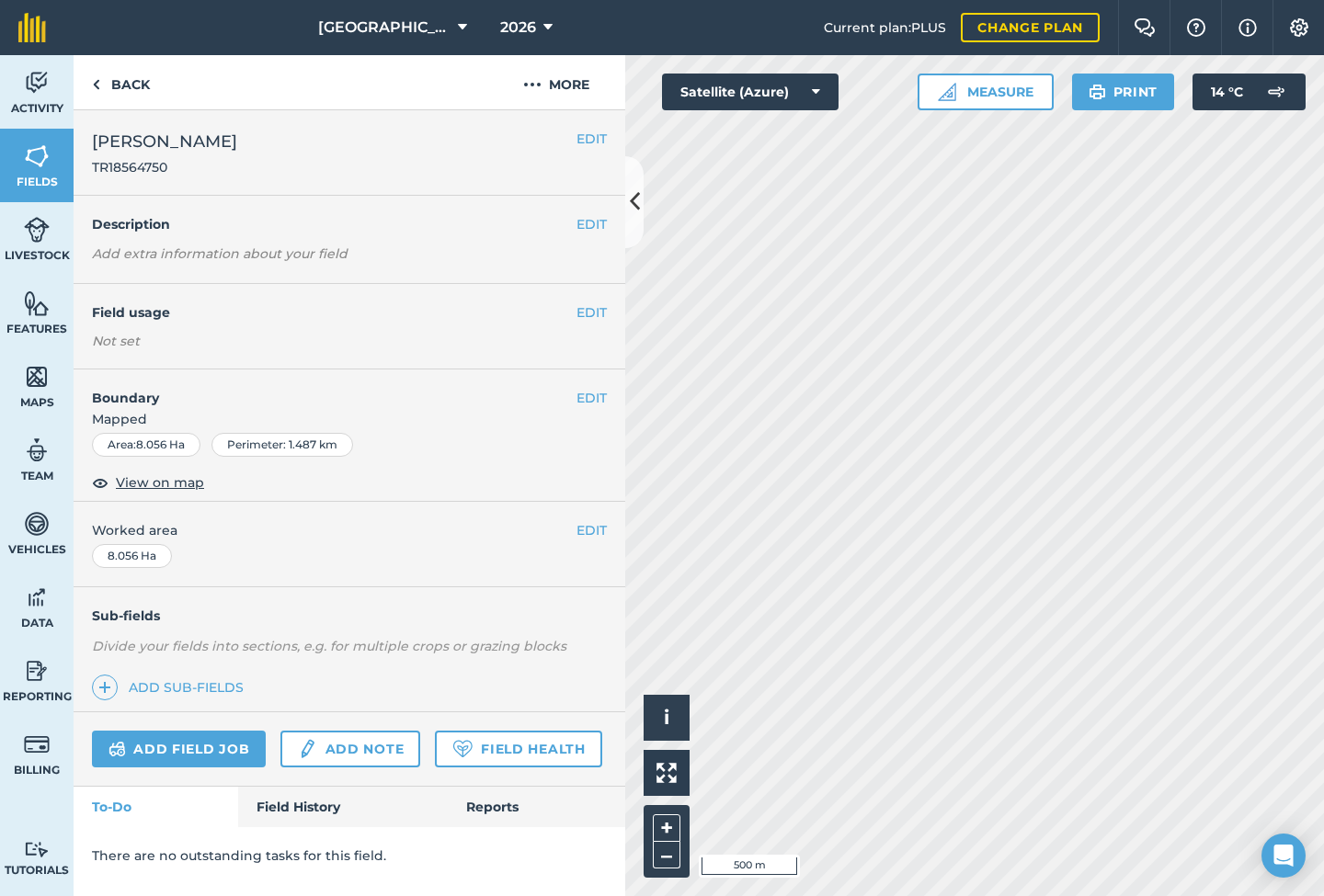
click at [299, 809] on link "Field History" at bounding box center [342, 807] width 208 height 40
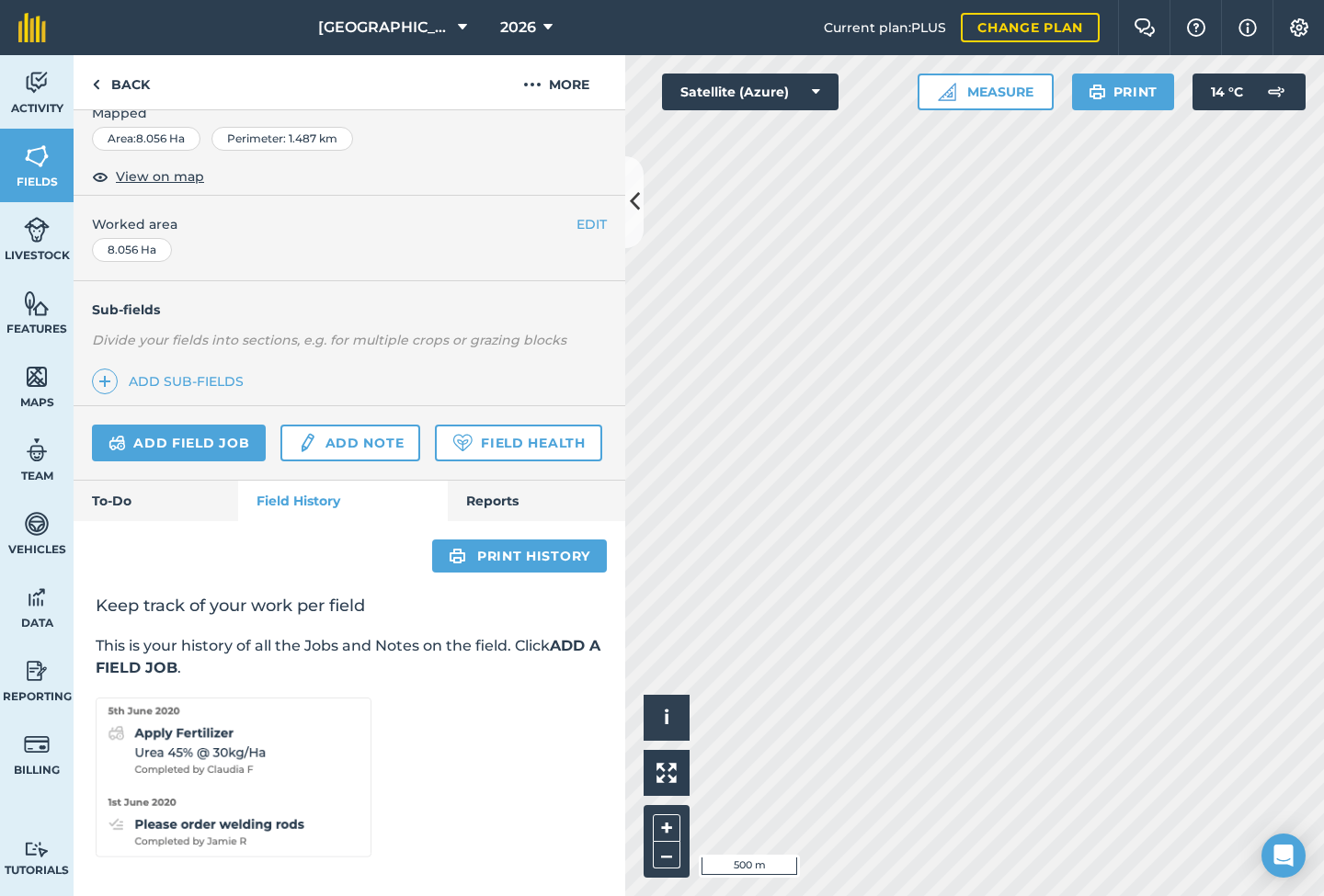
scroll to position [305, 0]
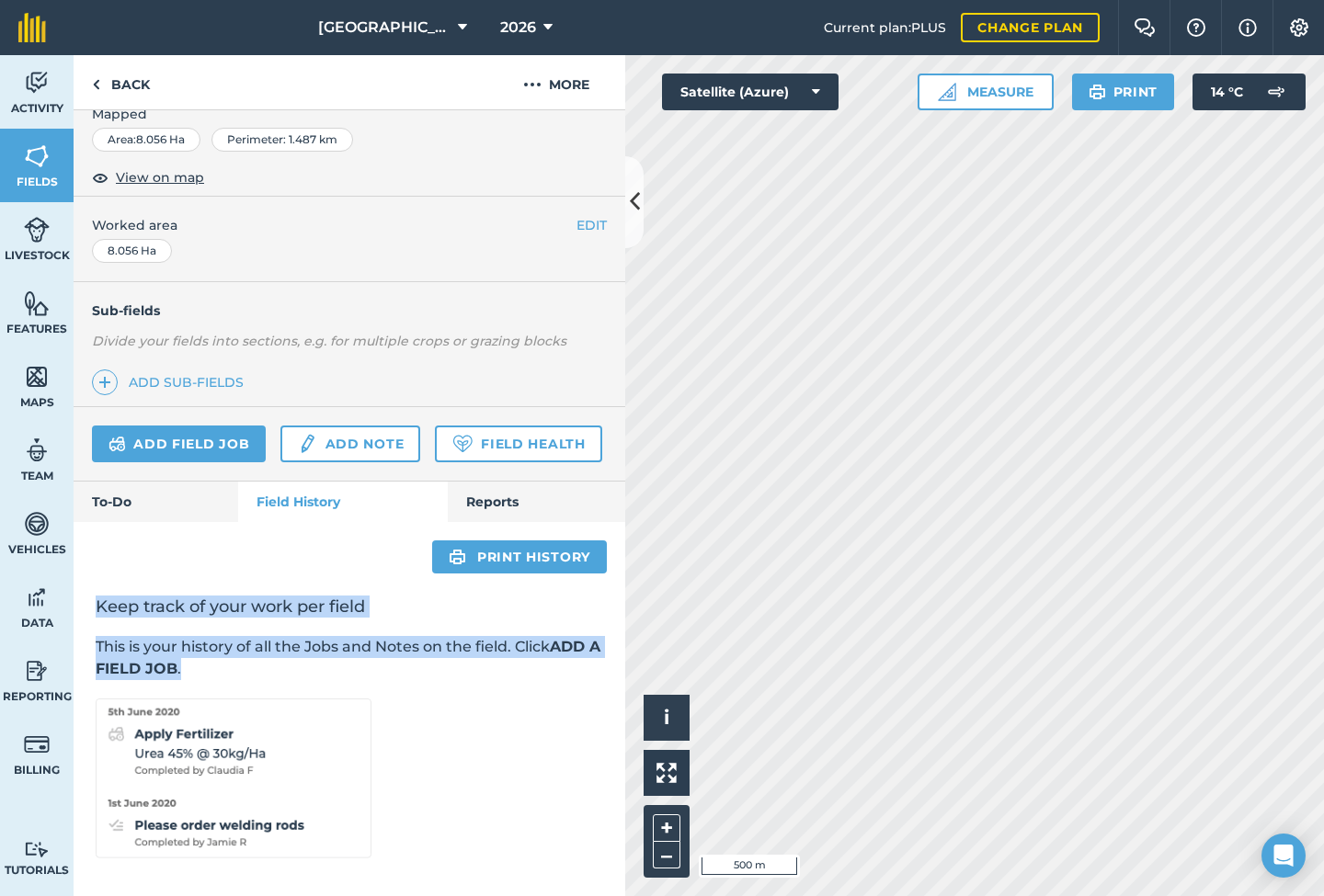
drag, startPoint x: 100, startPoint y: 586, endPoint x: 487, endPoint y: 663, distance: 394.6
click at [487, 663] on div "Keep track of your work per field This is your history of all the Jobs and Note…" at bounding box center [349, 728] width 552 height 307
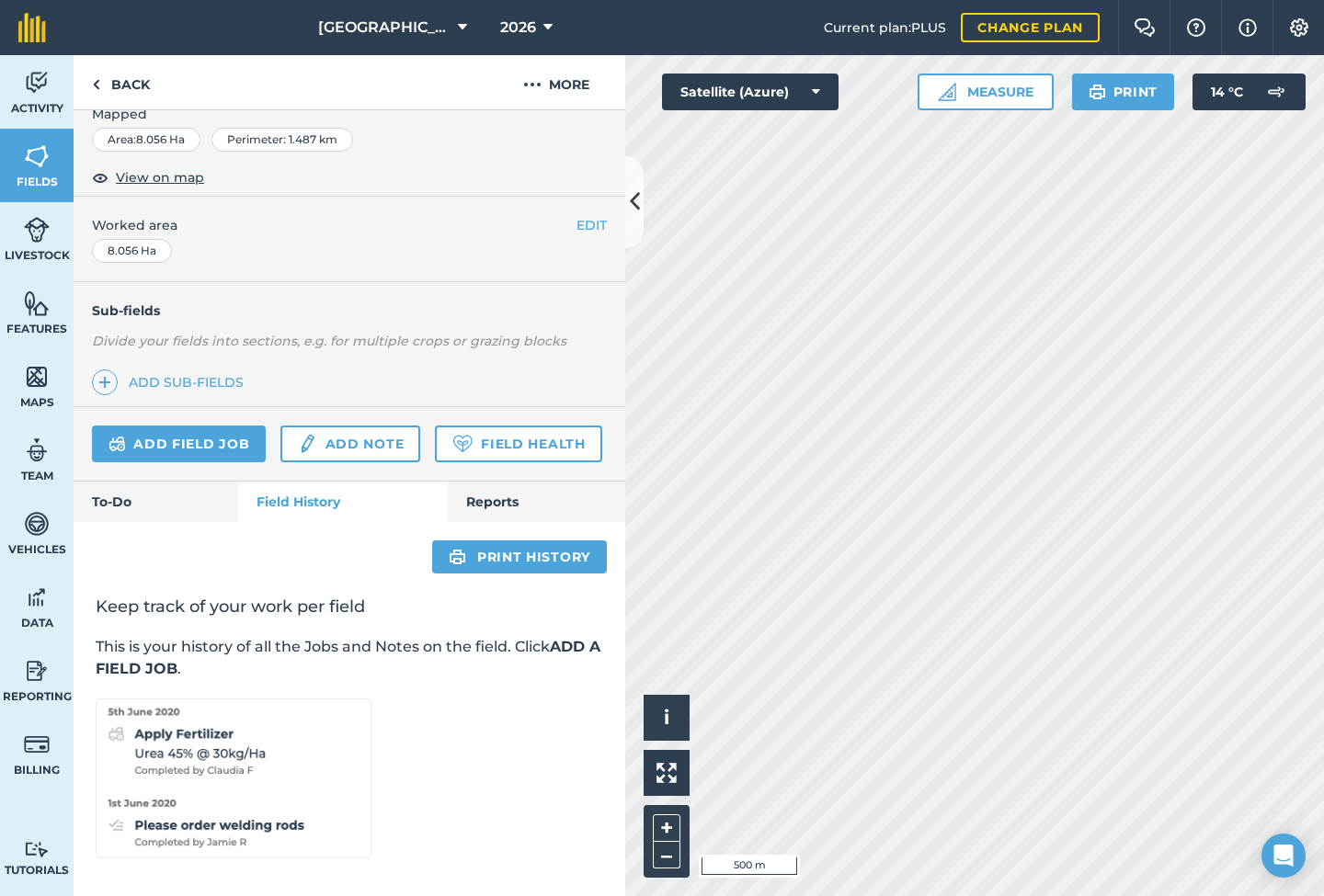
click at [488, 663] on p "This is your history of all the Jobs and Notes on the field. Click ADD A FIELD …" at bounding box center [349, 658] width 507 height 44
click at [553, 82] on button "More" at bounding box center [556, 82] width 138 height 54
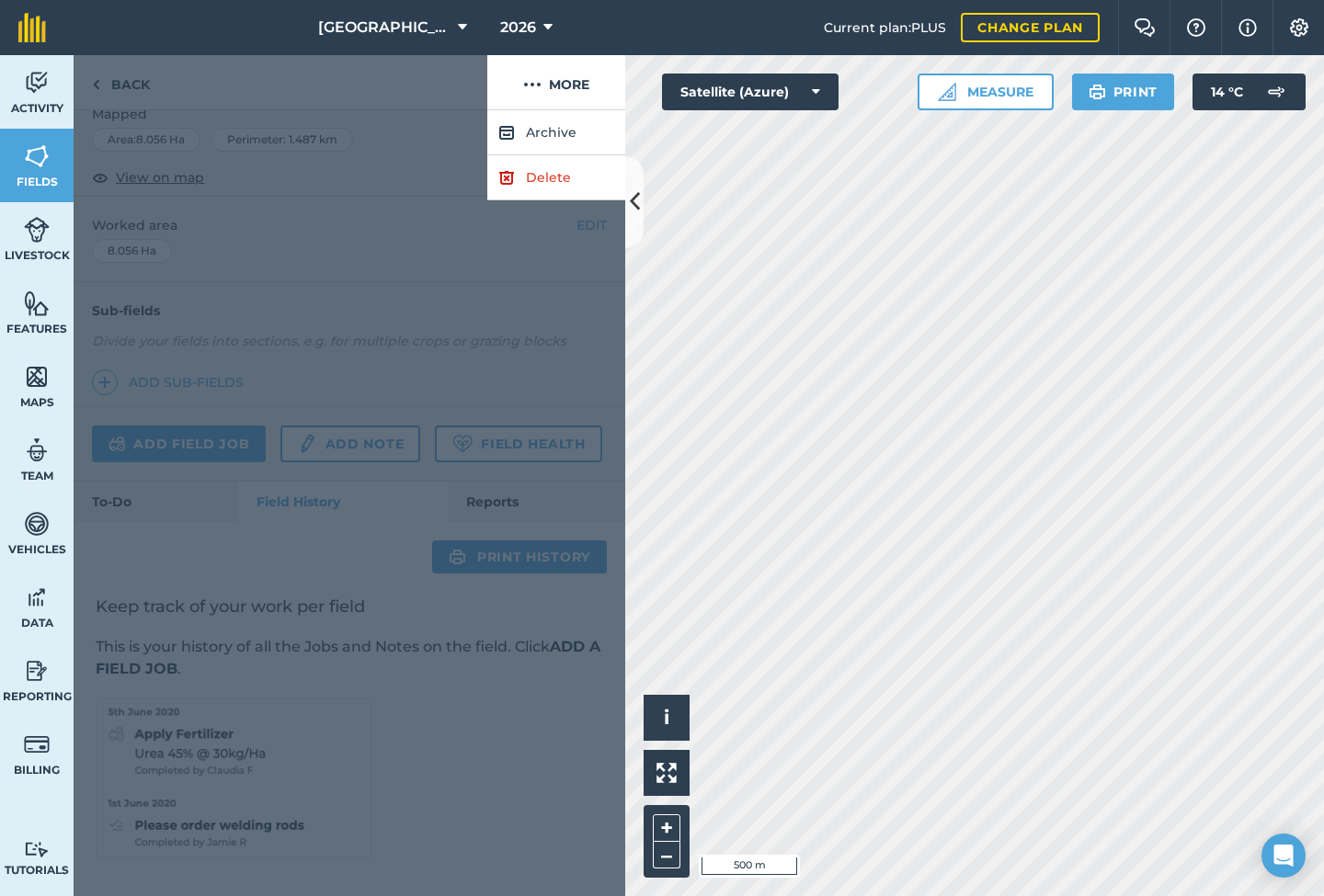
click at [541, 171] on link "Delete" at bounding box center [556, 178] width 138 height 45
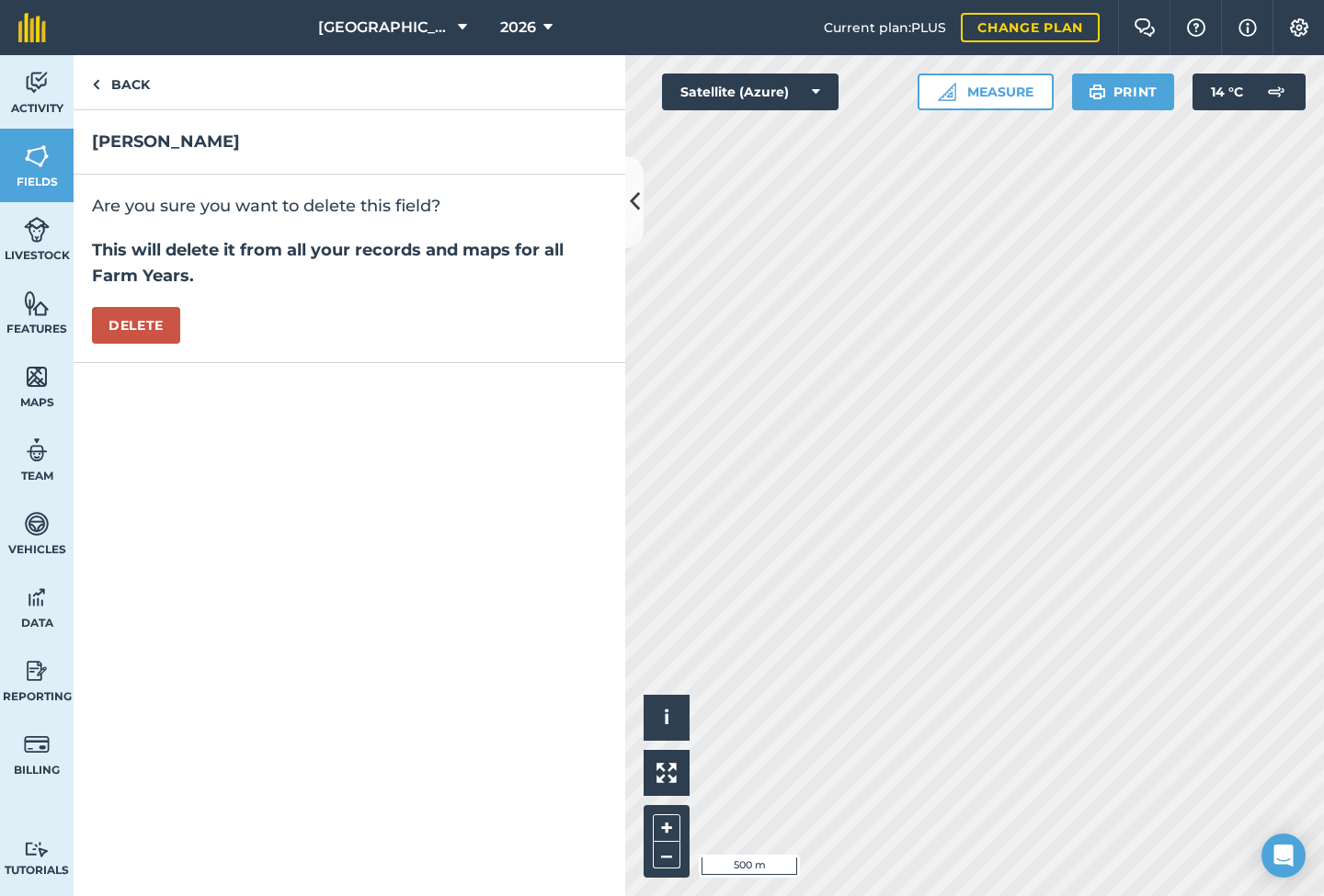
click at [148, 329] on button "Delete" at bounding box center [136, 326] width 88 height 37
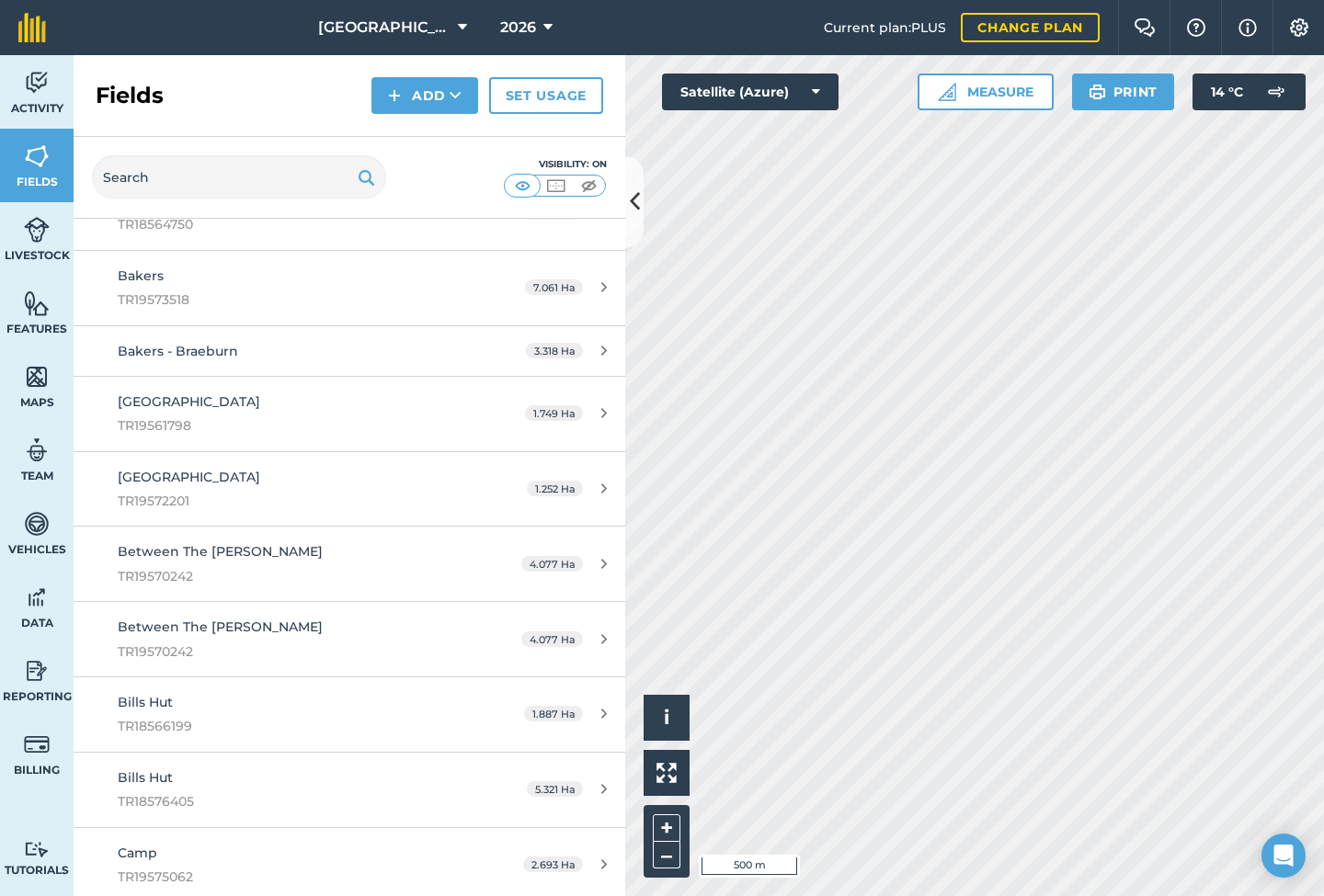
scroll to position [260, 0]
click at [544, 549] on link "Between The [PERSON_NAME] TR19570242 4.077 Ha" at bounding box center [349, 560] width 552 height 74
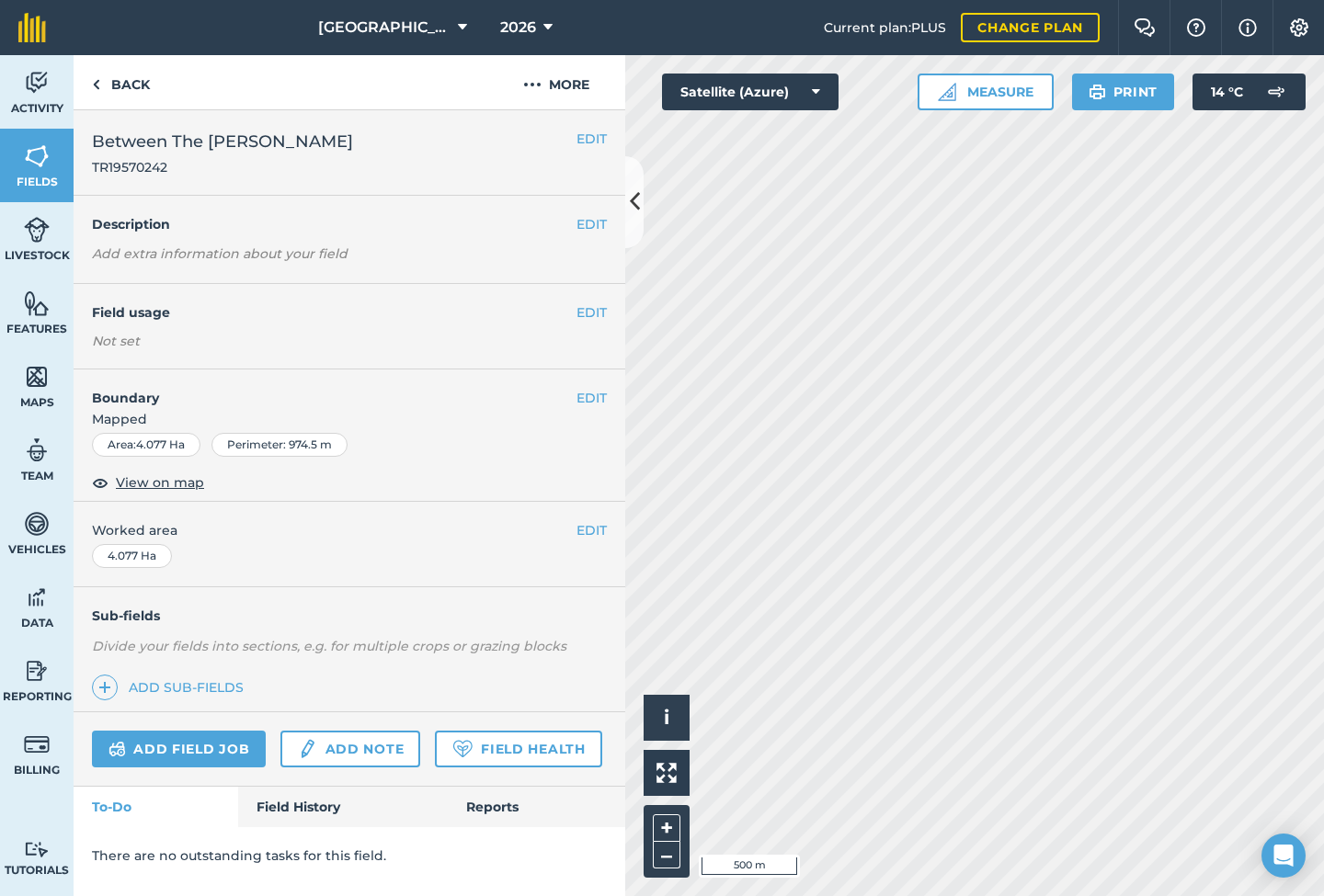
click at [340, 806] on link "Field History" at bounding box center [342, 807] width 208 height 40
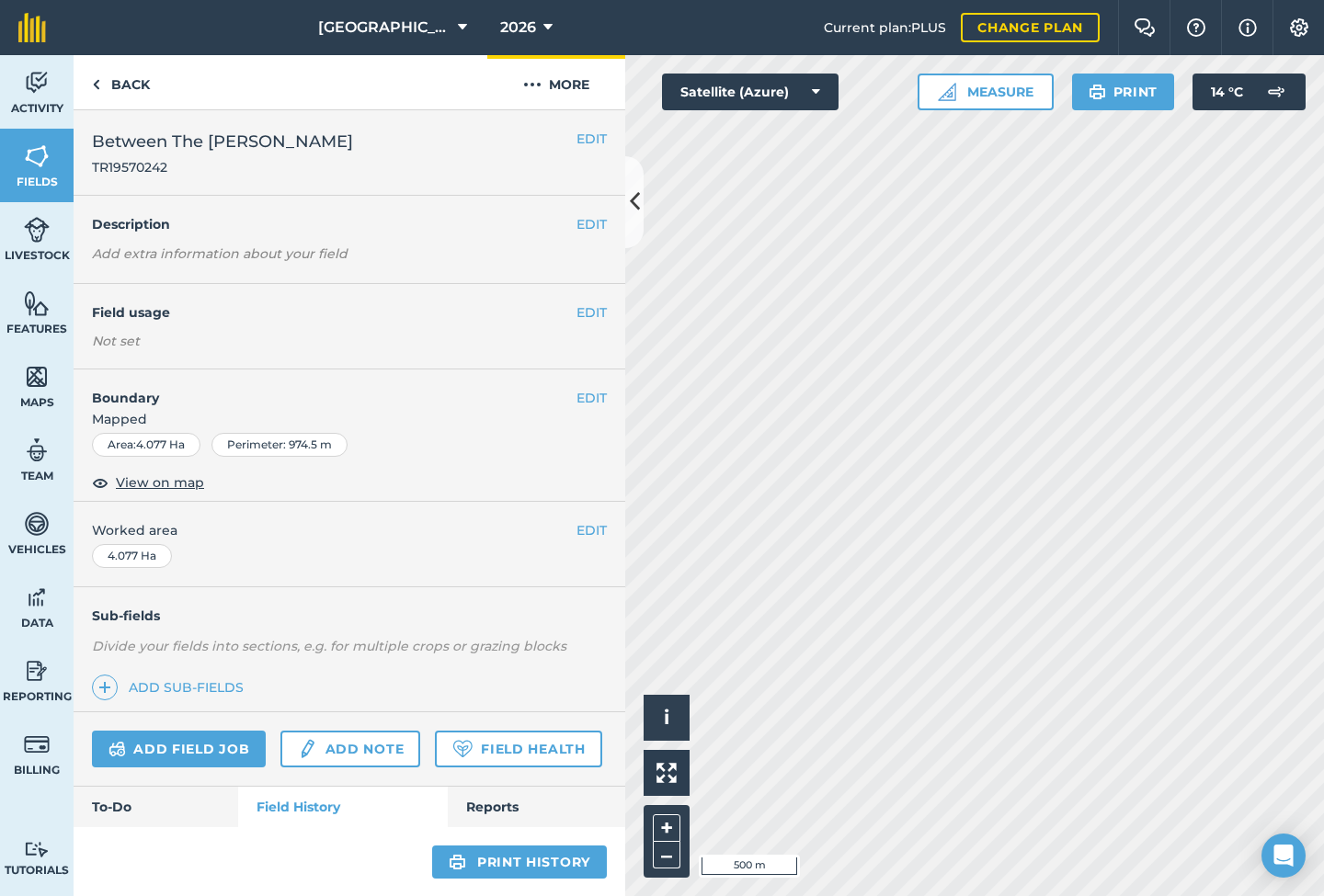
click at [525, 83] on img at bounding box center [532, 85] width 19 height 22
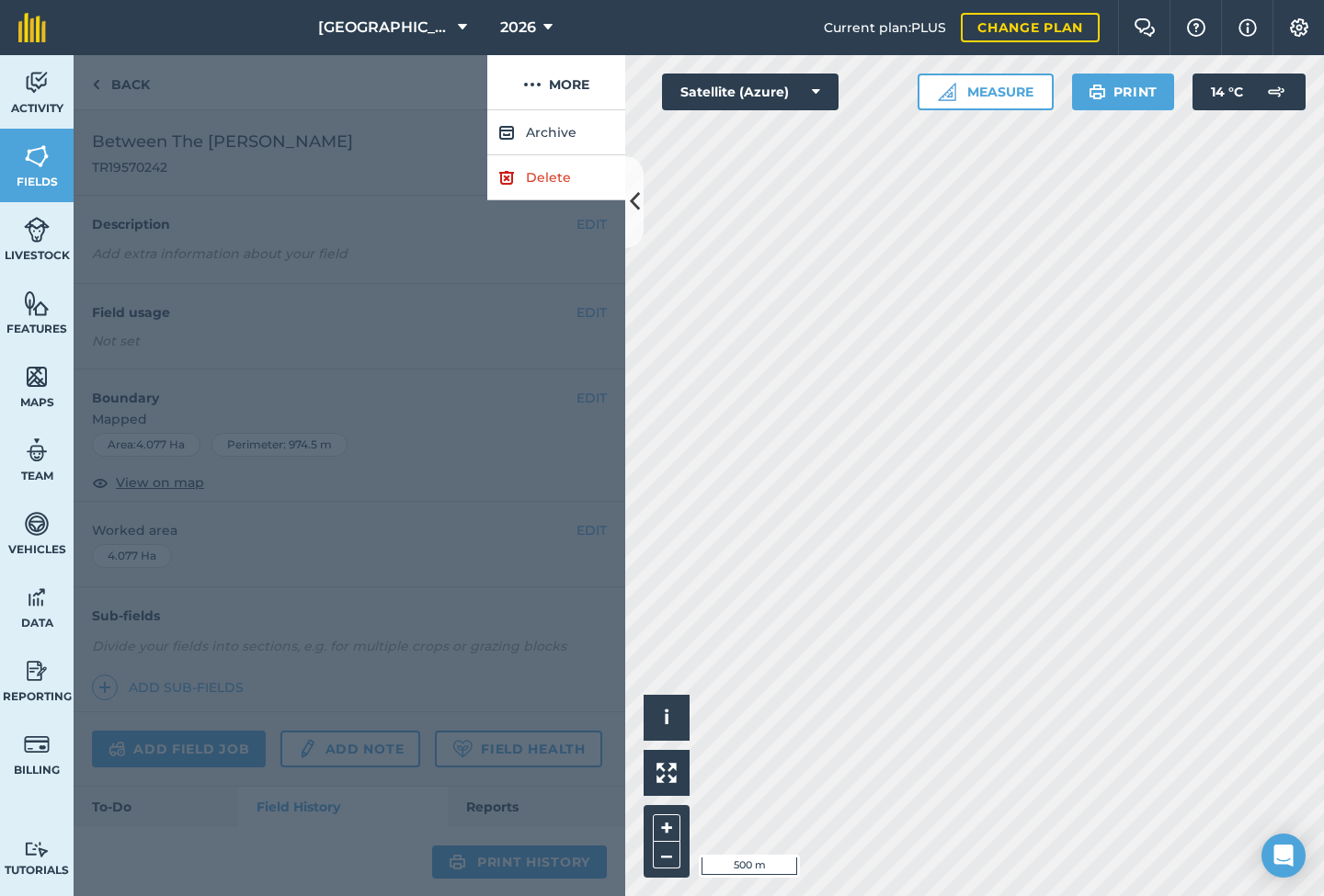
click at [533, 176] on link "Delete" at bounding box center [556, 178] width 138 height 45
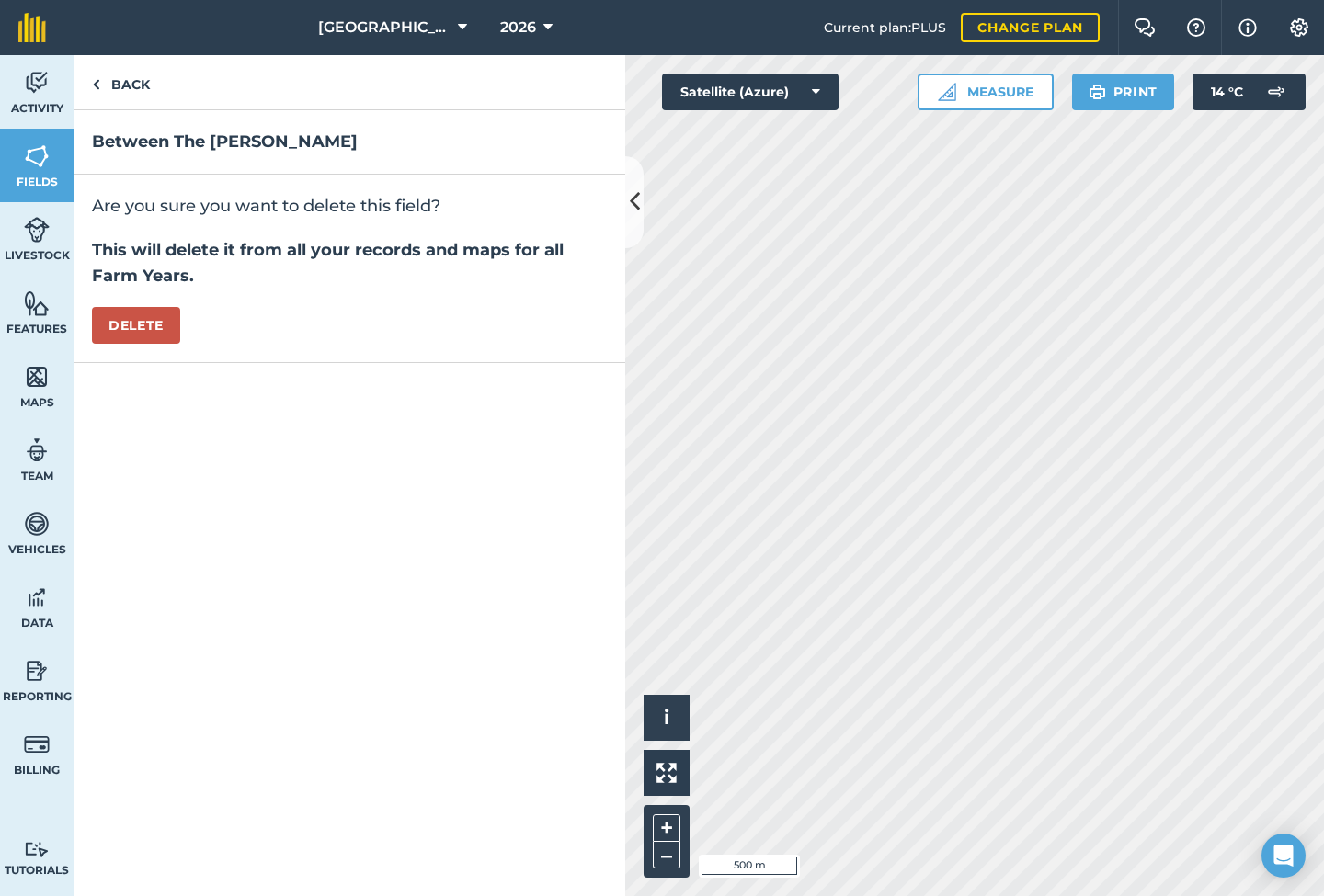
click at [149, 342] on button "Delete" at bounding box center [136, 326] width 88 height 37
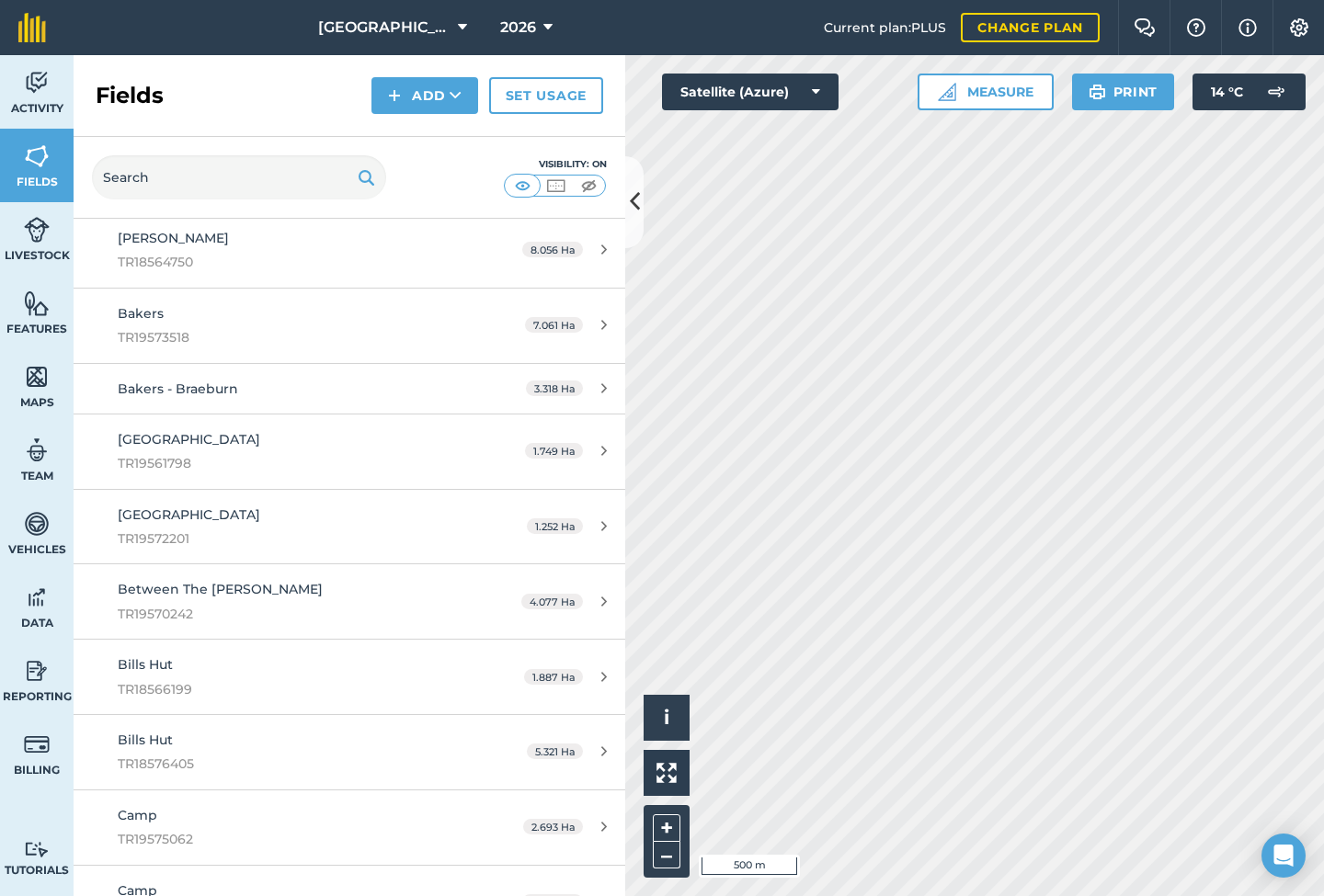
scroll to position [221, 0]
click at [596, 435] on link "Barn Field TR19561798 1.749 Ha" at bounding box center [349, 449] width 552 height 74
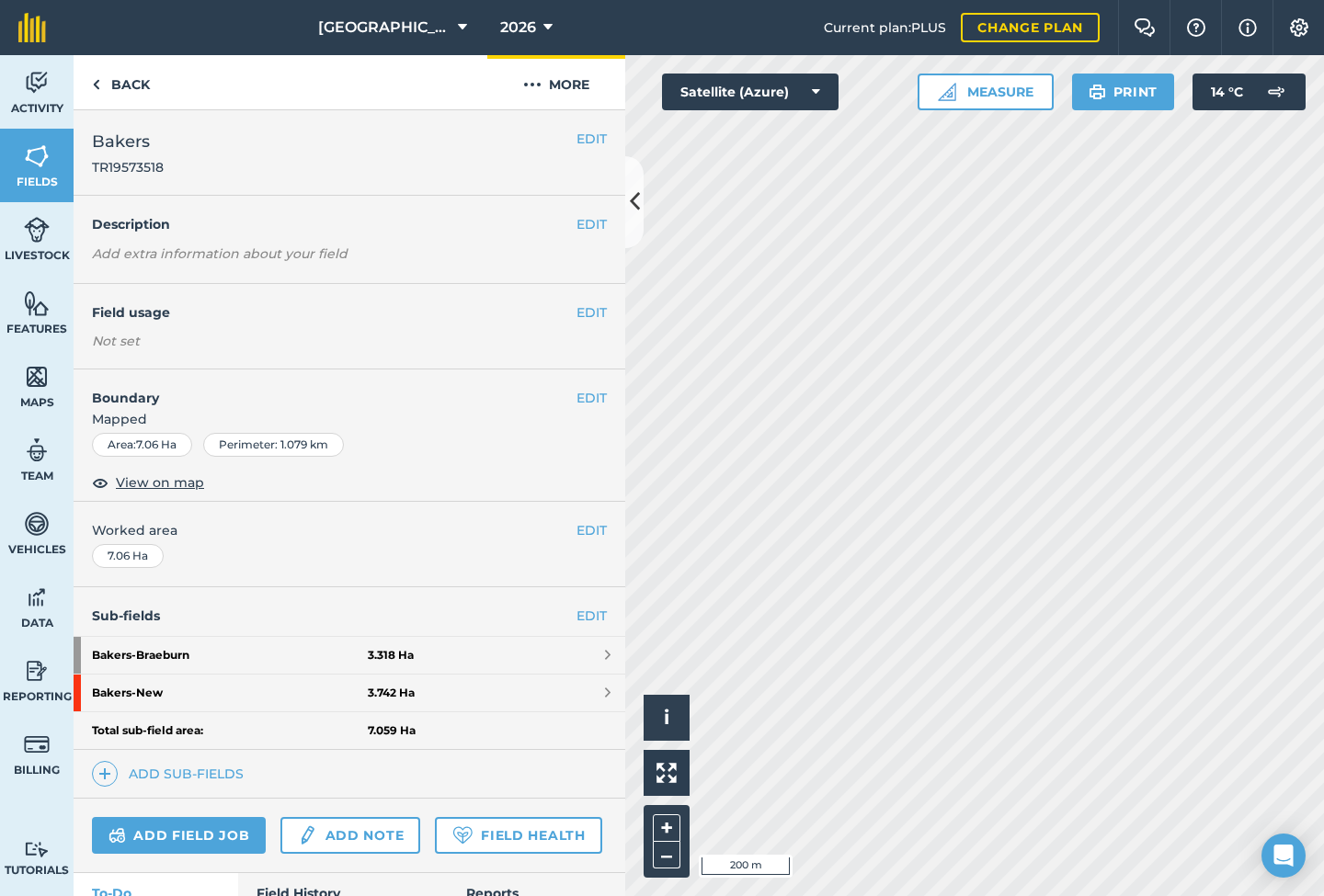
click at [528, 79] on img at bounding box center [532, 85] width 19 height 22
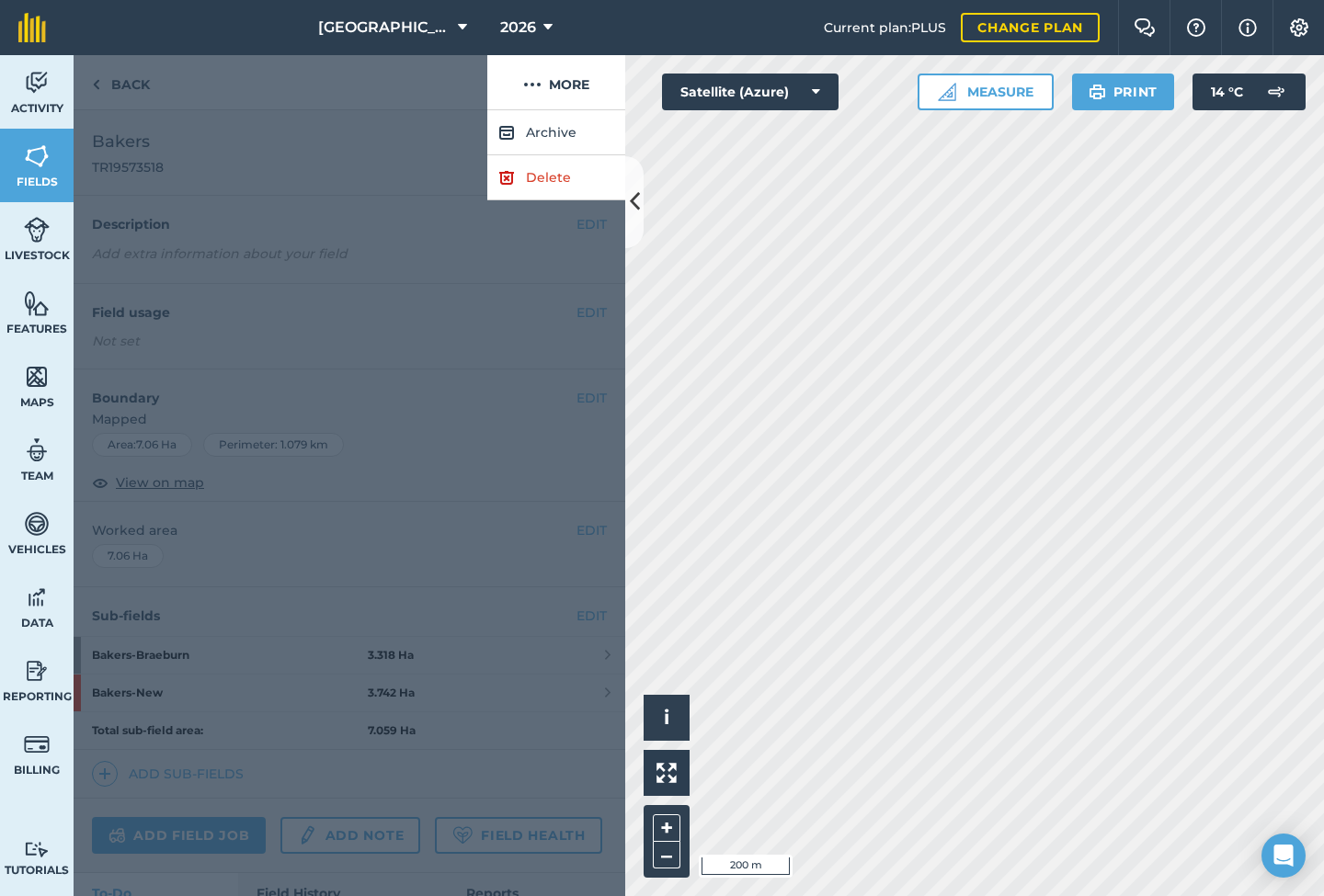
click at [550, 182] on link "Delete" at bounding box center [556, 178] width 138 height 45
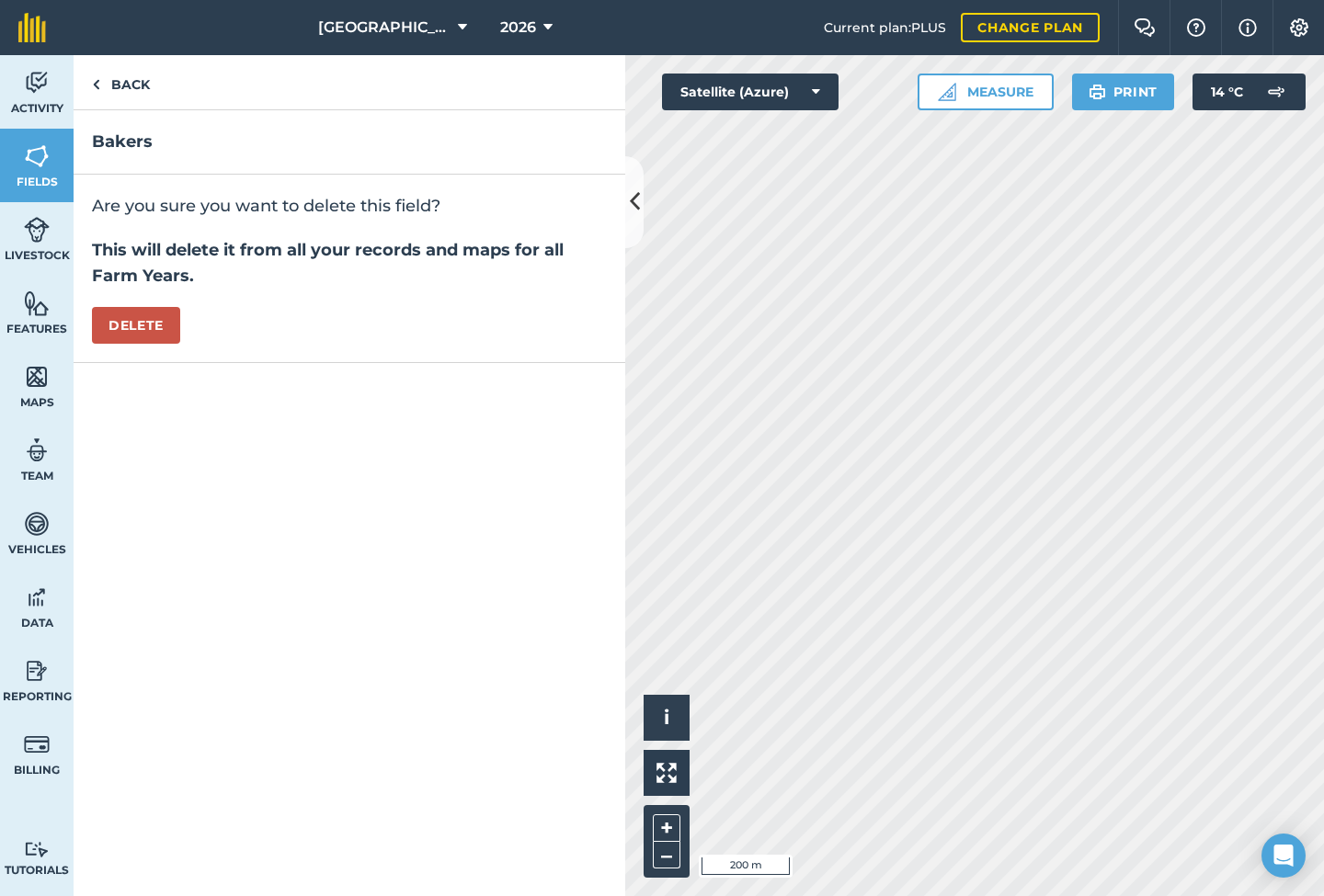
click at [154, 329] on button "Delete" at bounding box center [136, 326] width 88 height 37
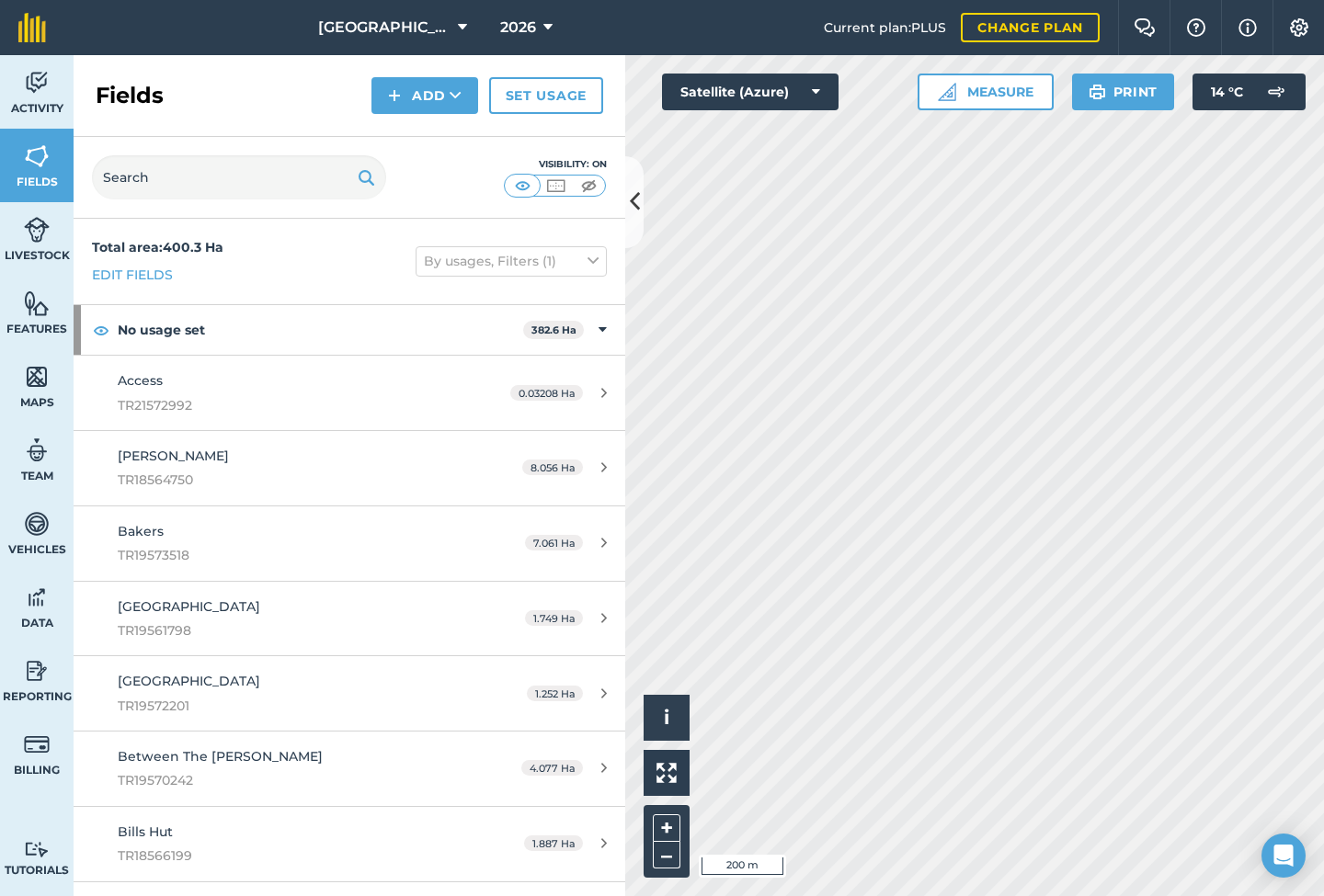
click at [27, 31] on img at bounding box center [33, 28] width 28 height 30
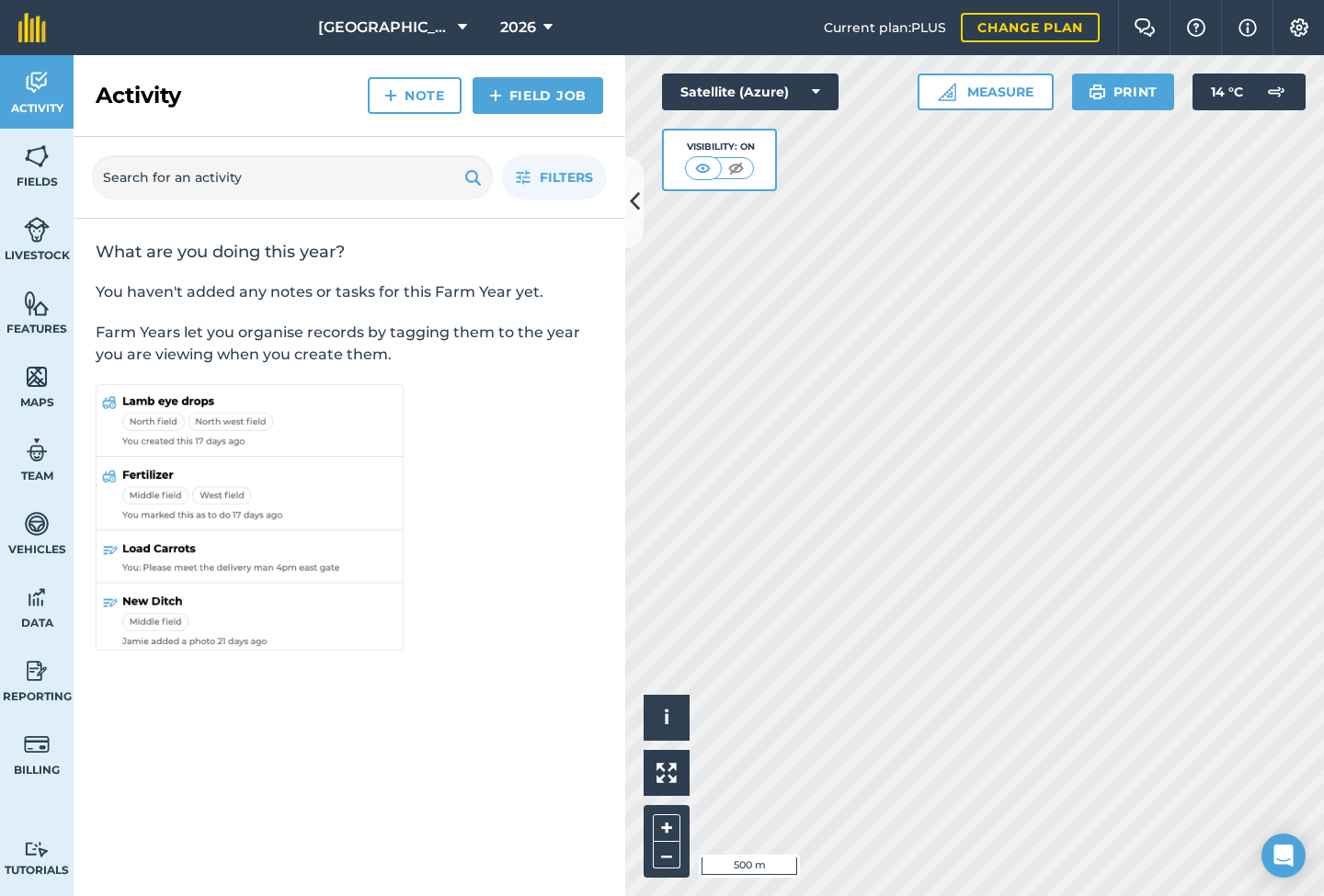
click at [23, 377] on link "Maps" at bounding box center [36, 385] width 74 height 74
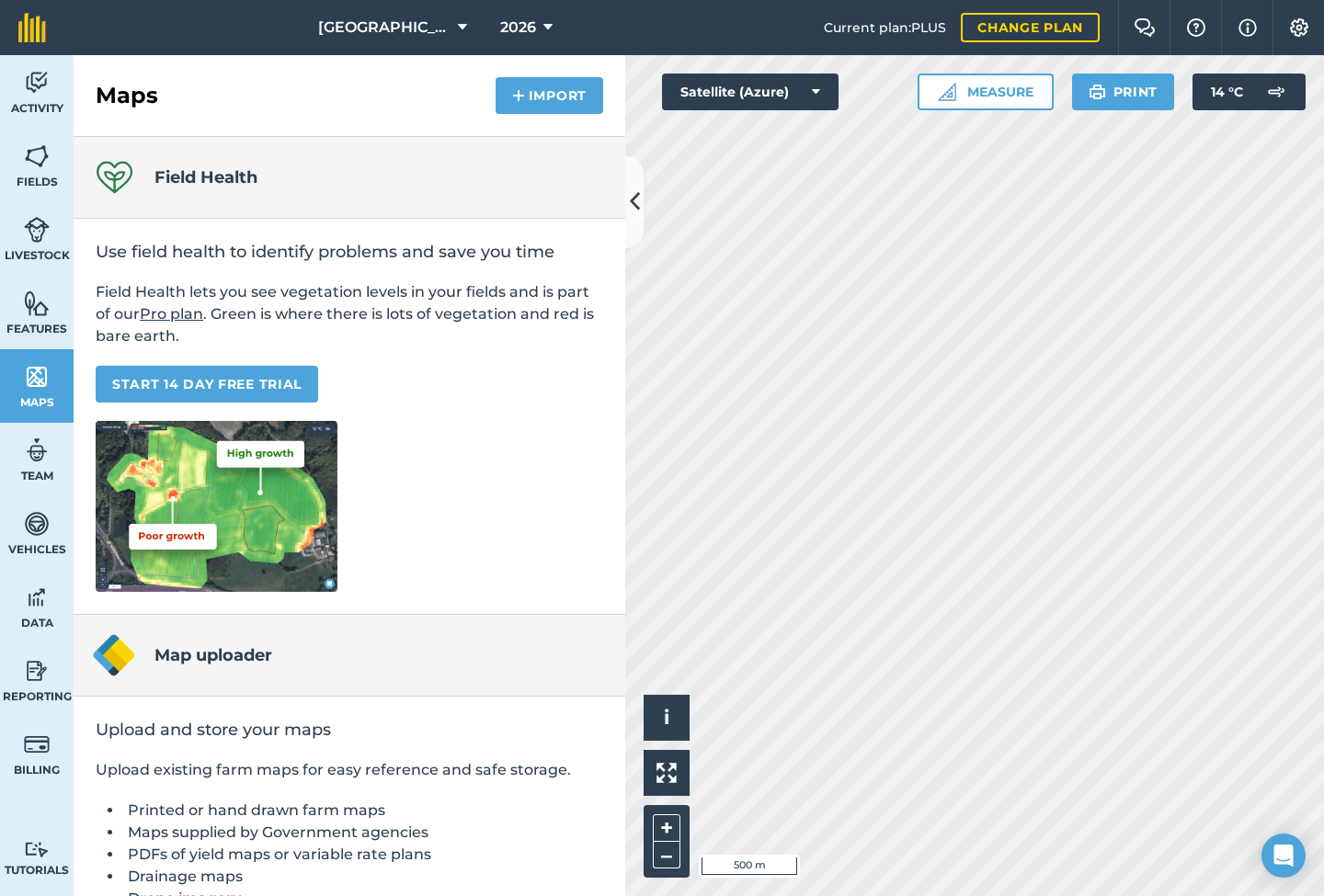
click at [42, 142] on img at bounding box center [37, 156] width 26 height 28
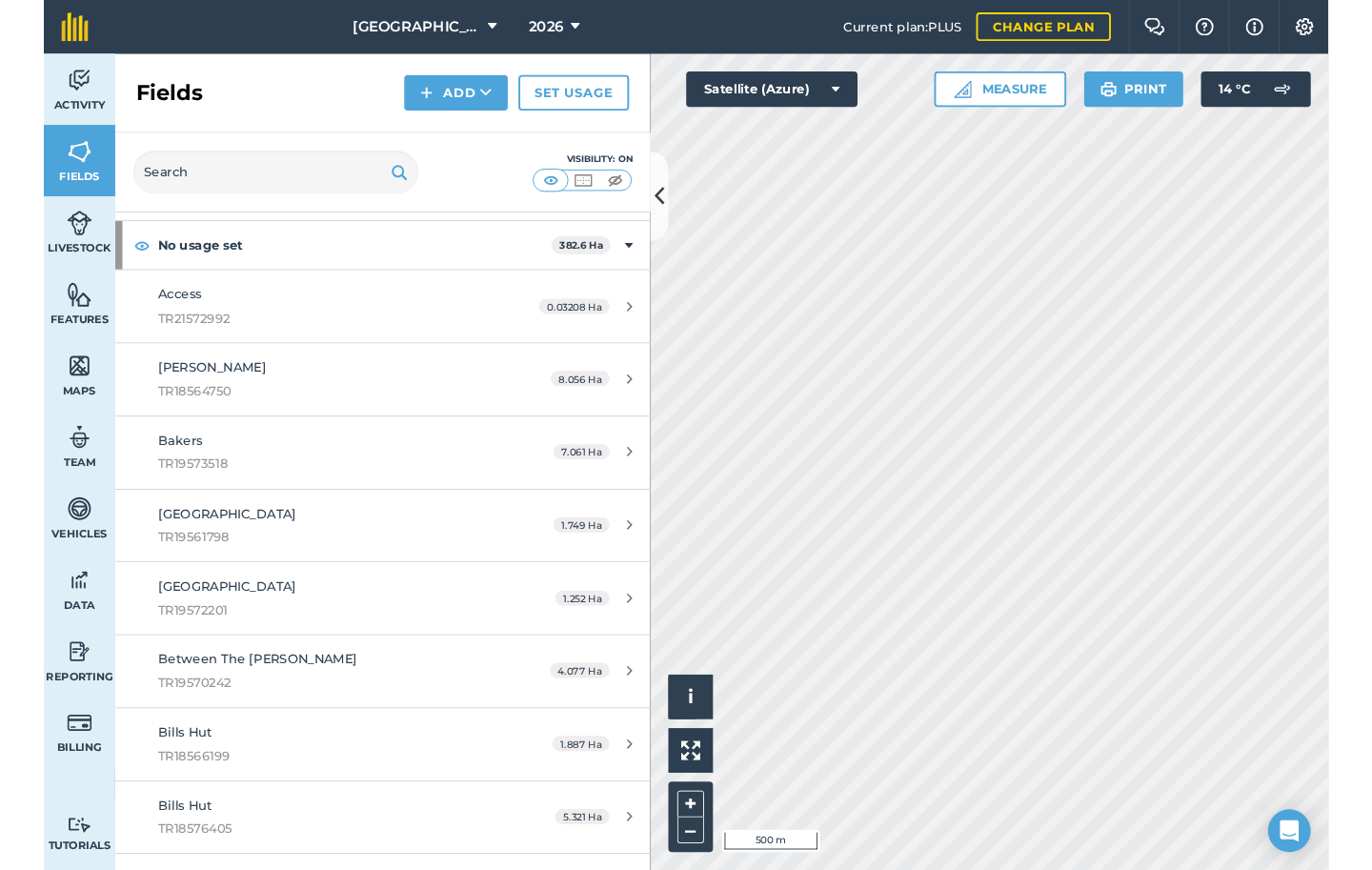
scroll to position [86, 0]
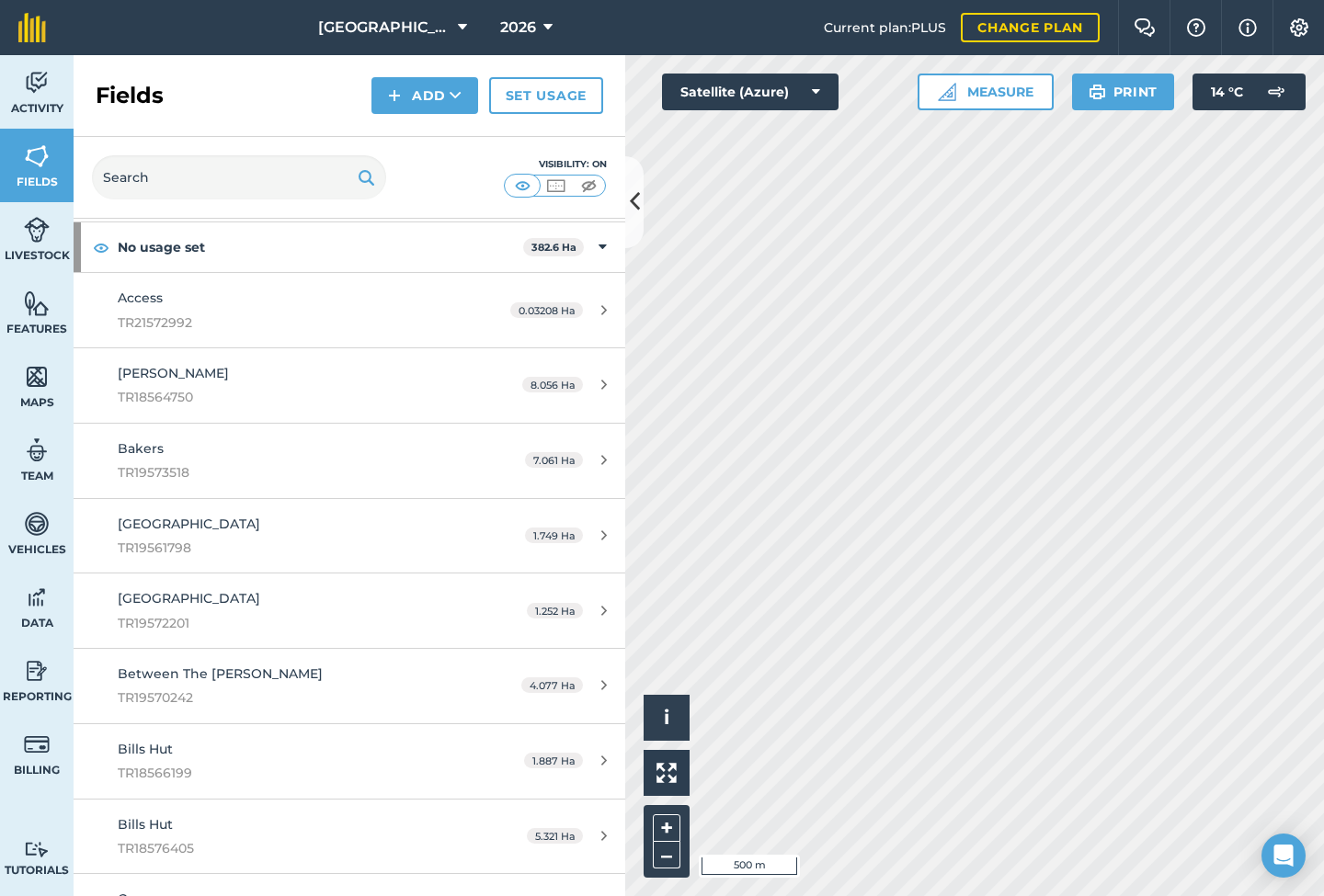
click at [609, 305] on div "0.03208 Ha" at bounding box center [558, 311] width 133 height 15
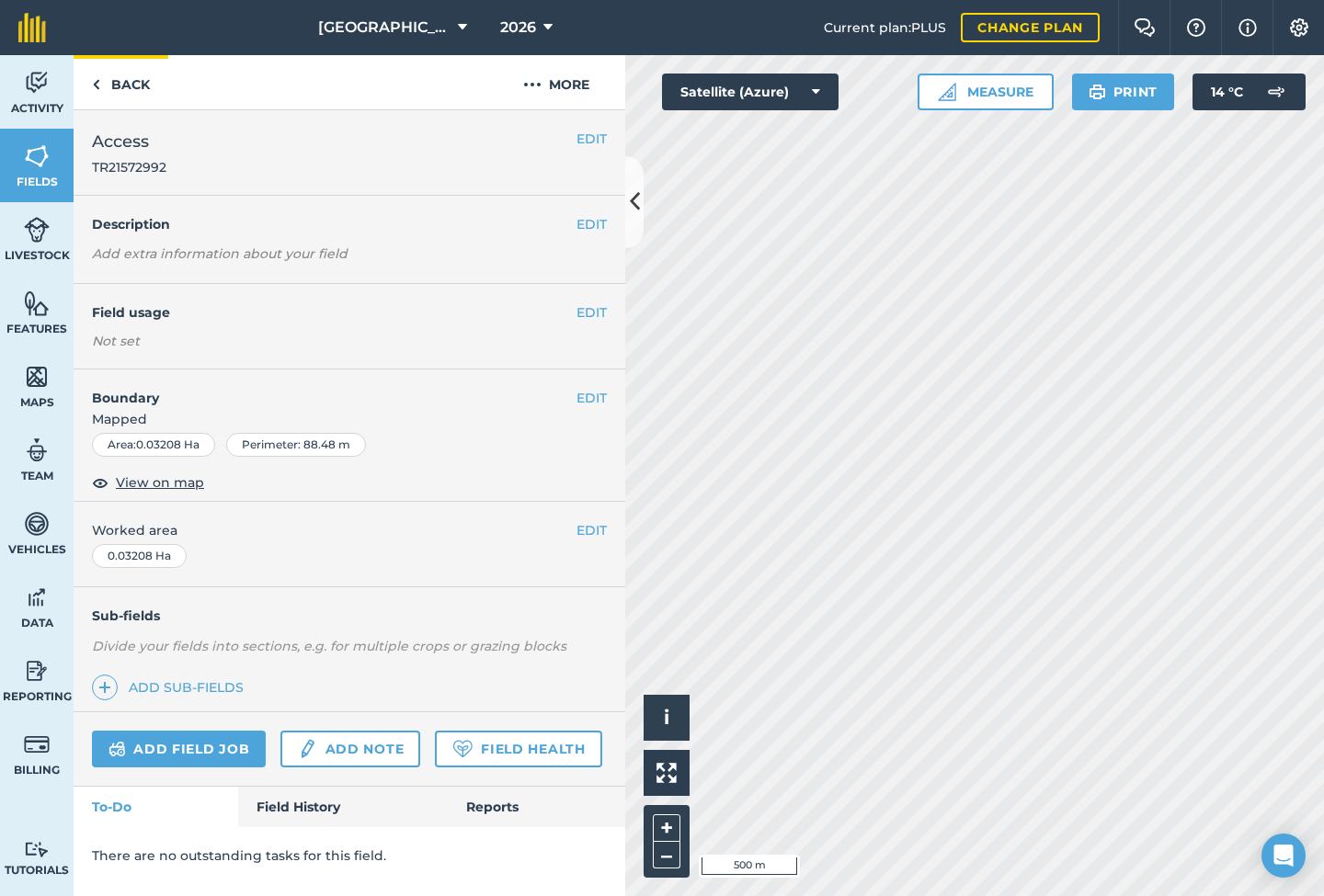
click at [114, 86] on link "Back" at bounding box center [121, 82] width 95 height 54
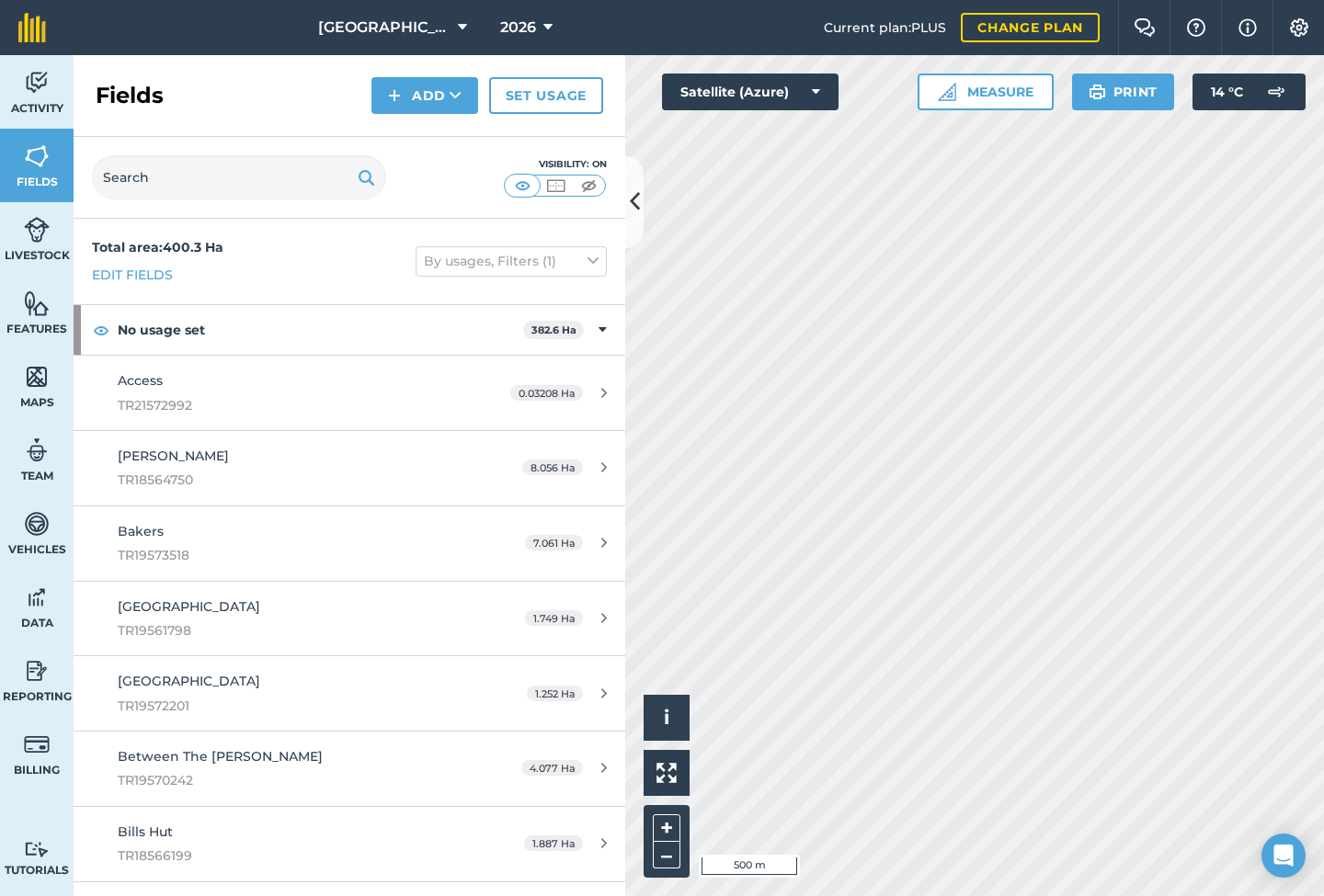
click at [601, 388] on icon at bounding box center [604, 393] width 6 height 14
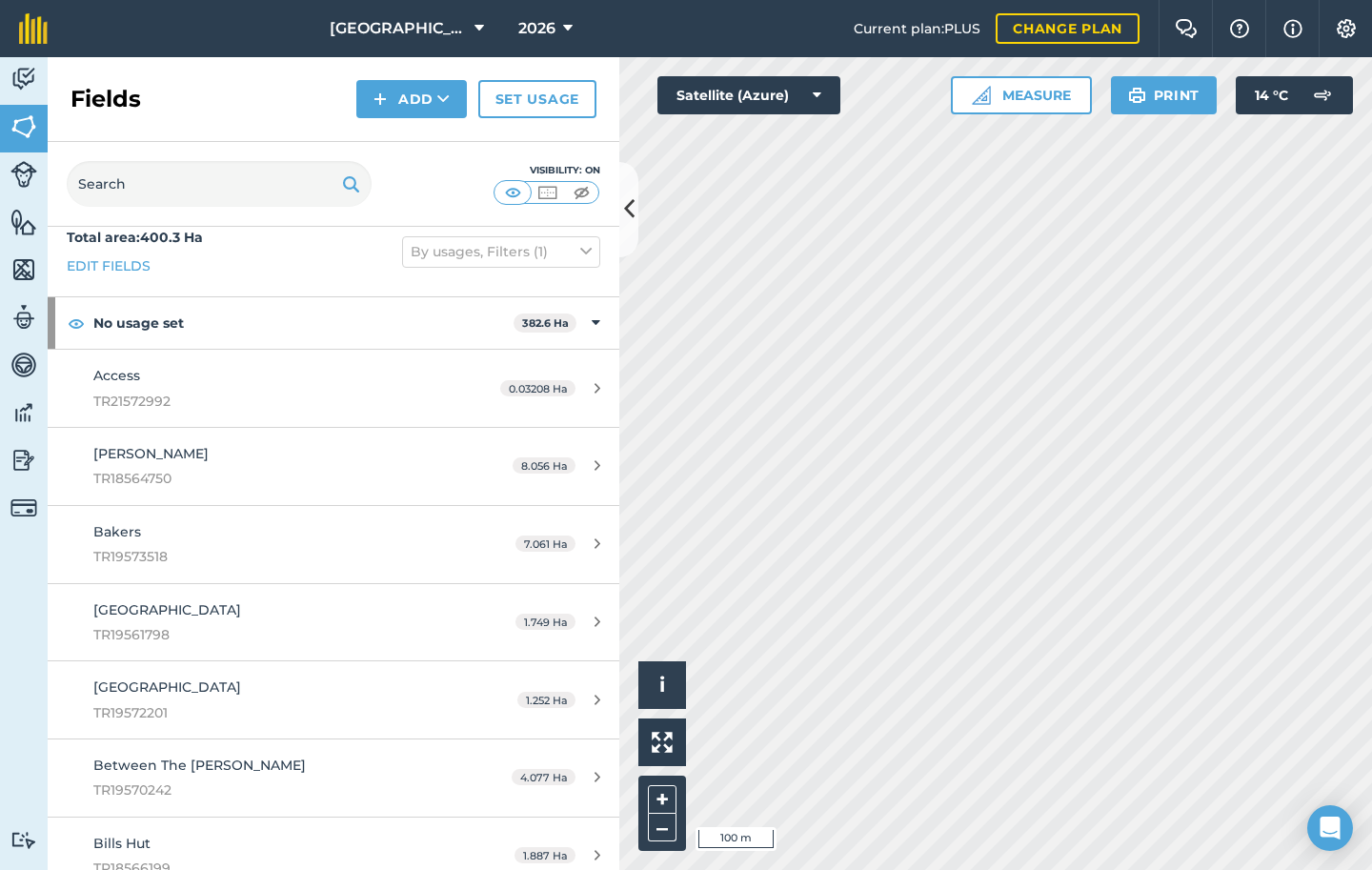
scroll to position [25, 0]
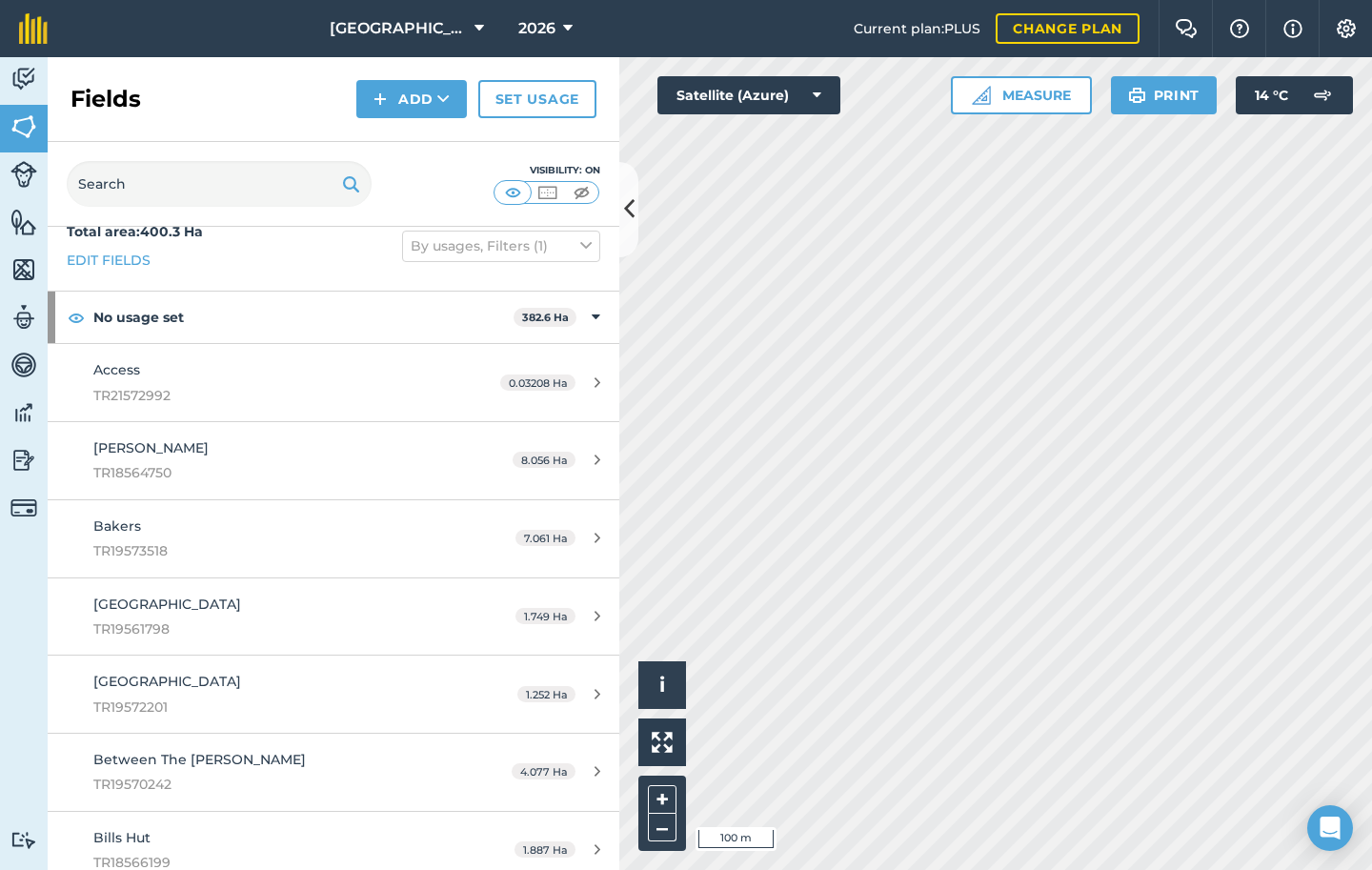
click at [486, 600] on link "Barn Field TR19561798 1.749 Ha" at bounding box center [333, 617] width 572 height 77
